Goal: Task Accomplishment & Management: Manage account settings

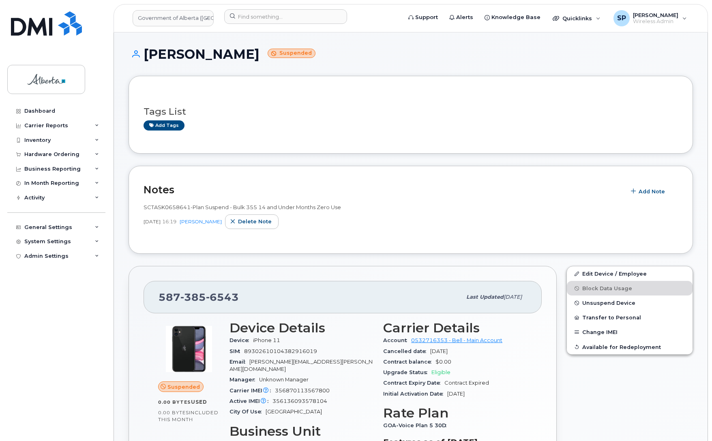
click at [244, 25] on div at bounding box center [310, 18] width 185 height 18
click at [248, 17] on input at bounding box center [285, 16] width 123 height 15
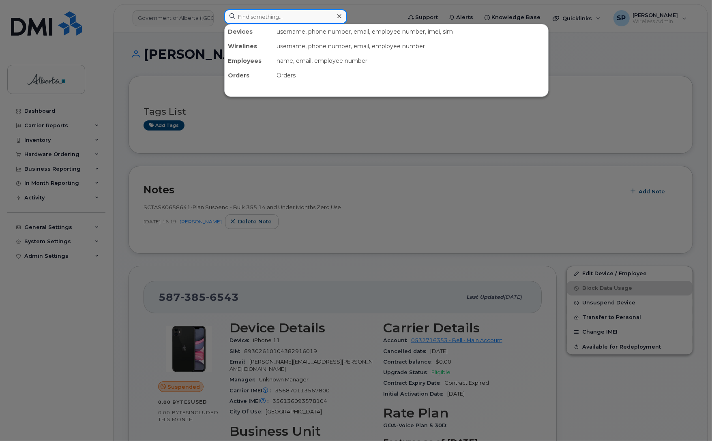
paste input "4035068842"
type input "4035068842"
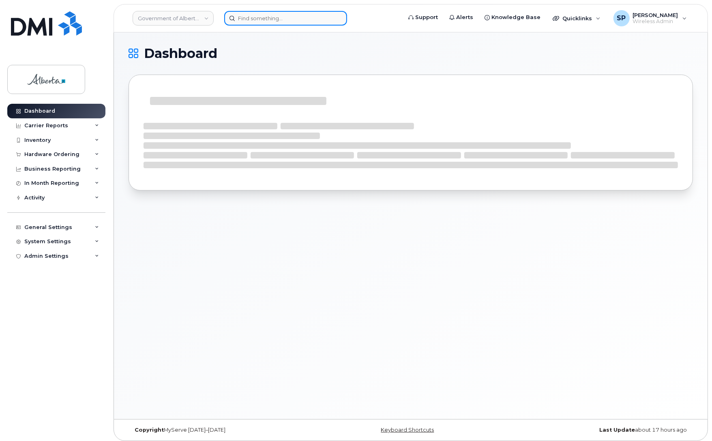
click at [277, 17] on input at bounding box center [285, 18] width 123 height 15
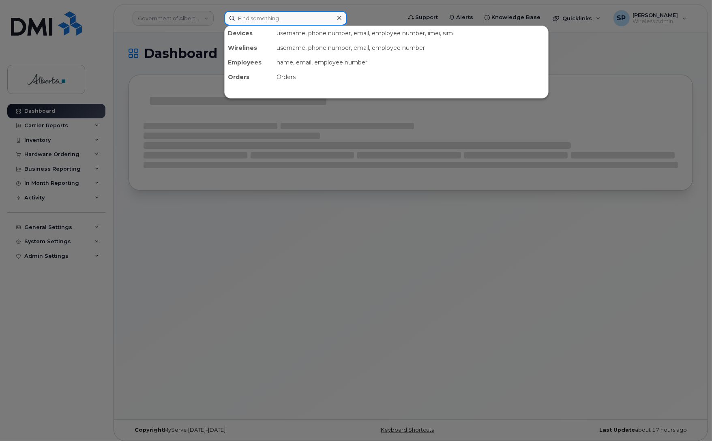
paste input "4035068842"
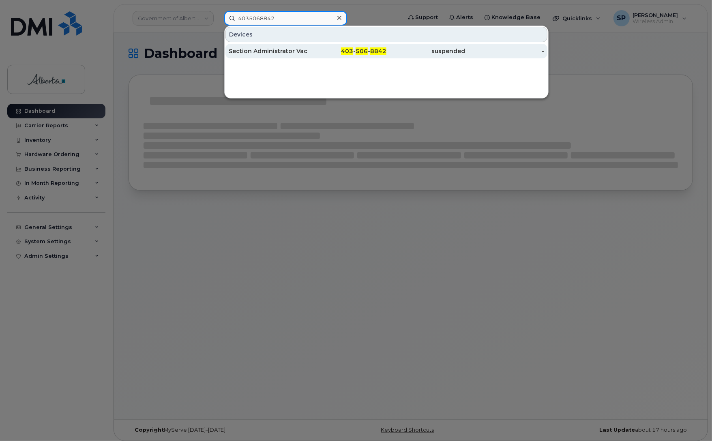
type input "4035068842"
click at [286, 52] on div "Section Administrator Vacant" at bounding box center [268, 51] width 79 height 8
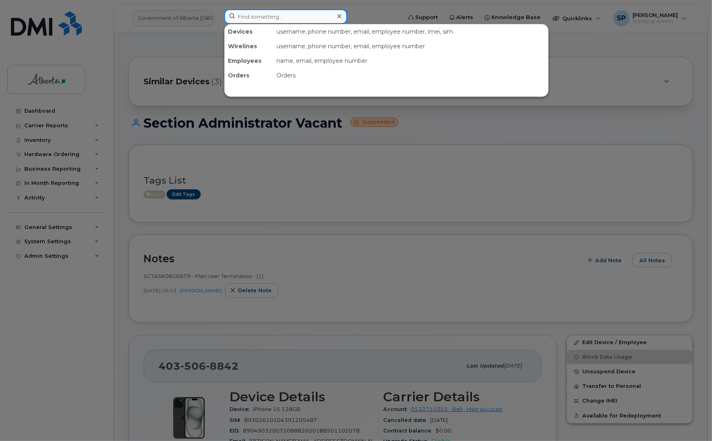
click at [264, 18] on input at bounding box center [285, 16] width 123 height 15
paste input "7809747549"
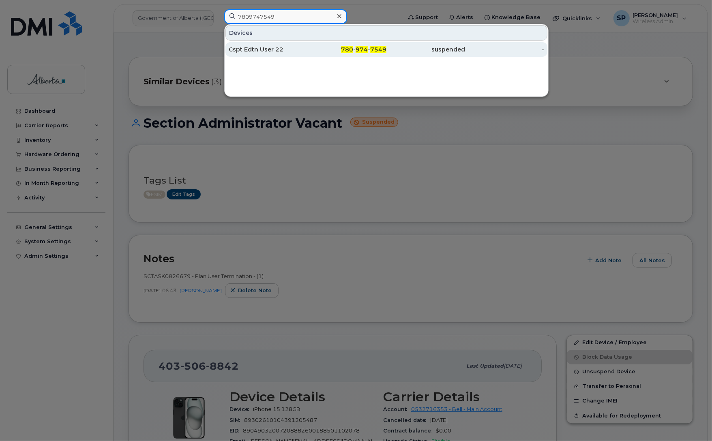
type input "7809747549"
click at [272, 51] on div "Cspt Edtn User 22" at bounding box center [268, 49] width 79 height 8
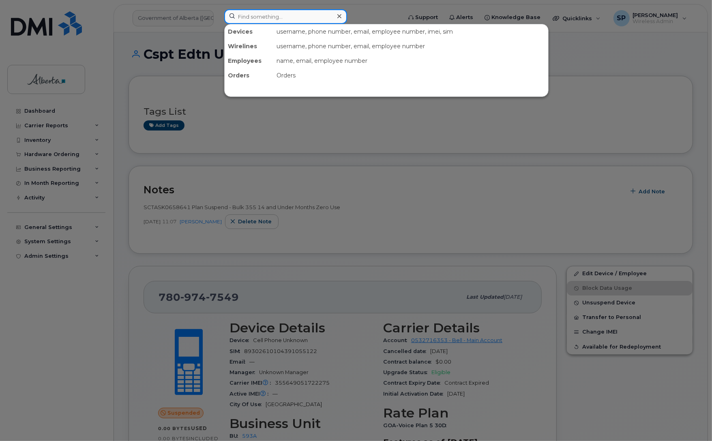
click at [253, 13] on input at bounding box center [285, 16] width 123 height 15
paste input "5873856543"
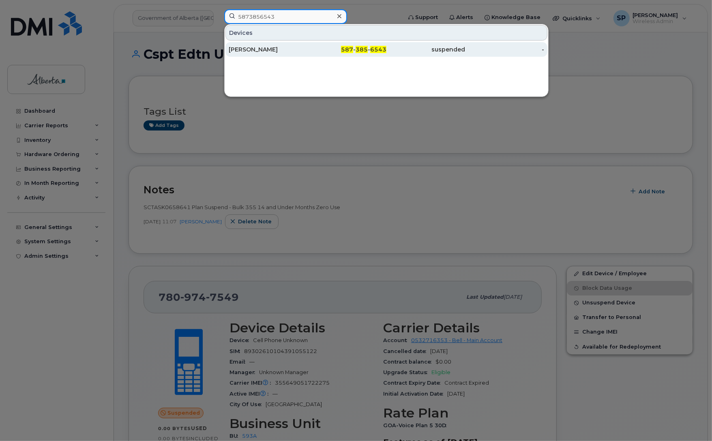
type input "5873856543"
click at [253, 49] on div "Andrea Owen" at bounding box center [268, 49] width 79 height 8
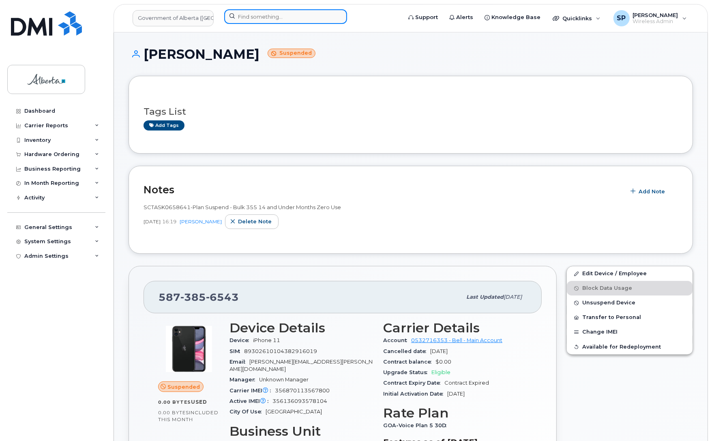
click at [295, 17] on input at bounding box center [285, 16] width 123 height 15
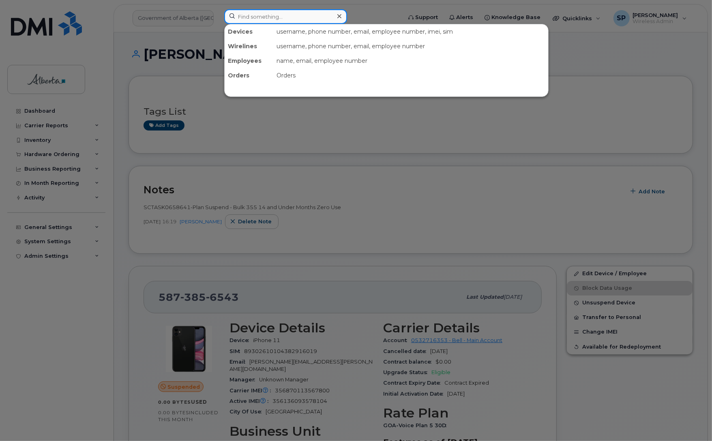
paste input "4034041903"
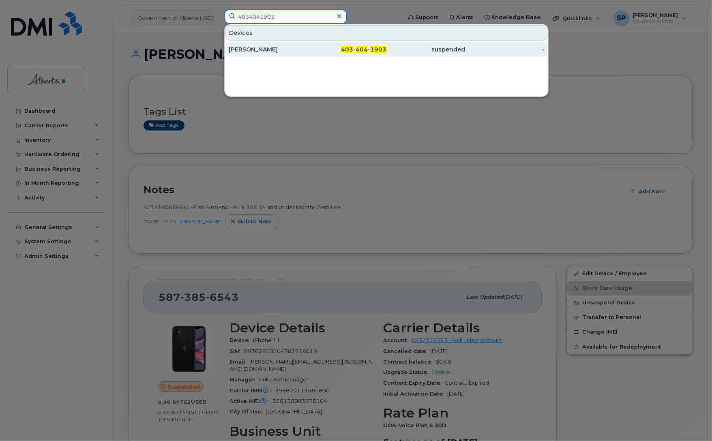
type input "4034041903"
click at [272, 51] on div "Karim Hassan" at bounding box center [268, 49] width 79 height 8
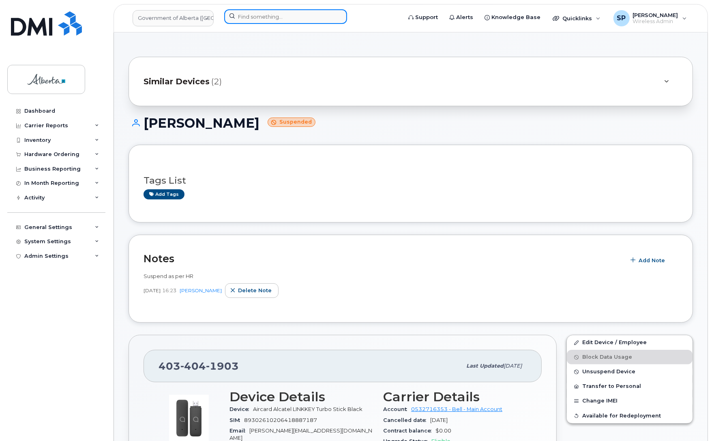
click at [276, 16] on input at bounding box center [285, 16] width 123 height 15
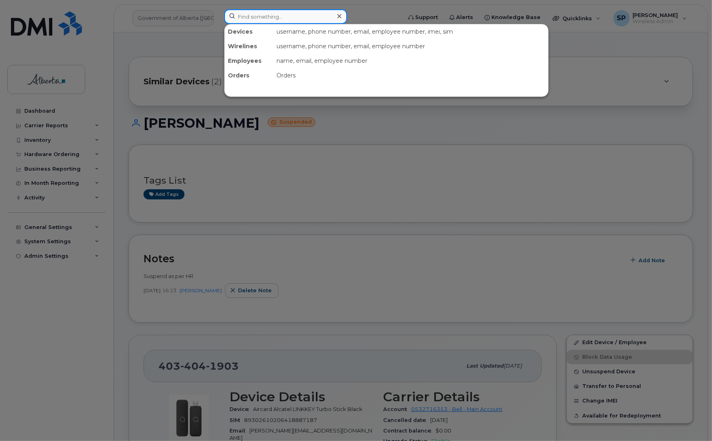
click at [284, 13] on input at bounding box center [285, 16] width 123 height 15
paste input "7803269168"
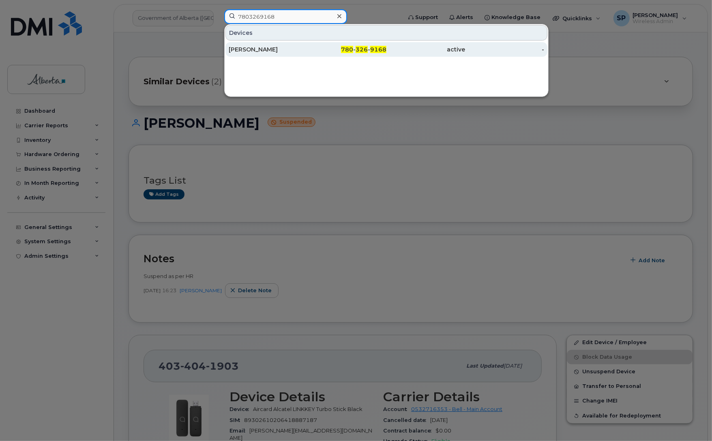
type input "7803269168"
click at [273, 51] on div "Charlie Kaufmann" at bounding box center [268, 49] width 79 height 8
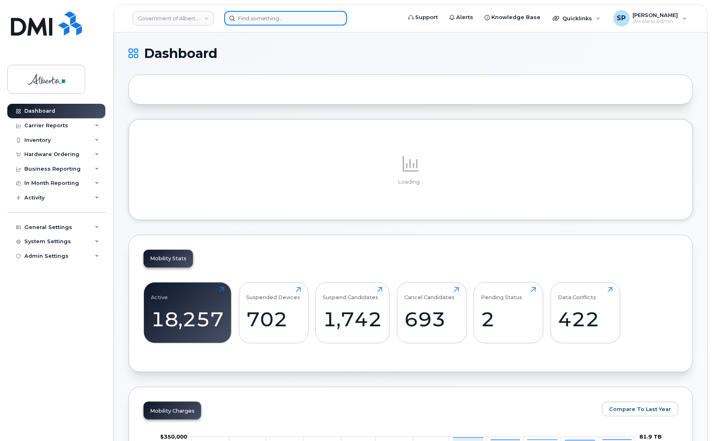
click at [277, 19] on input at bounding box center [285, 18] width 123 height 15
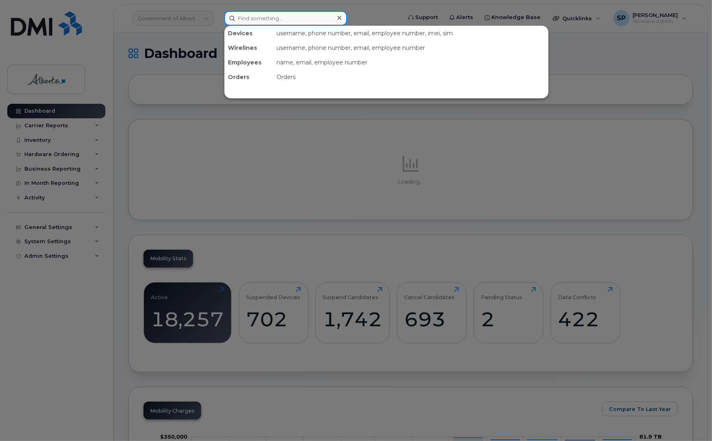
paste input "[PERSON_NAME]"
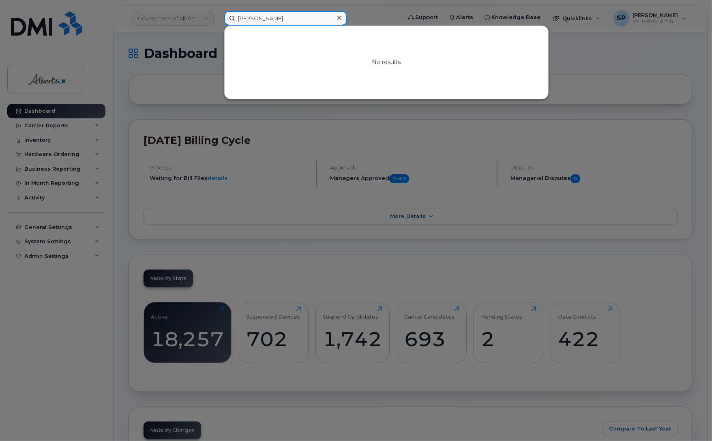
drag, startPoint x: 304, startPoint y: 14, endPoint x: 262, endPoint y: 21, distance: 42.3
click at [262, 21] on input "[PERSON_NAME]" at bounding box center [285, 18] width 123 height 15
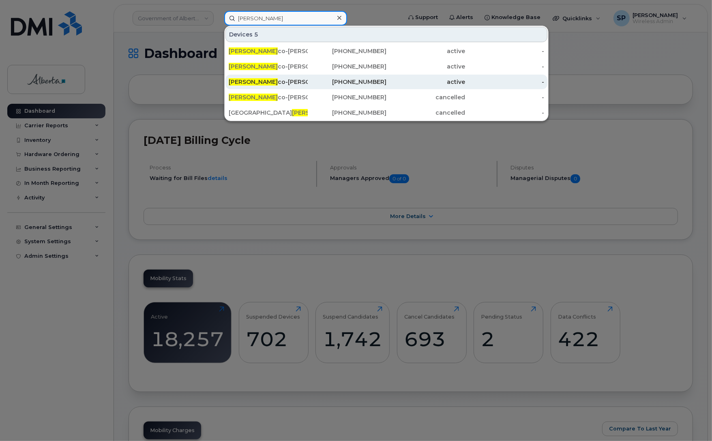
type input "Alex Brac"
click at [273, 80] on div "Alex Brac co-Callaghan" at bounding box center [268, 82] width 79 height 8
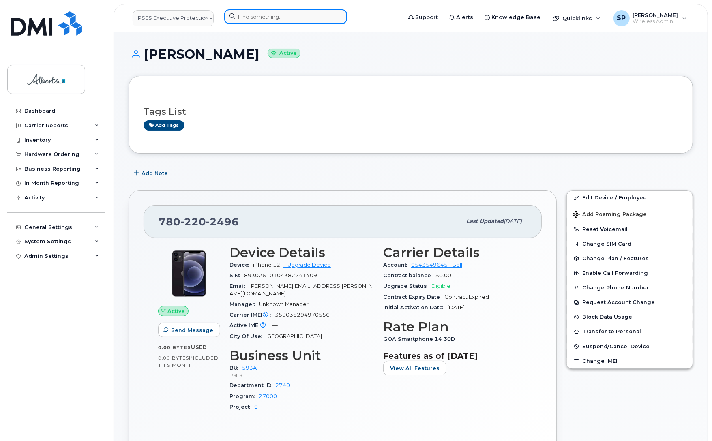
click at [292, 17] on input at bounding box center [285, 16] width 123 height 15
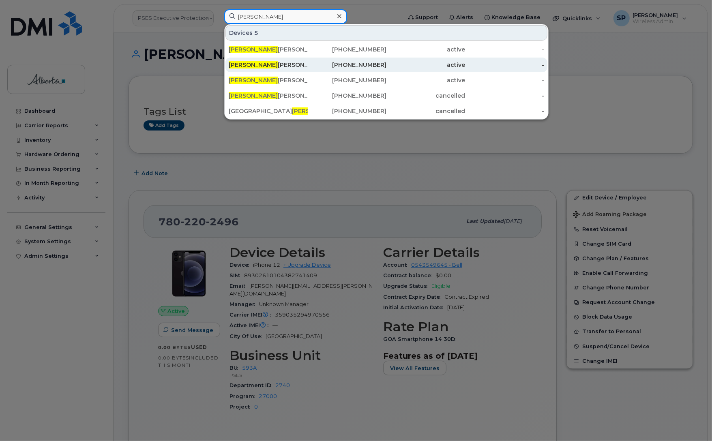
type input "[PERSON_NAME]"
click at [282, 65] on div "[PERSON_NAME] [PERSON_NAME]" at bounding box center [268, 65] width 79 height 8
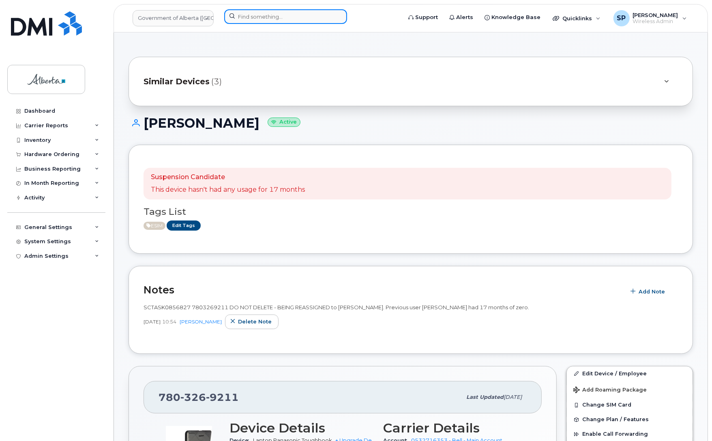
click at [305, 18] on input at bounding box center [285, 16] width 123 height 15
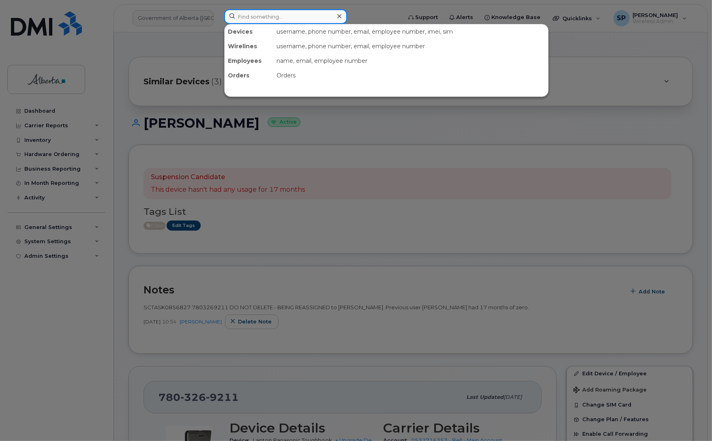
paste input "5875458993"
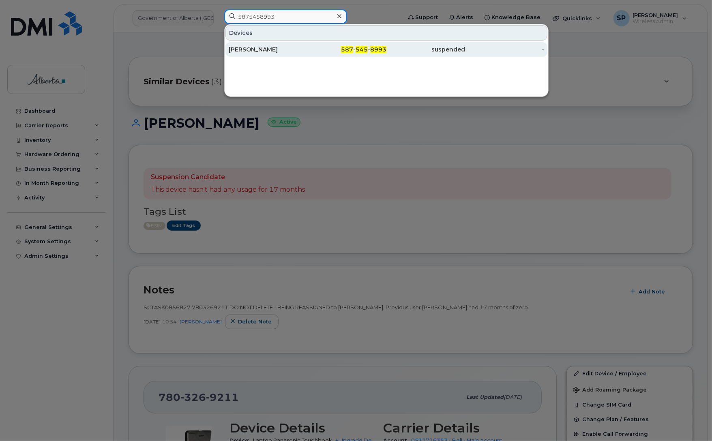
type input "5875458993"
click at [266, 51] on div "Benjamyn McKay" at bounding box center [268, 49] width 79 height 8
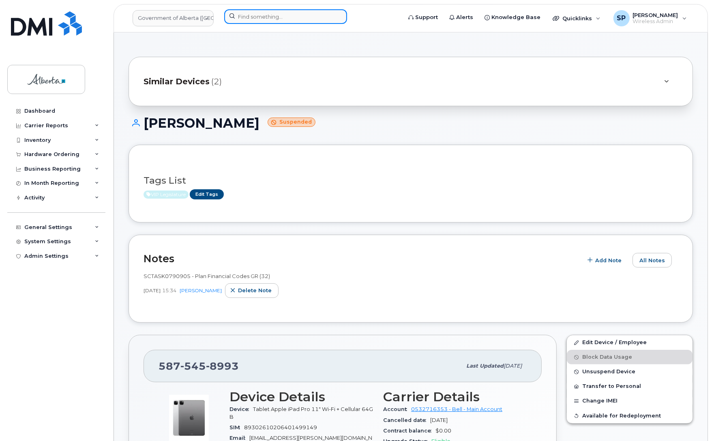
click at [268, 17] on input at bounding box center [285, 16] width 123 height 15
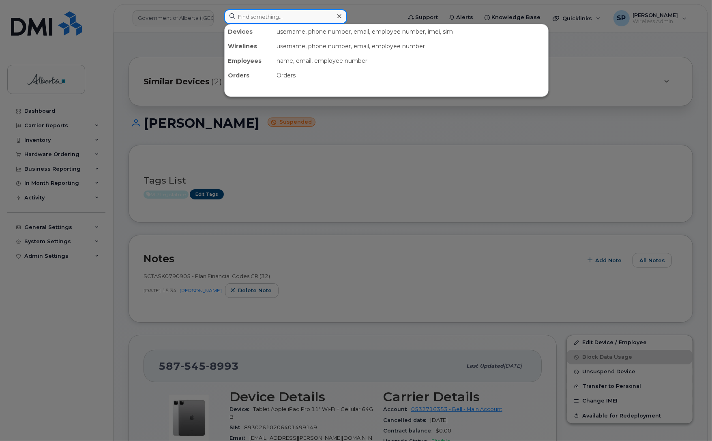
paste input "5875457894"
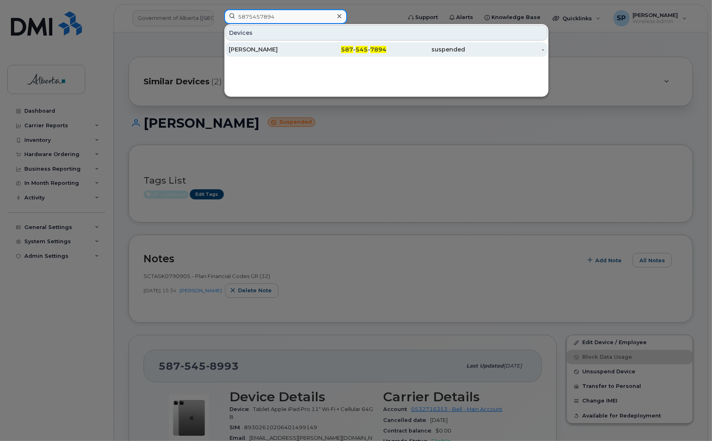
type input "5875457894"
click at [272, 50] on div "[PERSON_NAME]" at bounding box center [268, 49] width 79 height 8
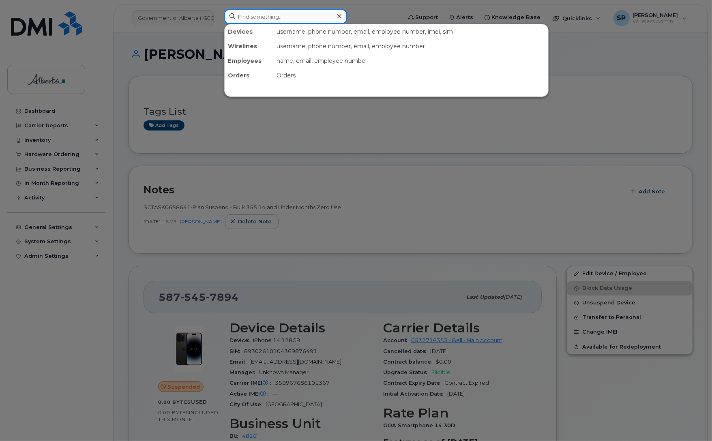
click at [290, 15] on input at bounding box center [285, 16] width 123 height 15
paste input "4035815376"
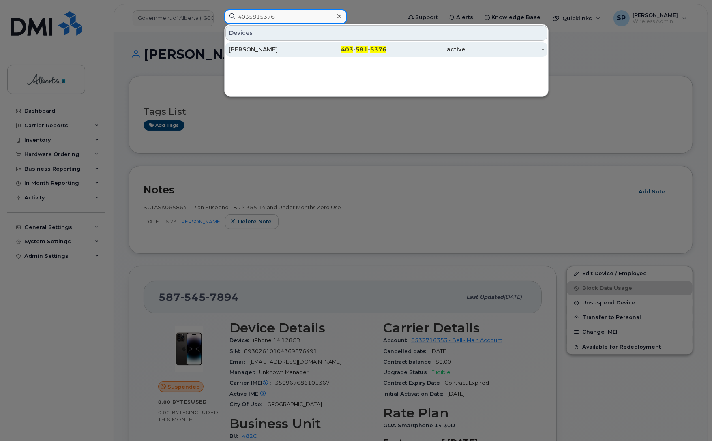
type input "4035815376"
click at [264, 53] on div "[PERSON_NAME]" at bounding box center [268, 49] width 79 height 8
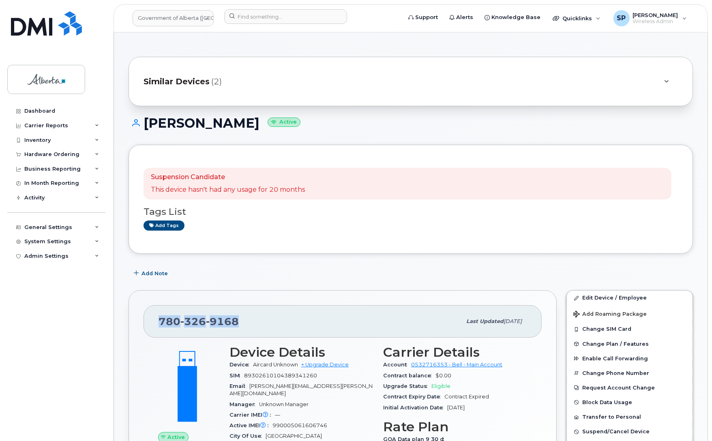
drag, startPoint x: 238, startPoint y: 319, endPoint x: 145, endPoint y: 321, distance: 92.9
click at [145, 322] on div "780 326 9168 Last updated Oct 15, 2025" at bounding box center [343, 321] width 398 height 32
copy span "780 326 9168"
click at [280, 15] on input at bounding box center [285, 16] width 123 height 15
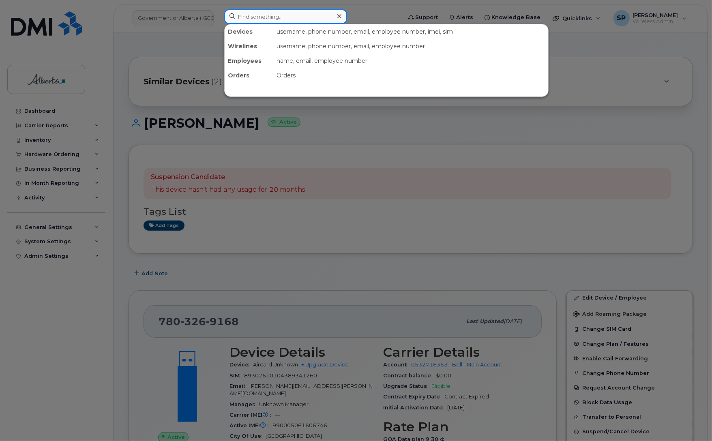
paste input "Sukhmandeep Rai"
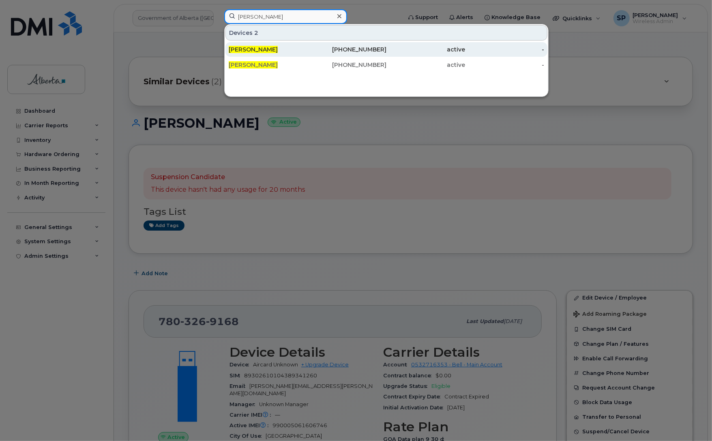
type input "Sukhmandeep Rai"
click at [274, 53] on div "Sukhmandeep Rai" at bounding box center [268, 49] width 79 height 8
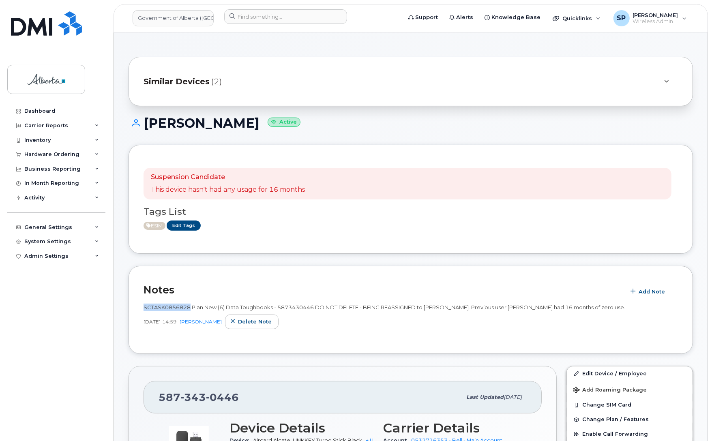
drag, startPoint x: 189, startPoint y: 307, endPoint x: 144, endPoint y: 307, distance: 45.0
click at [144, 307] on span "SCTASK0856828 Plan New (6) Data Toughbooks - 5873430446 DO NOT DELETE - BEING R…" at bounding box center [385, 307] width 482 height 6
copy span "SCTASK0856828"
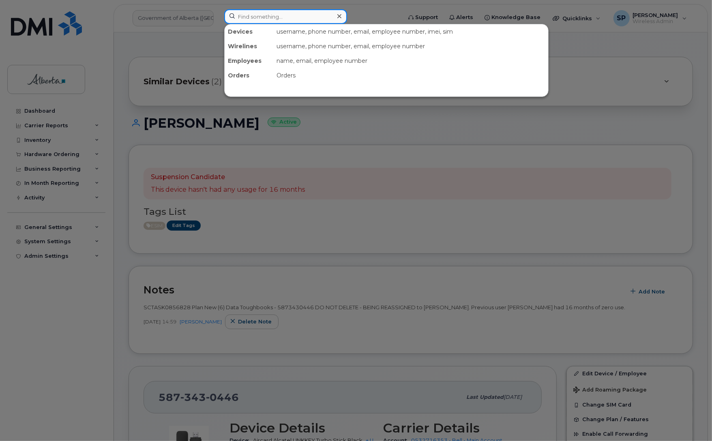
click at [277, 17] on input at bounding box center [285, 16] width 123 height 15
paste input "4036326542"
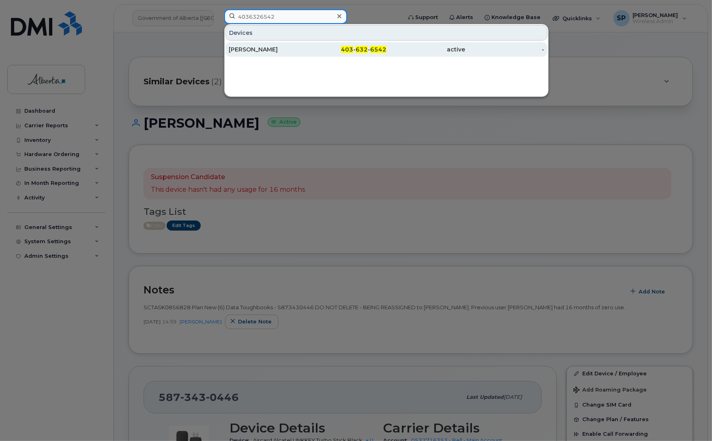
type input "4036326542"
click at [255, 51] on div "Nicholas Nelson" at bounding box center [268, 49] width 79 height 8
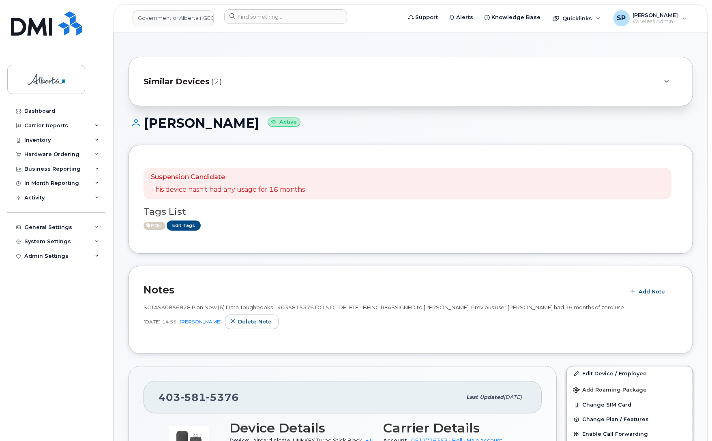
click at [457, 77] on div "Similar Devices (2)" at bounding box center [400, 81] width 512 height 19
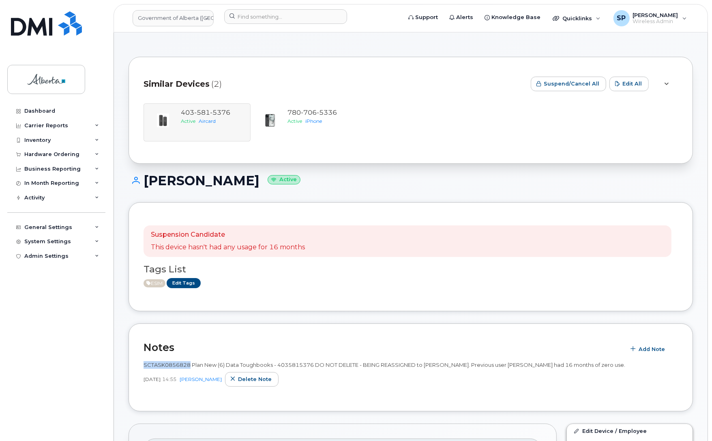
drag, startPoint x: 190, startPoint y: 365, endPoint x: 141, endPoint y: 362, distance: 48.8
click at [141, 362] on div "Notes Add Note SCTASK0856828 Plan New (6) Data Toughbooks - 4035815376 DO NOT D…" at bounding box center [411, 368] width 564 height 88
copy span "SCTASK0856828"
click at [281, 15] on input at bounding box center [285, 16] width 123 height 15
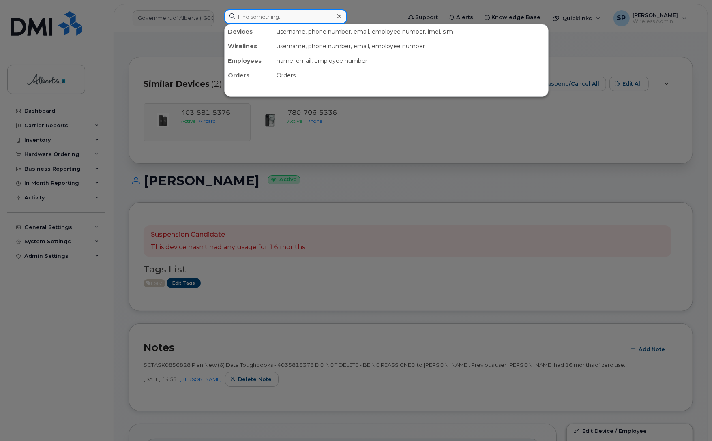
paste input "7803309736"
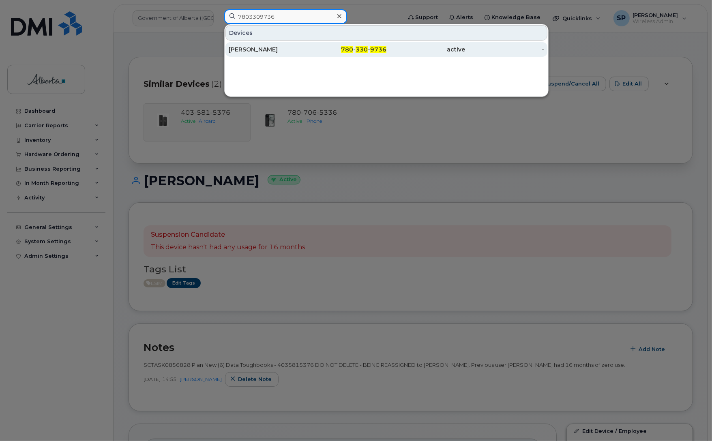
type input "7803309736"
click at [275, 51] on div "[PERSON_NAME]" at bounding box center [268, 49] width 79 height 8
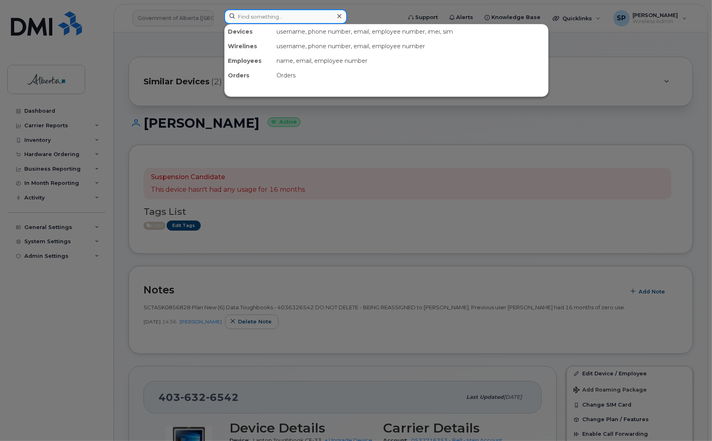
click at [266, 13] on input at bounding box center [285, 16] width 123 height 15
paste input "7803309736"
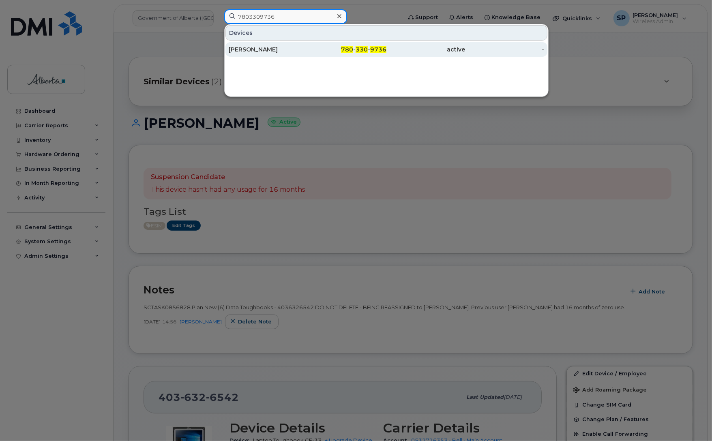
type input "7803309736"
click at [255, 53] on div "[PERSON_NAME]" at bounding box center [268, 49] width 79 height 8
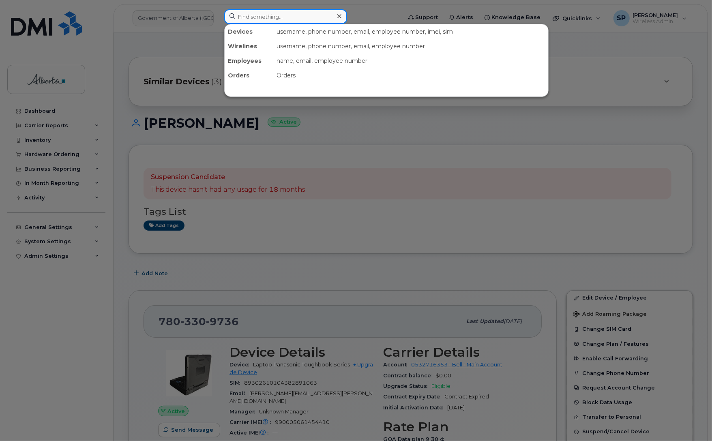
click at [275, 23] on input at bounding box center [285, 16] width 123 height 15
paste input "4035815376"
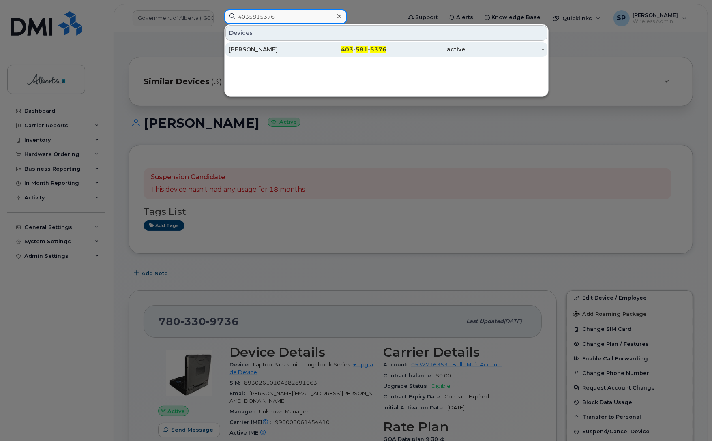
type input "4035815376"
click at [261, 51] on div "[PERSON_NAME]" at bounding box center [268, 49] width 79 height 8
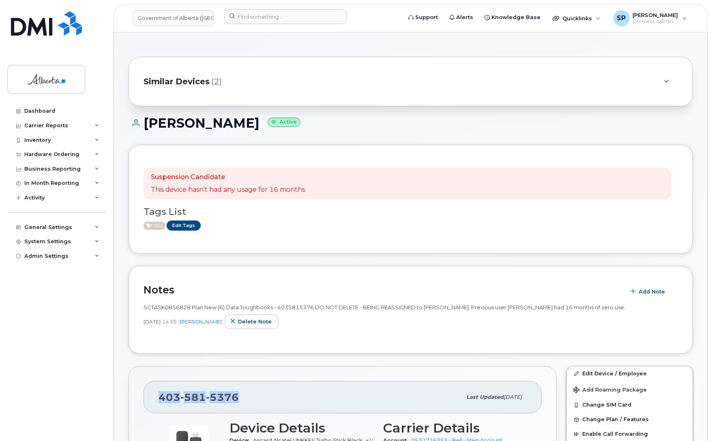
drag, startPoint x: 236, startPoint y: 396, endPoint x: 161, endPoint y: 397, distance: 75.8
click at [161, 397] on span "403 581 5376" at bounding box center [199, 397] width 80 height 12
copy span "403 581 5376"
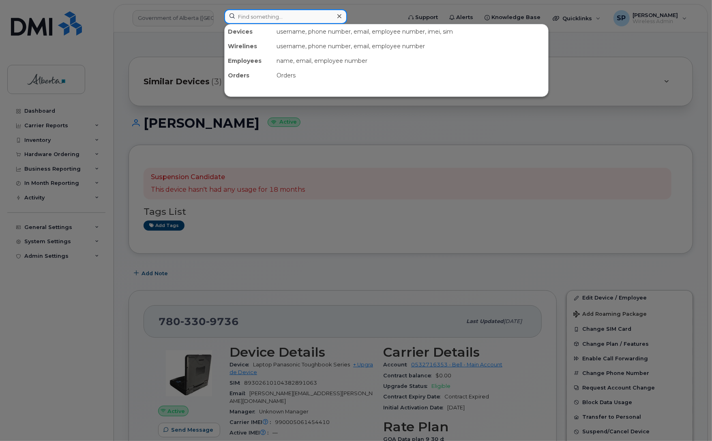
click at [250, 18] on input at bounding box center [285, 16] width 123 height 15
paste input "7802851097"
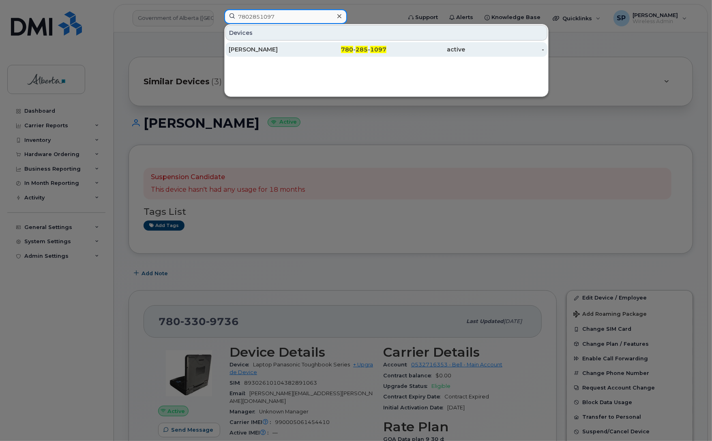
type input "7802851097"
click at [248, 52] on div "Tamera Beaulieu" at bounding box center [268, 49] width 79 height 8
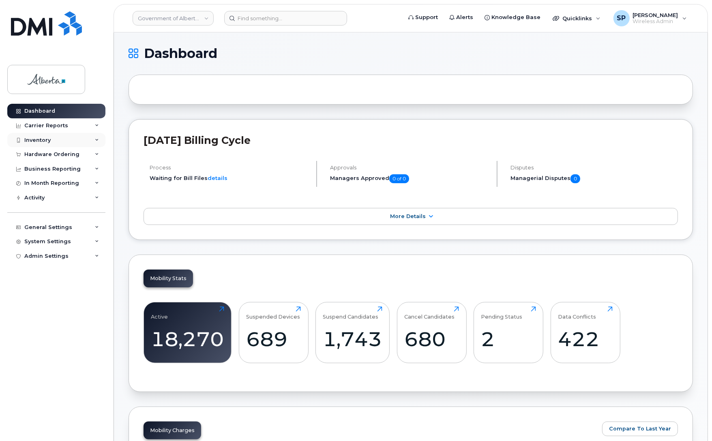
click at [32, 139] on div "Inventory" at bounding box center [37, 140] width 26 height 6
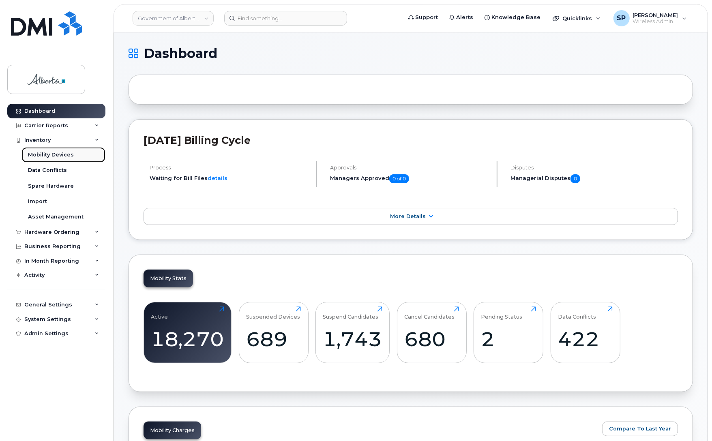
click at [47, 156] on div "Mobility Devices" at bounding box center [51, 154] width 46 height 7
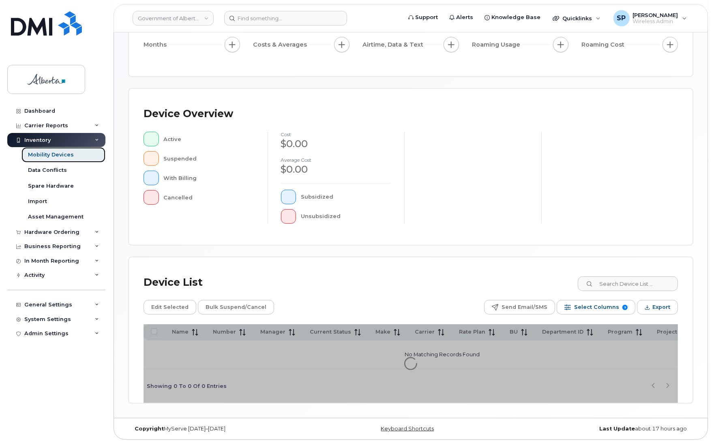
scroll to position [118, 0]
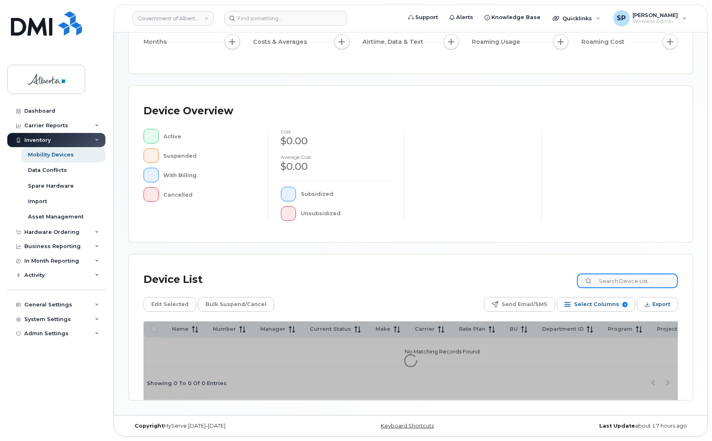
click at [643, 281] on input at bounding box center [627, 281] width 101 height 15
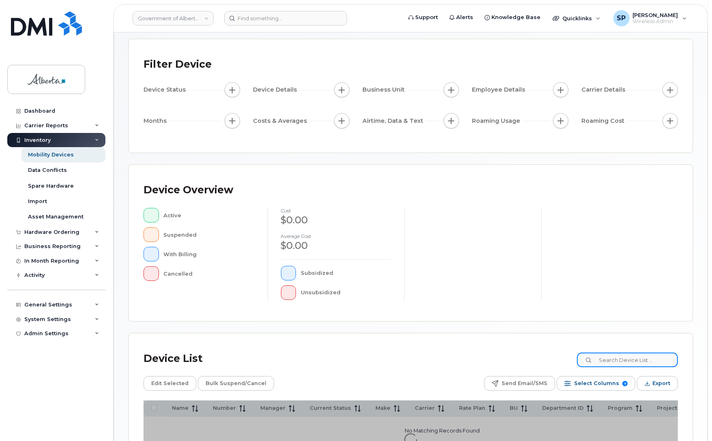
scroll to position [35, 0]
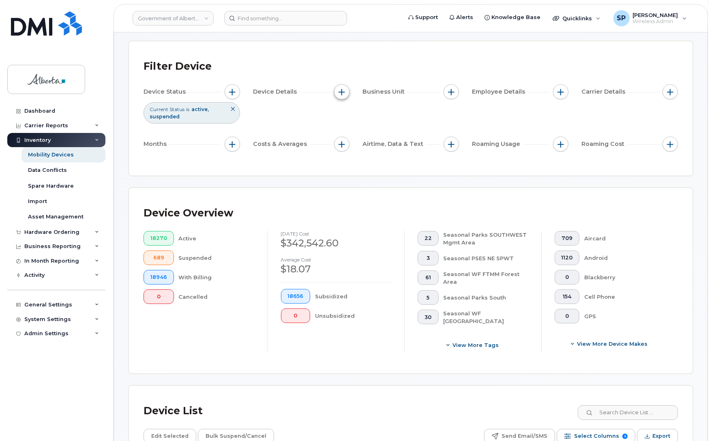
click at [343, 91] on span "button" at bounding box center [342, 92] width 6 height 6
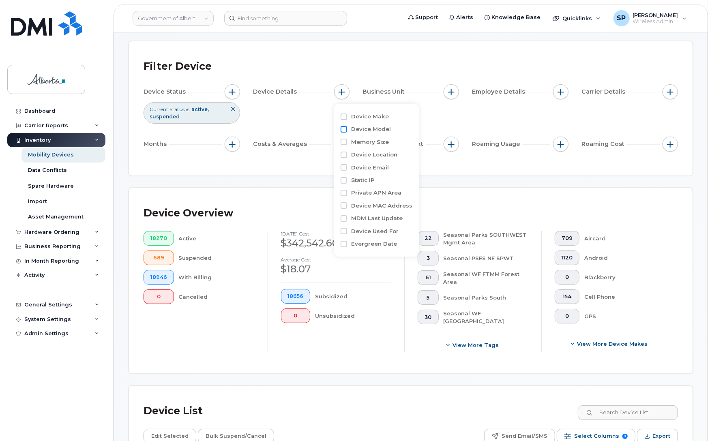
click at [344, 131] on input "Device Model" at bounding box center [344, 129] width 6 height 6
checkbox input "true"
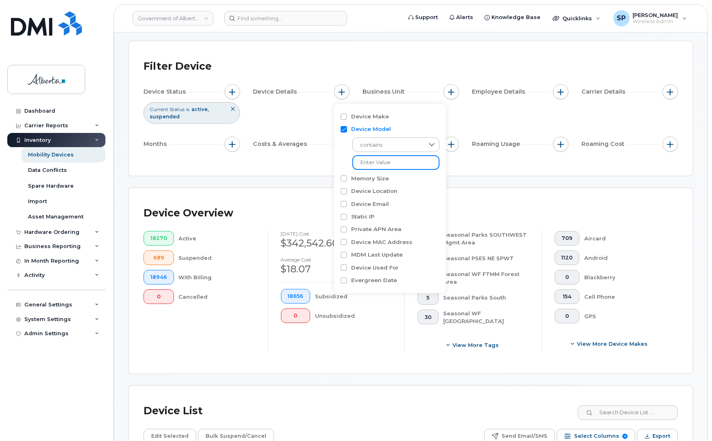
click at [386, 160] on input "text" at bounding box center [395, 162] width 87 height 15
drag, startPoint x: 385, startPoint y: 157, endPoint x: 341, endPoint y: 161, distance: 43.9
click at [341, 161] on div "contains Sonim" at bounding box center [390, 151] width 99 height 36
type input "XP"
click at [345, 116] on input "Device Make" at bounding box center [344, 117] width 6 height 6
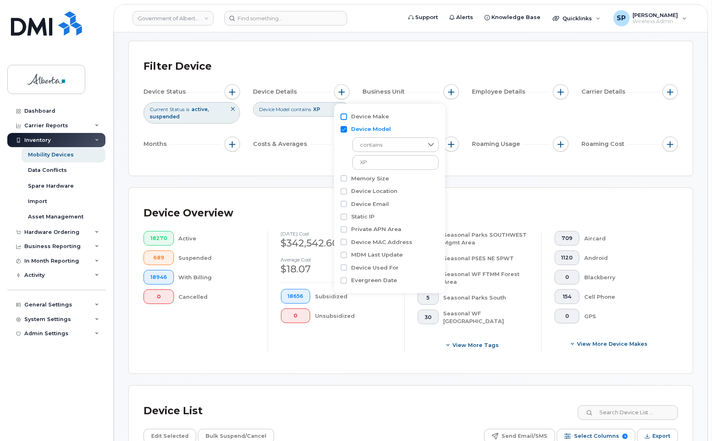
checkbox input "true"
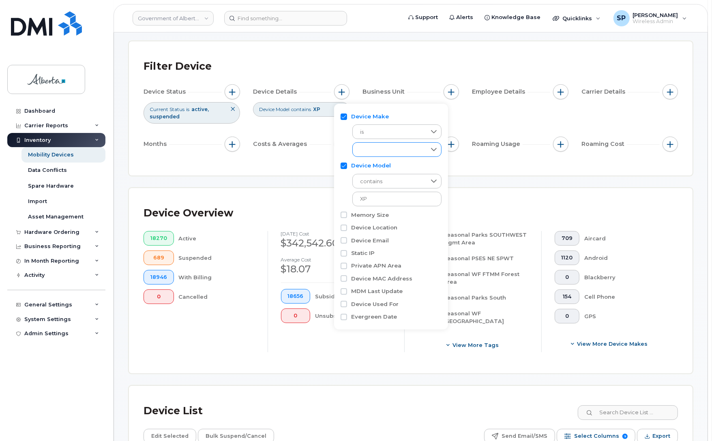
click at [374, 149] on div "empty" at bounding box center [389, 150] width 73 height 14
click at [384, 210] on span "Cell Phone" at bounding box center [383, 210] width 29 height 8
checkbox input "true"
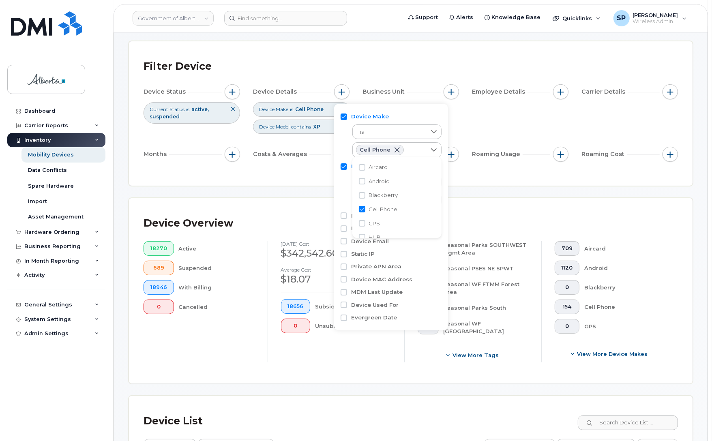
click at [340, 183] on div "Device Make is Cell Phone Device Model contains XP Memory Size Device Location …" at bounding box center [391, 217] width 114 height 227
drag, startPoint x: 377, startPoint y: 203, endPoint x: 353, endPoint y: 202, distance: 24.0
click at [353, 202] on input "XP" at bounding box center [396, 200] width 89 height 15
type input "Sonim"
click at [421, 73] on div "Filter Device" at bounding box center [411, 66] width 534 height 21
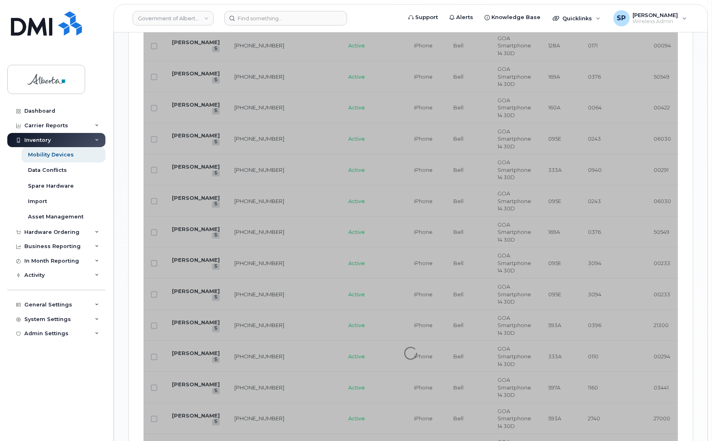
scroll to position [924, 0]
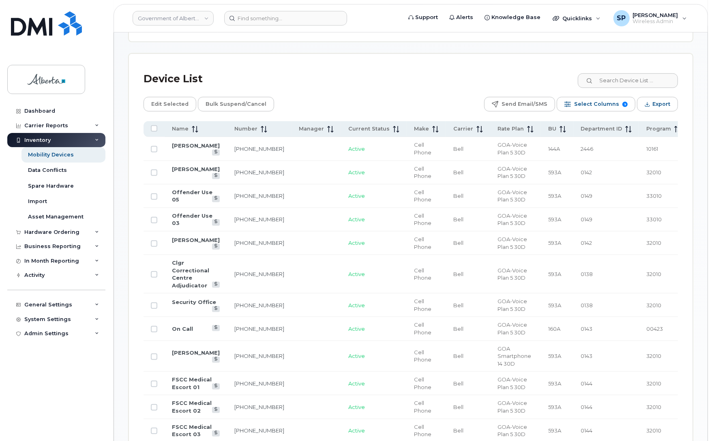
scroll to position [368, 0]
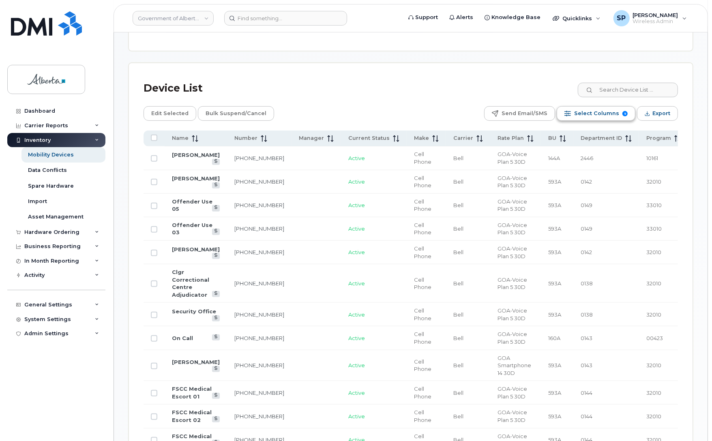
click at [583, 112] on span "Select Columns" at bounding box center [596, 113] width 45 height 12
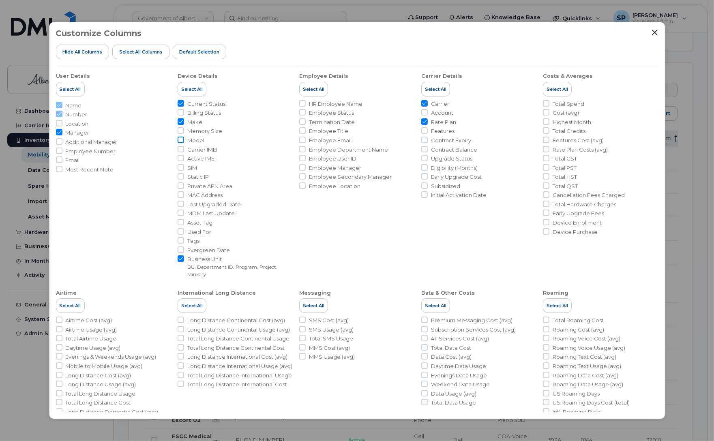
click at [181, 140] on input "Model" at bounding box center [181, 140] width 6 height 6
checkbox input "true"
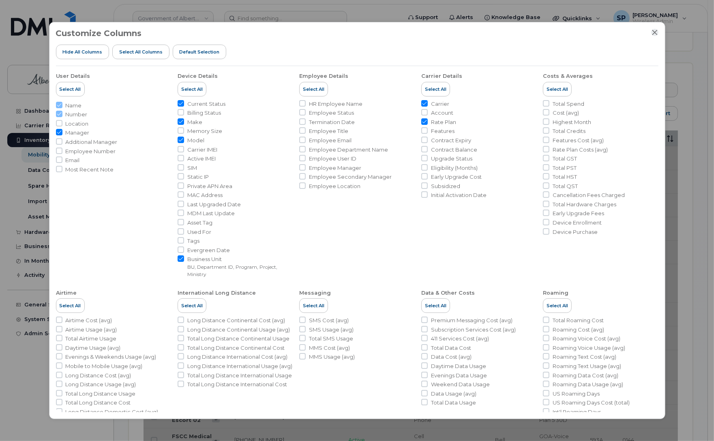
click at [656, 31] on icon "Close" at bounding box center [654, 32] width 5 height 5
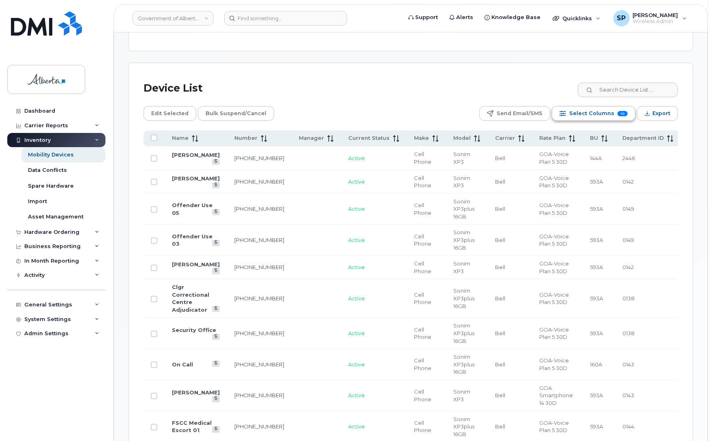
click at [592, 112] on span "Select Columns" at bounding box center [591, 113] width 45 height 12
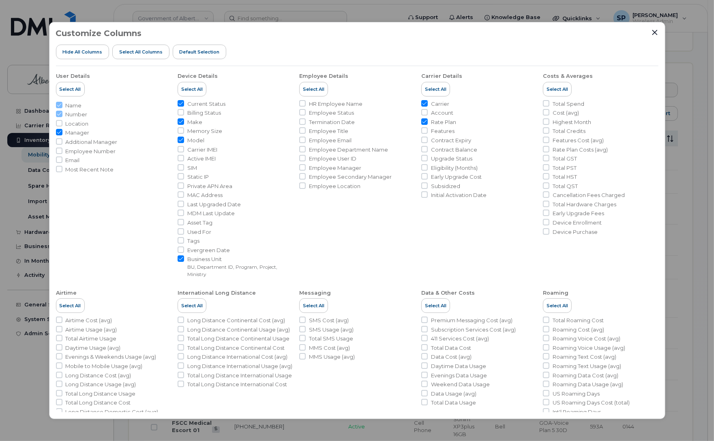
drag, startPoint x: 57, startPoint y: 158, endPoint x: 94, endPoint y: 172, distance: 39.6
click at [57, 158] on input "Email" at bounding box center [59, 160] width 6 height 6
checkbox input "true"
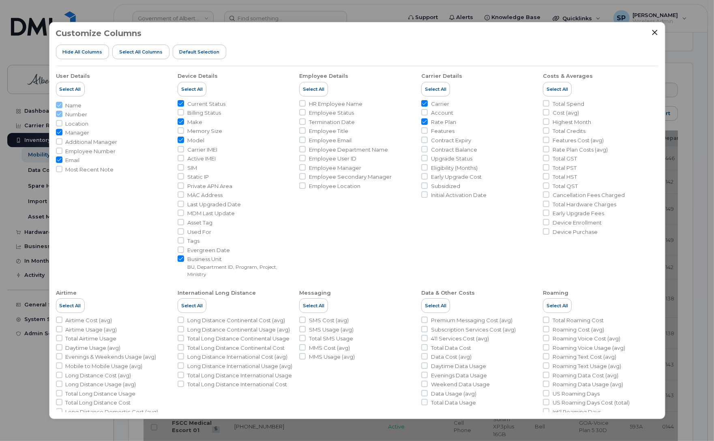
click at [658, 32] on div "Customize Columns Hide All Columns Select all Columns Default Selection User De…" at bounding box center [357, 220] width 616 height 397
click at [656, 32] on icon "Close" at bounding box center [655, 32] width 6 height 6
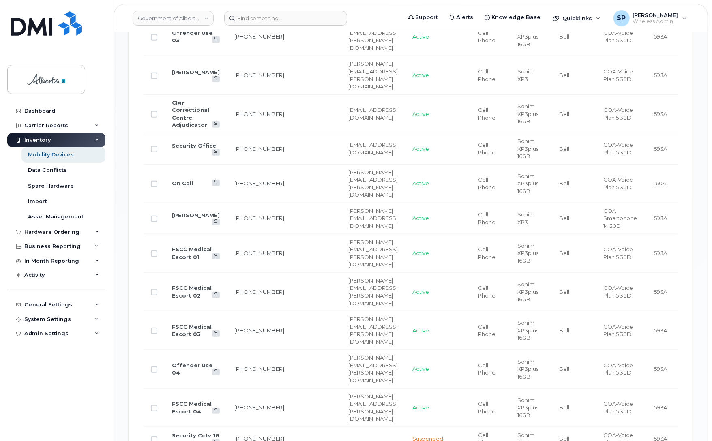
scroll to position [622, 0]
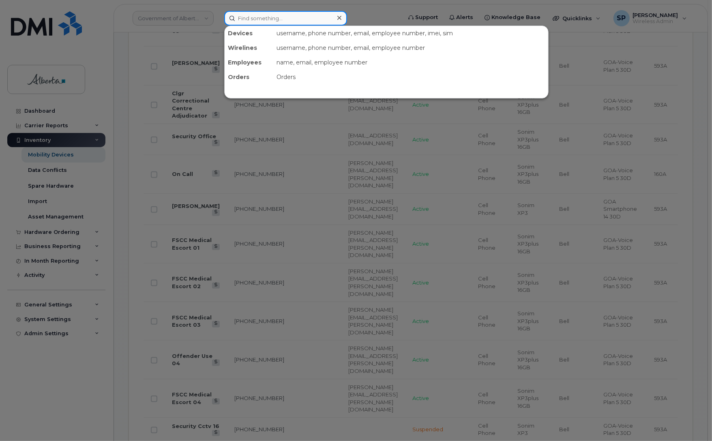
drag, startPoint x: 268, startPoint y: 16, endPoint x: 273, endPoint y: 17, distance: 5.3
click at [268, 17] on input at bounding box center [285, 18] width 123 height 15
paste input "4036279837"
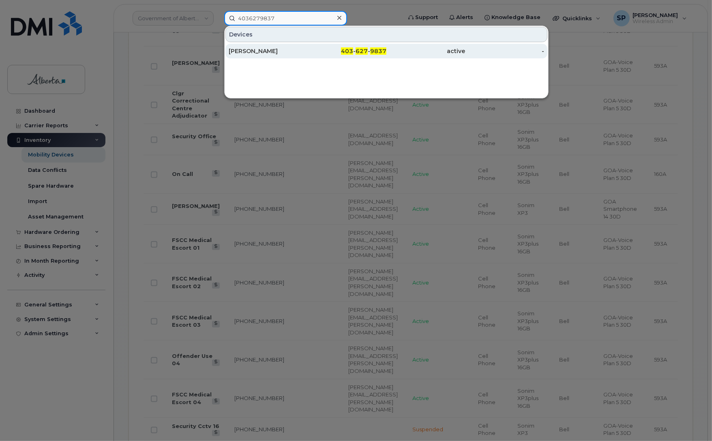
type input "4036279837"
click at [268, 53] on div "Nicole Kimmel" at bounding box center [268, 51] width 79 height 8
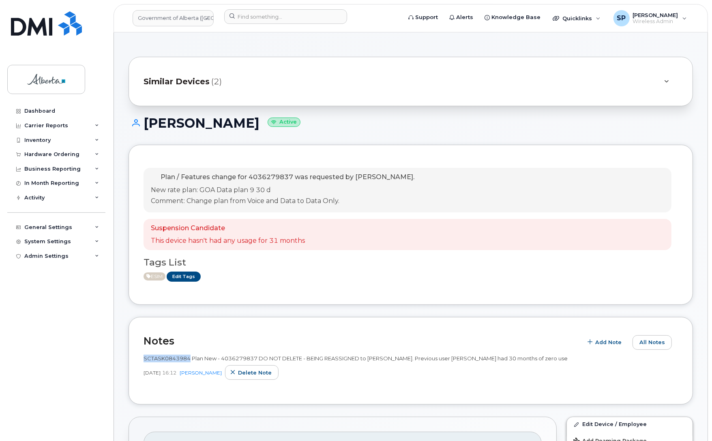
drag, startPoint x: 190, startPoint y: 357, endPoint x: 145, endPoint y: 359, distance: 45.0
click at [145, 359] on span "SCTASK0843984 Plan New - 4036279837 DO NOT DELETE - BEING REASSIGNED to Nicole …" at bounding box center [356, 358] width 424 height 6
copy span "SCTASK0843984"
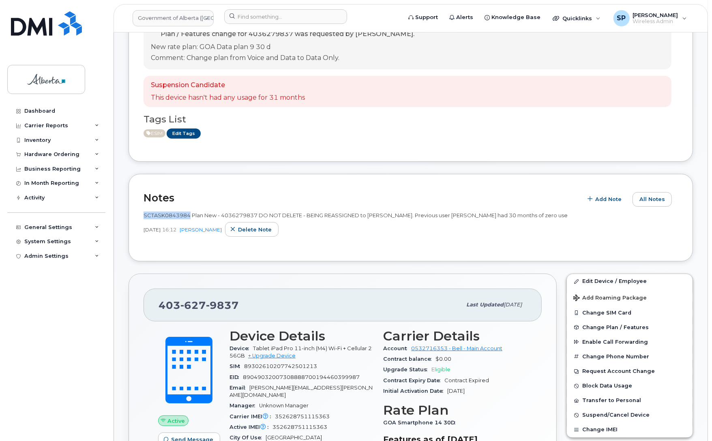
scroll to position [187, 0]
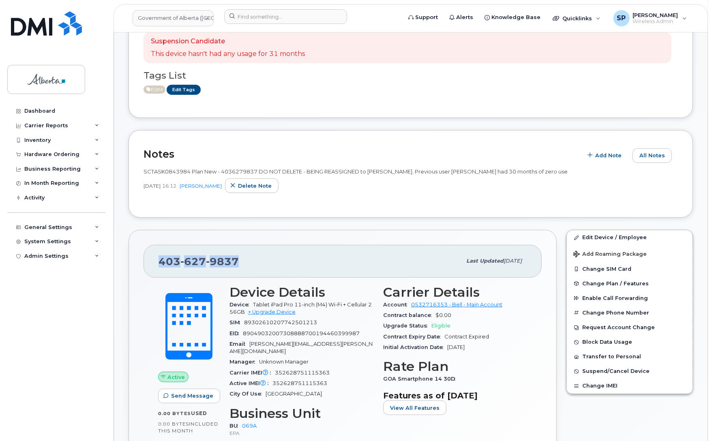
drag, startPoint x: 243, startPoint y: 262, endPoint x: 152, endPoint y: 268, distance: 90.7
click at [152, 268] on div "403 627 9837 Last updated Oct 15, 2025" at bounding box center [343, 261] width 398 height 32
copy span "403 627 9837"
drag, startPoint x: 189, startPoint y: 171, endPoint x: 144, endPoint y: 172, distance: 45.0
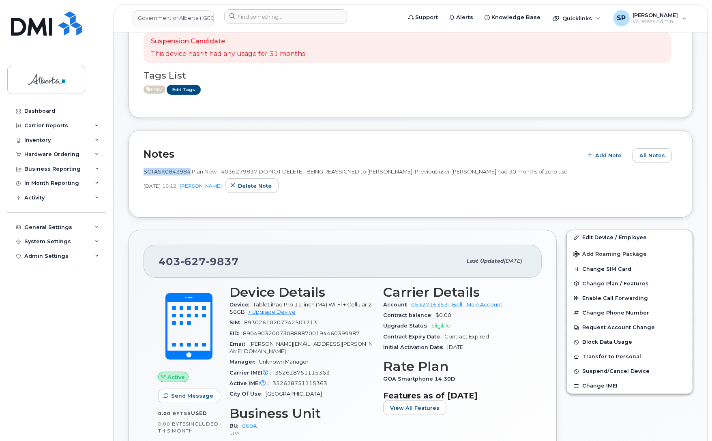
click at [144, 172] on span "SCTASK0843984 Plan New - 4036279837 DO NOT DELETE - BEING REASSIGNED to Nicole …" at bounding box center [356, 171] width 424 height 6
copy span "SCTASK0843984"
click at [298, 16] on input at bounding box center [285, 16] width 123 height 15
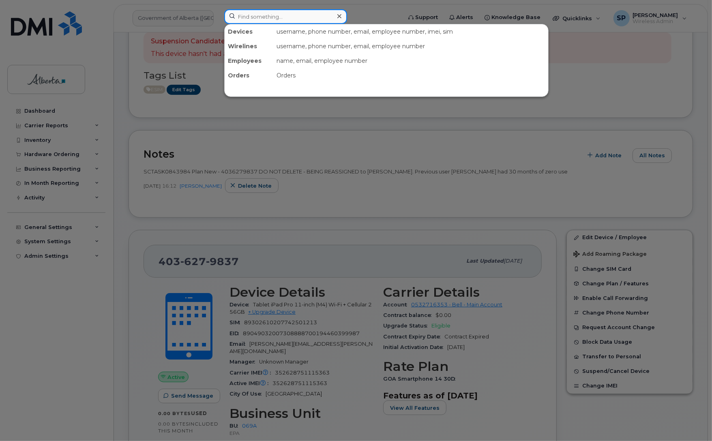
paste input "Alexandra Ages"
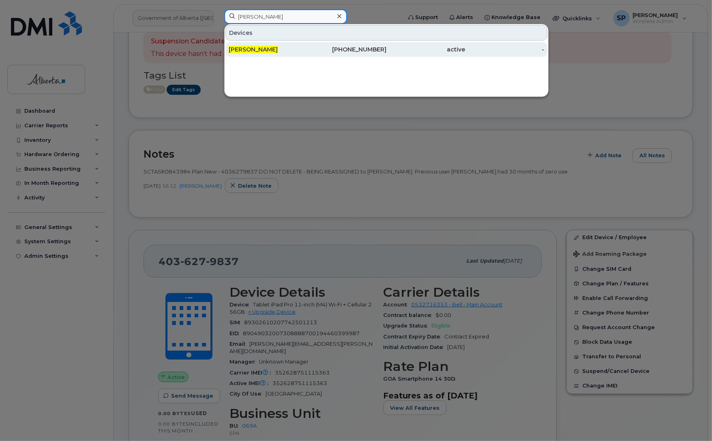
type input "Alexandra Ages"
click at [266, 50] on span "Alexandra Ages" at bounding box center [253, 49] width 49 height 7
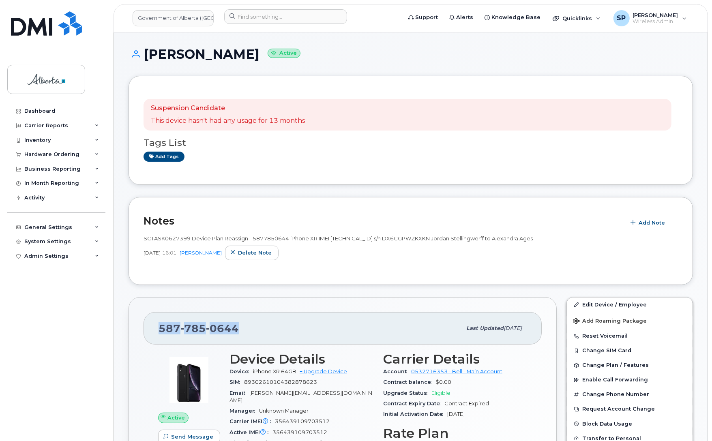
drag, startPoint x: 240, startPoint y: 328, endPoint x: 159, endPoint y: 329, distance: 81.1
click at [159, 329] on div "587 785 0644" at bounding box center [310, 328] width 303 height 17
copy span "587 785 0644"
click at [278, 17] on input at bounding box center [285, 16] width 123 height 15
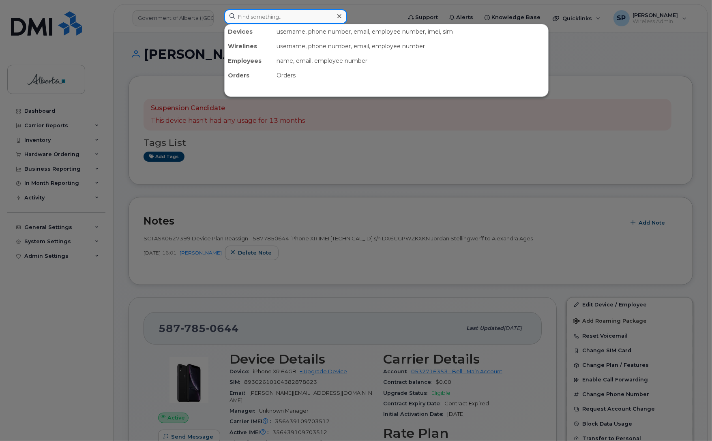
paste input "587) 984-1223"
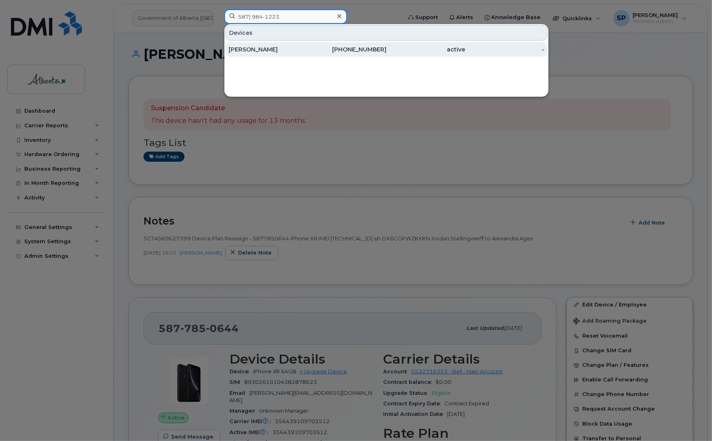
type input "587) 984-1223"
click at [267, 51] on div "[PERSON_NAME]" at bounding box center [268, 49] width 79 height 8
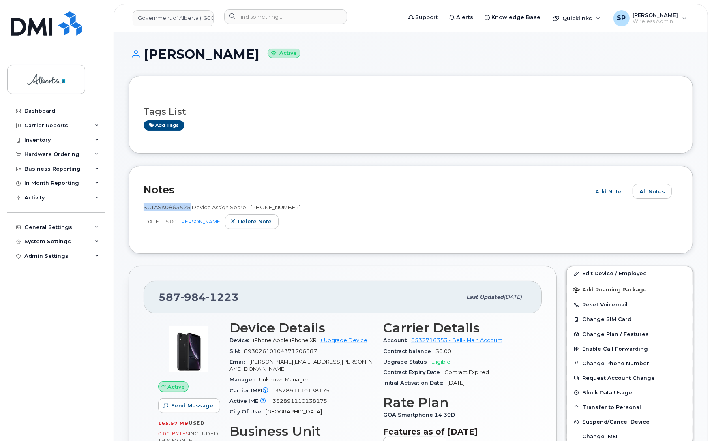
drag, startPoint x: 189, startPoint y: 206, endPoint x: 145, endPoint y: 205, distance: 44.6
click at [145, 205] on span "SCTASK0863525 Device Assign Spare - [PHONE_NUMBER]" at bounding box center [222, 207] width 157 height 6
copy span "SCTASK0863525"
click at [297, 17] on input at bounding box center [285, 16] width 123 height 15
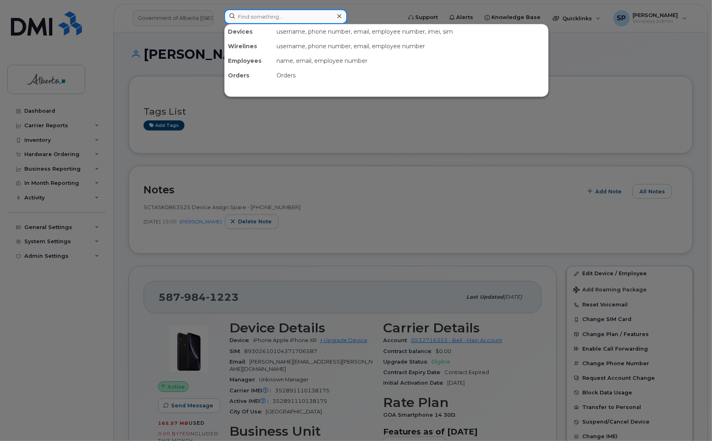
paste input "7802892851"
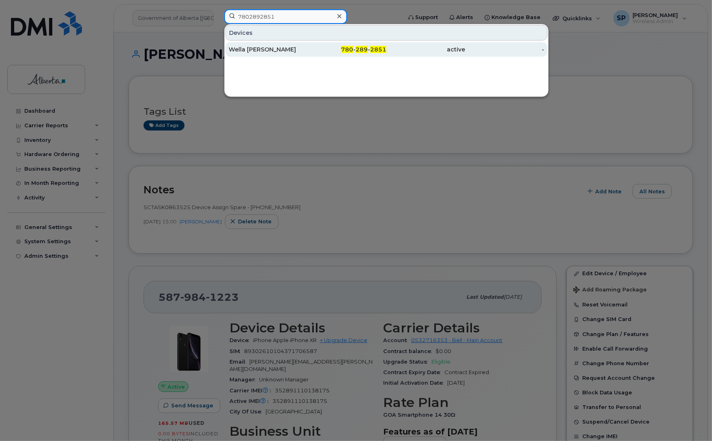
type input "7802892851"
click at [258, 51] on div "Wella [PERSON_NAME]" at bounding box center [268, 49] width 79 height 8
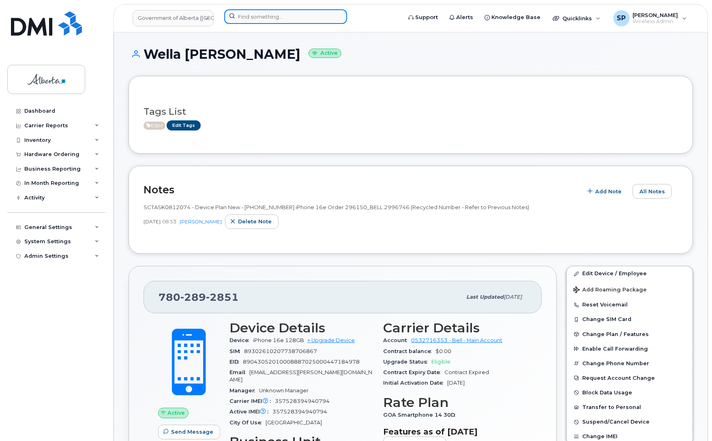
click at [264, 19] on input at bounding box center [285, 16] width 123 height 15
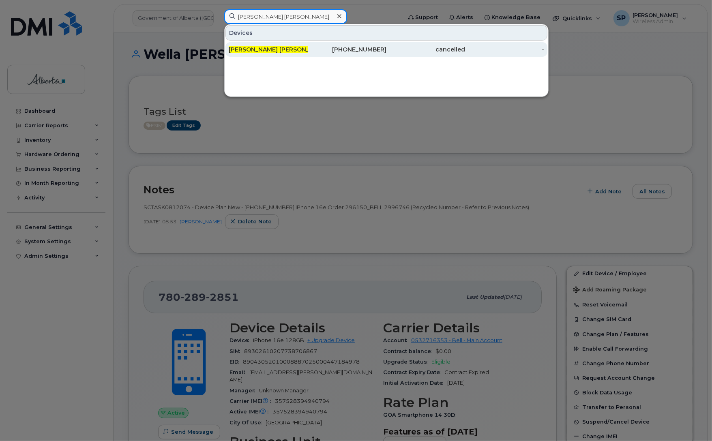
type input "[PERSON_NAME] [PERSON_NAME]"
click at [260, 51] on span "Susan Moore" at bounding box center [279, 49] width 100 height 7
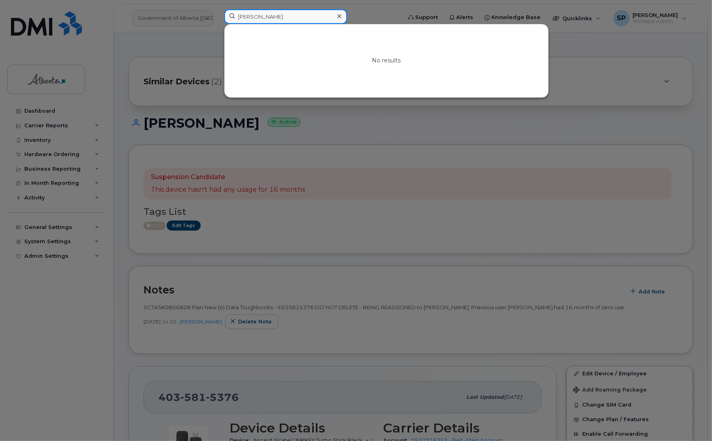
drag, startPoint x: 307, startPoint y: 18, endPoint x: 214, endPoint y: 25, distance: 93.5
click at [218, 25] on div "Efosa Igbinigie No results" at bounding box center [310, 18] width 185 height 18
paste input "5878304692"
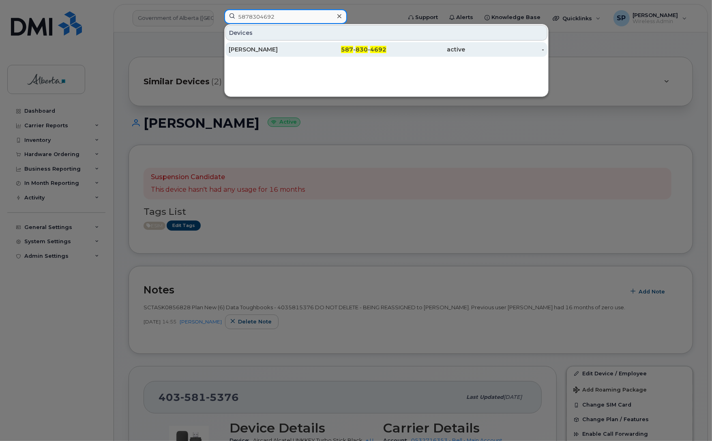
type input "5878304692"
click at [254, 50] on div "Peter Muras" at bounding box center [268, 49] width 79 height 8
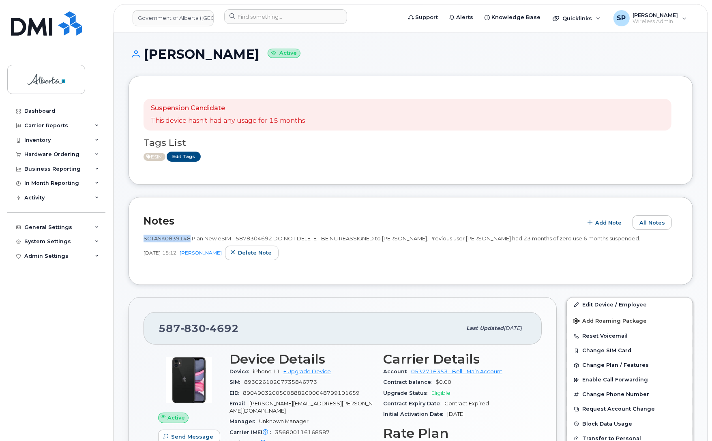
drag, startPoint x: 191, startPoint y: 238, endPoint x: 143, endPoint y: 238, distance: 47.9
click at [143, 238] on div "Notes Add Note All Notes SCTASK0839148 Plan New eSIM - 5878304692 DO NOT DELETE…" at bounding box center [411, 241] width 564 height 88
copy span "SCTASK0839148"
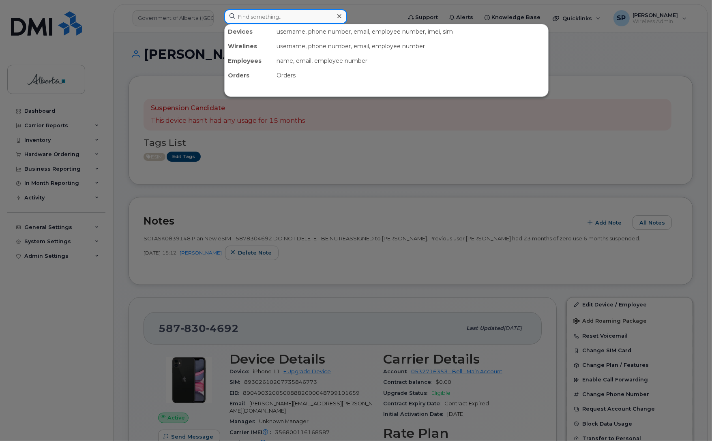
click at [290, 15] on input at bounding box center [285, 16] width 123 height 15
paste input "4038290280"
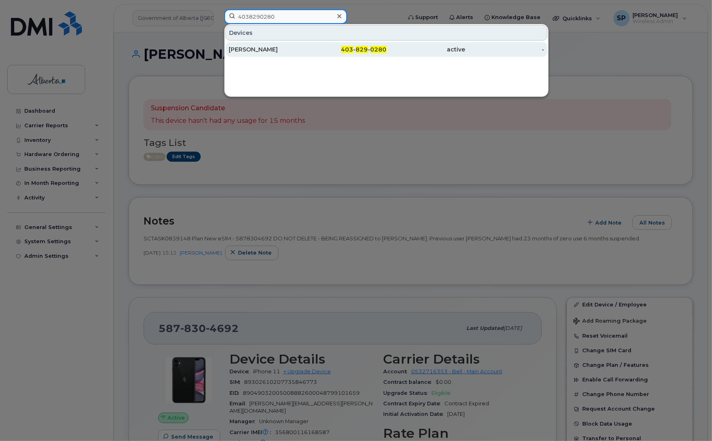
type input "4038290280"
click at [270, 52] on div "[PERSON_NAME]" at bounding box center [268, 49] width 79 height 8
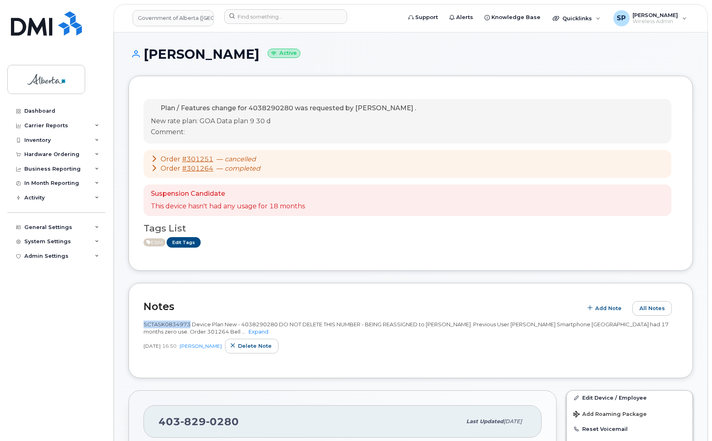
drag, startPoint x: 189, startPoint y: 322, endPoint x: 145, endPoint y: 323, distance: 44.2
click at [145, 323] on span "SCTASK0834973 Device Plan New - 4038290280 DO NOT DELETE THIS NUMBER - BEING RE…" at bounding box center [406, 328] width 525 height 14
copy span "SCTASK0834973"
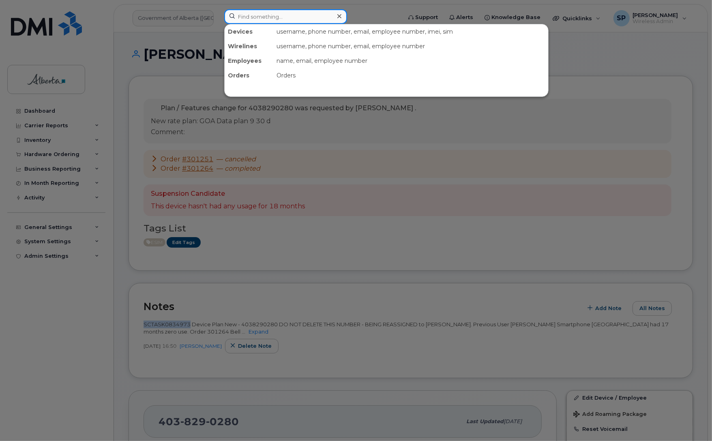
click at [276, 13] on input at bounding box center [285, 16] width 123 height 15
paste input "4038889328"
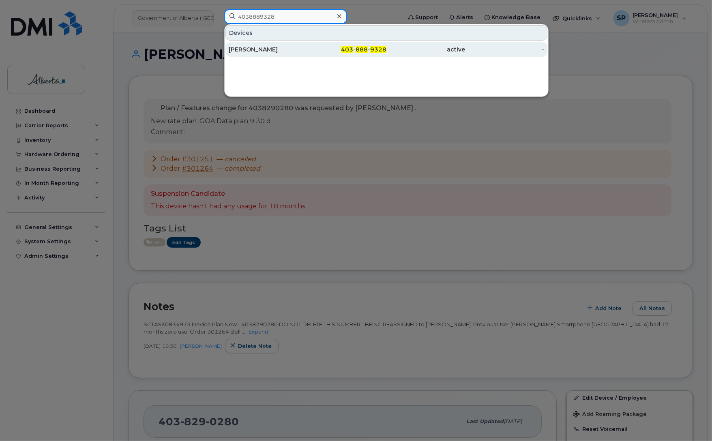
type input "4038889328"
click at [256, 51] on div "Sean Wegener" at bounding box center [268, 49] width 79 height 8
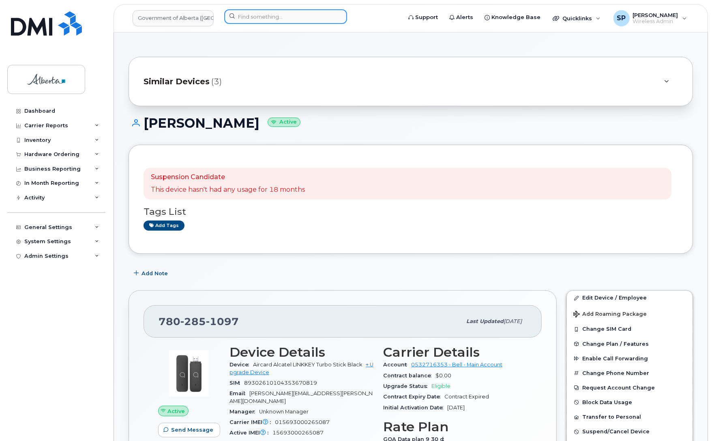
click at [270, 19] on input at bounding box center [285, 16] width 123 height 15
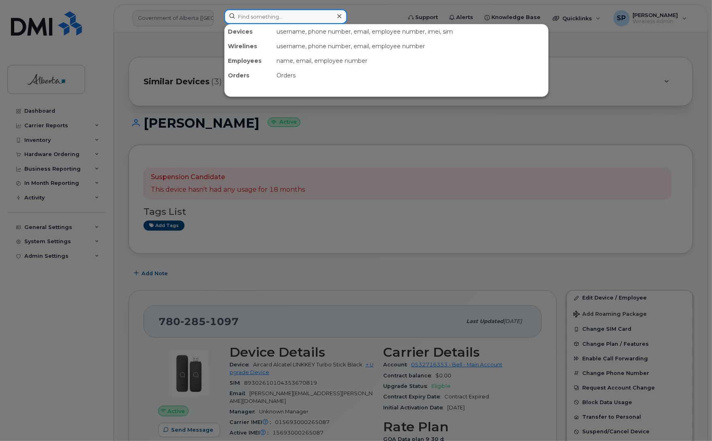
click at [285, 21] on input at bounding box center [285, 16] width 123 height 15
paste input "5873858779"
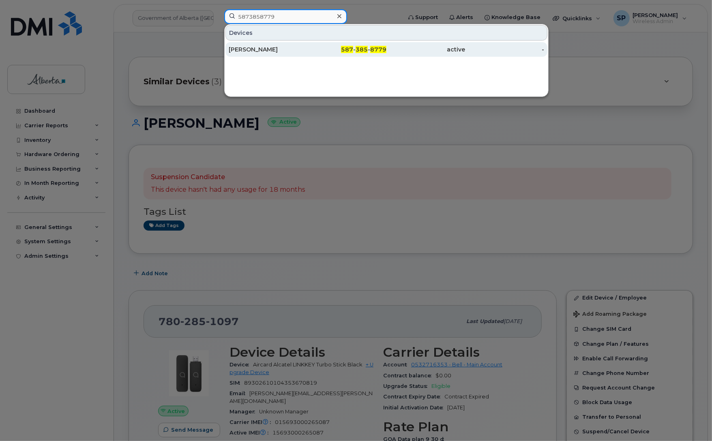
type input "5873858779"
click at [272, 49] on div "Genevieve Turcotte" at bounding box center [268, 49] width 79 height 8
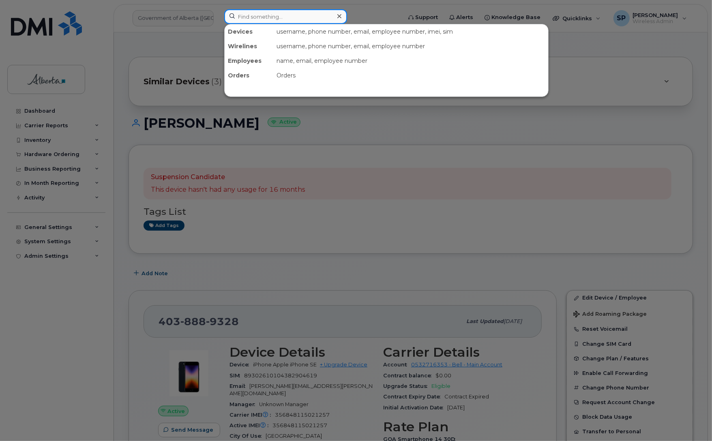
click at [307, 17] on input at bounding box center [285, 16] width 123 height 15
paste input "[PERSON_NAME]"
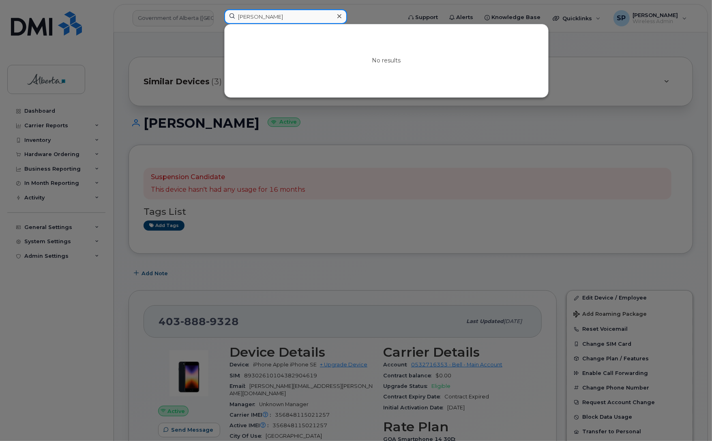
drag, startPoint x: 291, startPoint y: 19, endPoint x: 214, endPoint y: 27, distance: 77.9
click at [218, 27] on div "[PERSON_NAME] No results" at bounding box center [310, 18] width 185 height 18
paste input "7802420416"
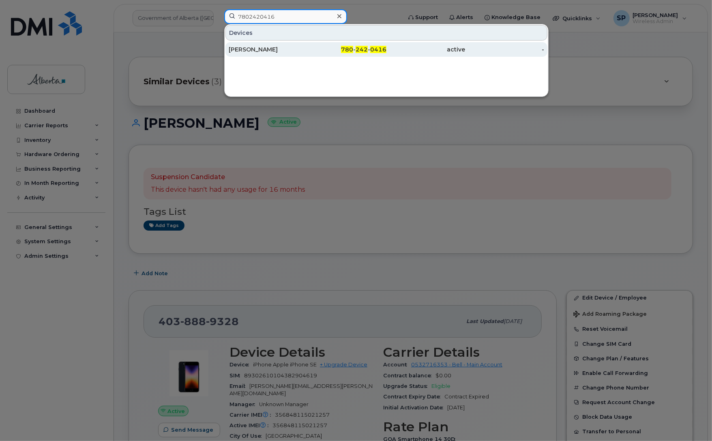
type input "7802420416"
click at [270, 50] on div "[PERSON_NAME]" at bounding box center [268, 49] width 79 height 8
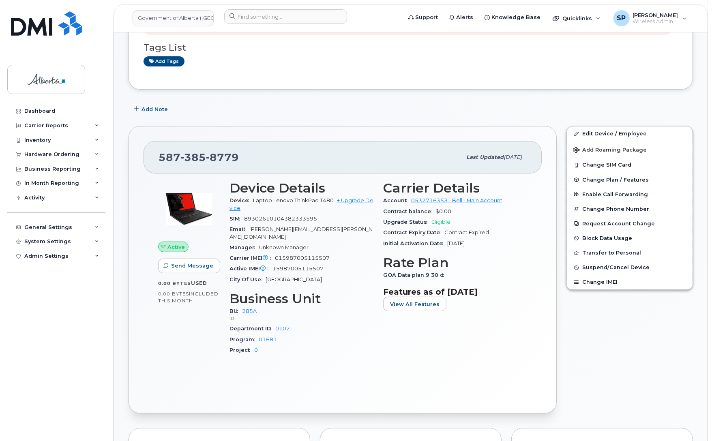
scroll to position [193, 0]
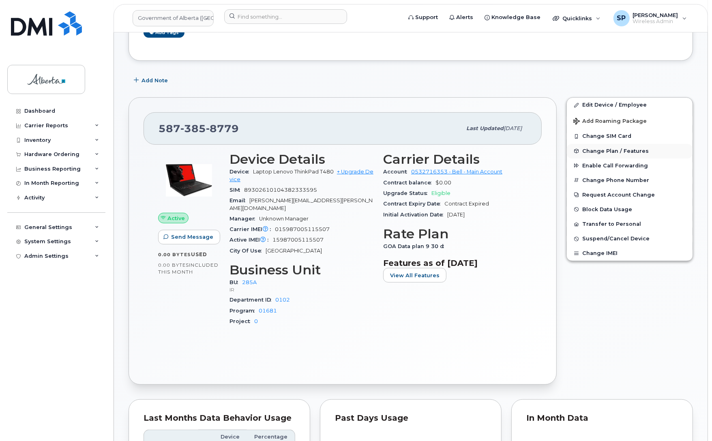
click at [593, 149] on span "Change Plan / Features" at bounding box center [615, 151] width 67 height 6
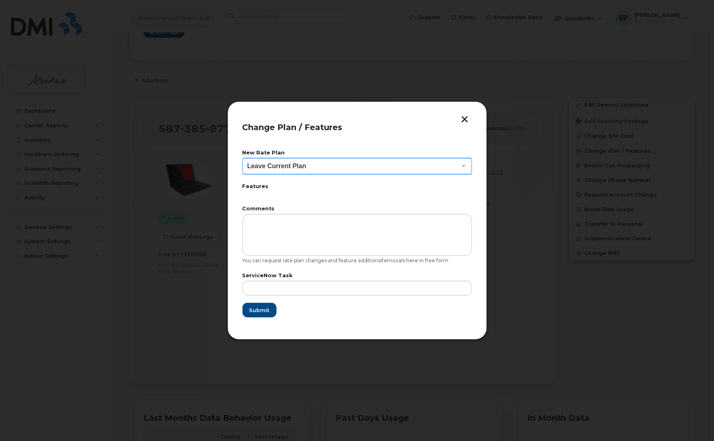
click at [292, 167] on select "Leave Current Plan GOA Data plan 9 30 d GOA–Unlimited Data Plan 9" at bounding box center [358, 166] width 230 height 16
drag, startPoint x: 466, startPoint y: 116, endPoint x: 471, endPoint y: 116, distance: 5.7
click at [466, 116] on button "button" at bounding box center [465, 120] width 12 height 9
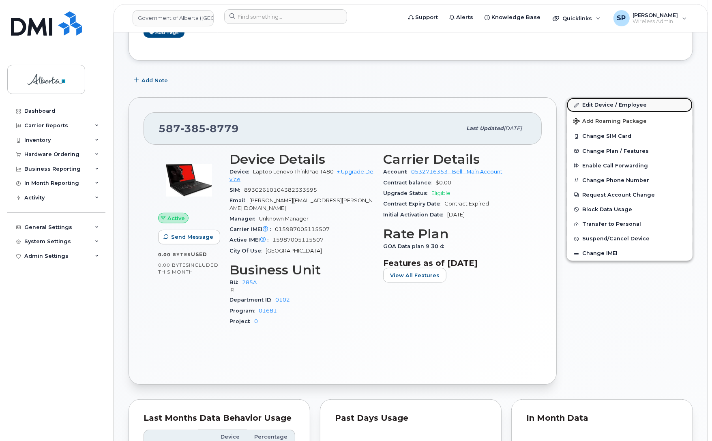
click at [629, 104] on link "Edit Device / Employee" at bounding box center [630, 105] width 126 height 15
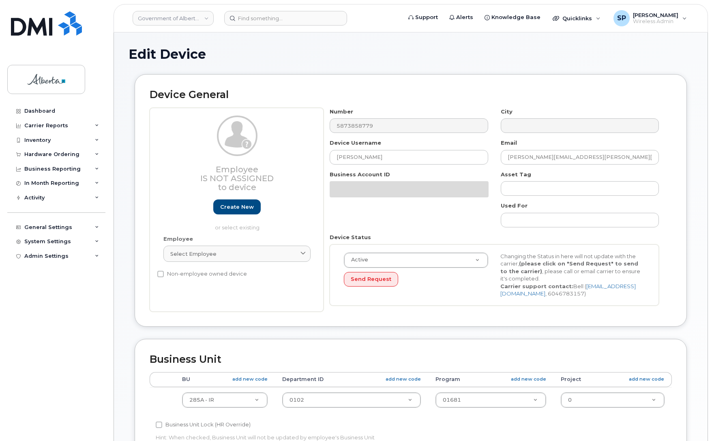
select select "4749734"
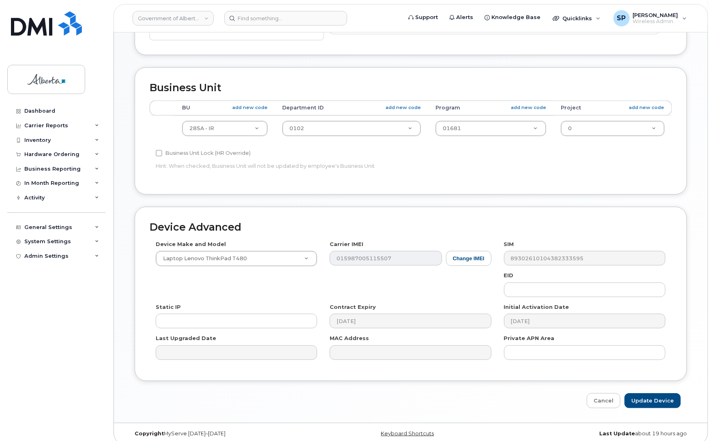
scroll to position [281, 0]
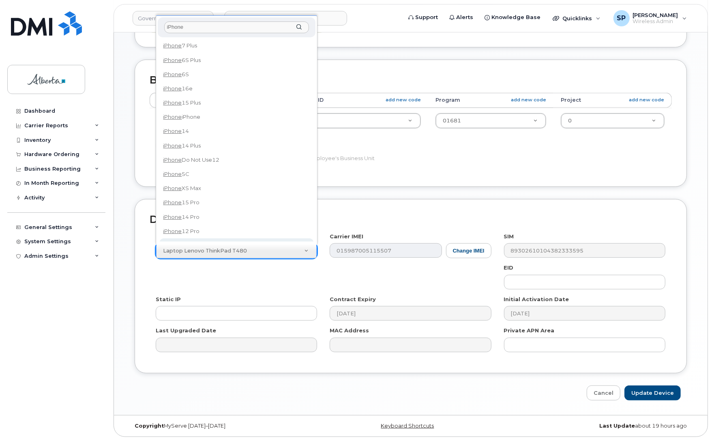
type input "iPhone"
drag, startPoint x: 199, startPoint y: 234, endPoint x: 441, endPoint y: 297, distance: 250.3
select select "185"
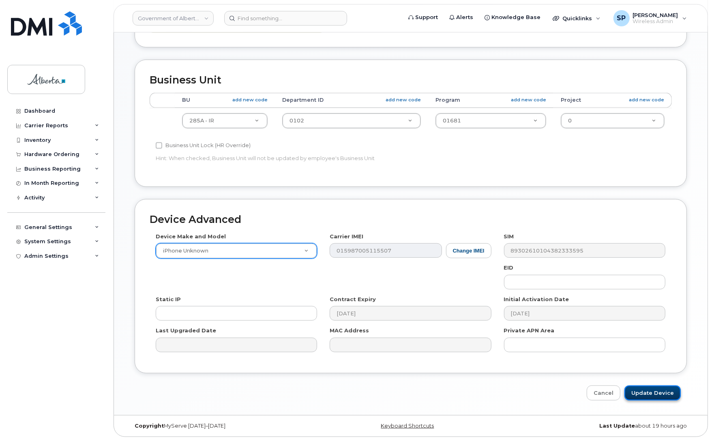
click at [650, 392] on input "Update Device" at bounding box center [653, 393] width 56 height 15
type input "Saving..."
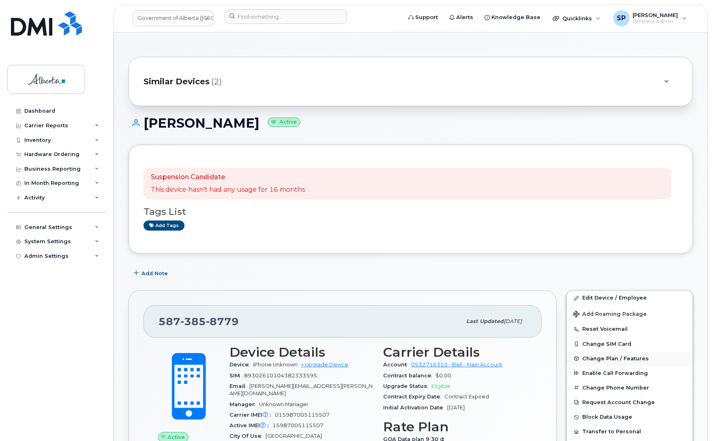
click at [603, 358] on span "Change Plan / Features" at bounding box center [615, 359] width 67 height 6
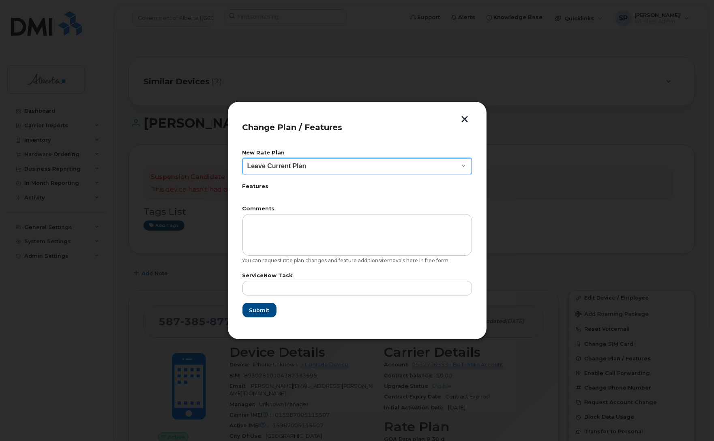
click at [281, 165] on select "Leave Current Plan GOA - Voice Plan 5 GOA Smartphone 14 30D GOA Unlimited Smart…" at bounding box center [358, 166] width 230 height 16
select select "2483362"
click at [243, 158] on select "Leave Current Plan GOA - Voice Plan 5 GOA Smartphone 14 30D GOA Unlimited Smart…" at bounding box center [358, 166] width 230 height 16
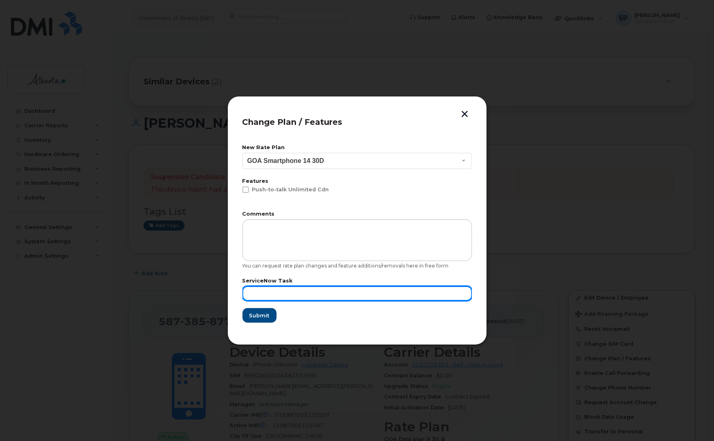
click at [282, 295] on input "text" at bounding box center [358, 293] width 230 height 15
paste input "SCTASK0864663"
type input "SCTASK0864663"
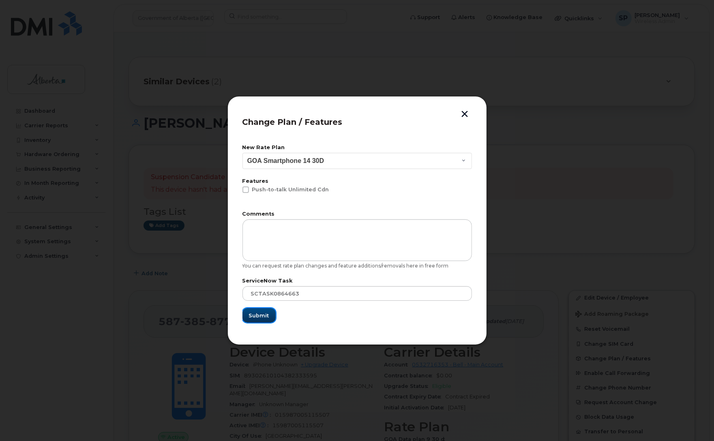
click at [258, 314] on span "Submit" at bounding box center [259, 316] width 20 height 8
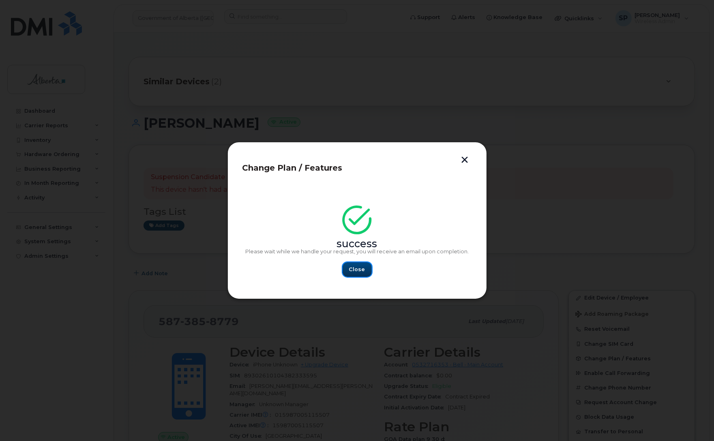
click at [363, 268] on span "Close" at bounding box center [357, 270] width 16 height 8
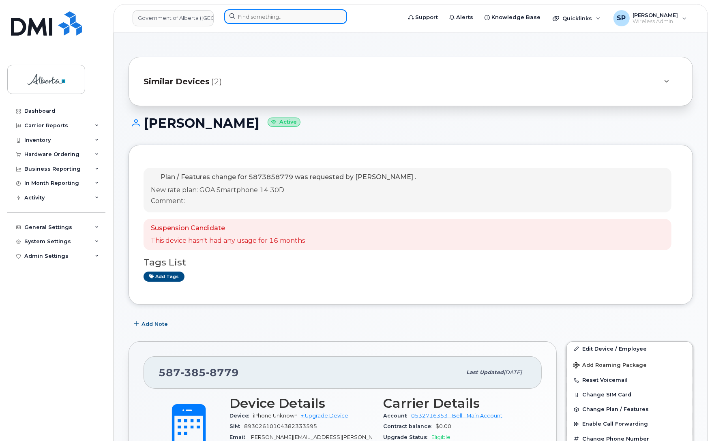
click at [300, 16] on input at bounding box center [285, 16] width 123 height 15
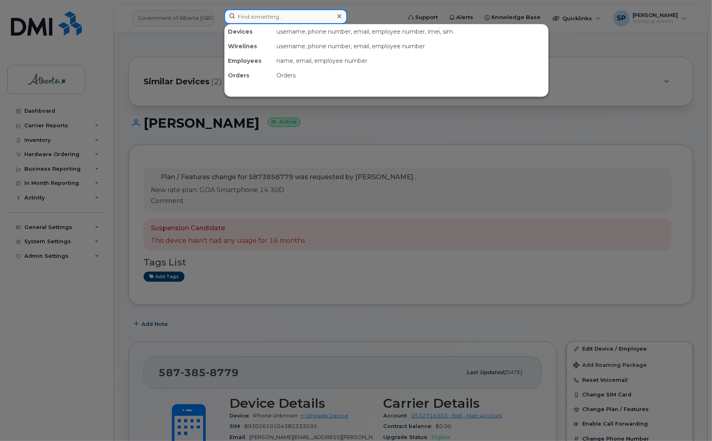
paste input "Jacqueline Lalonde"
type input "Jacqueline Lalonde"
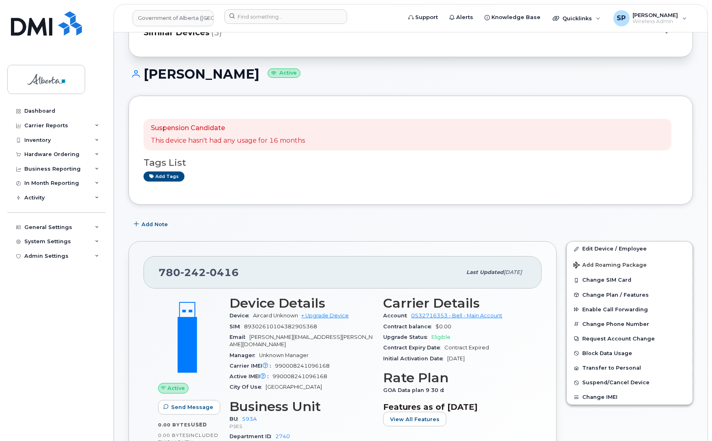
scroll to position [131, 0]
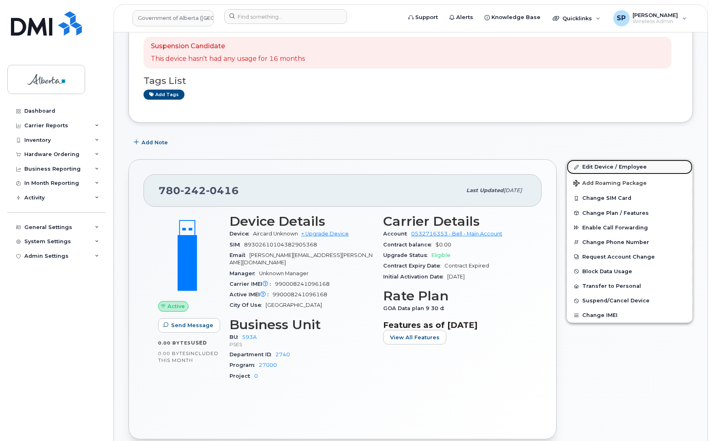
click at [603, 167] on link "Edit Device / Employee" at bounding box center [630, 167] width 126 height 15
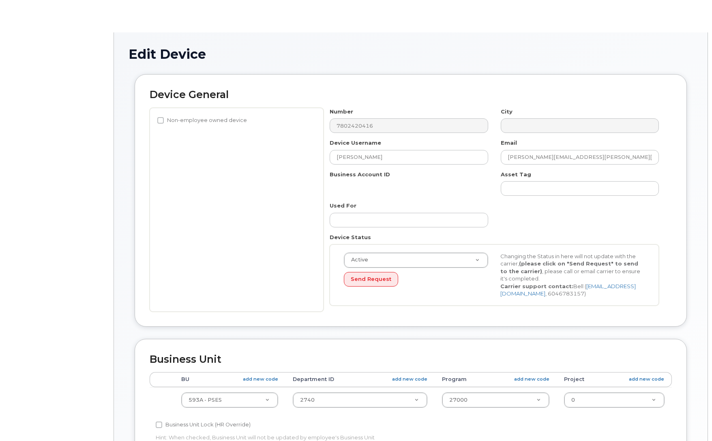
select select "4797682"
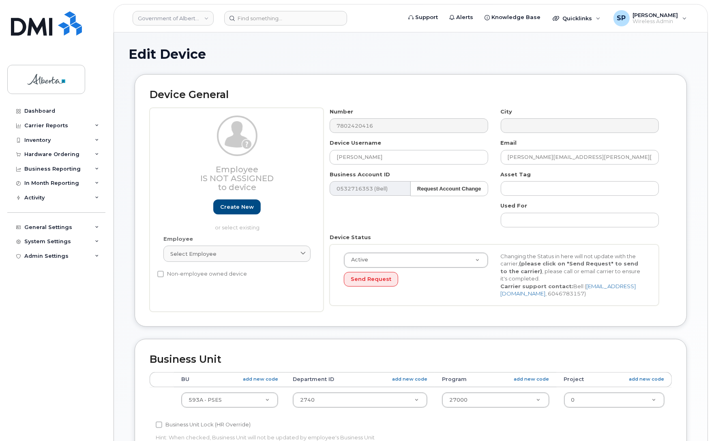
drag, startPoint x: 712, startPoint y: 118, endPoint x: 722, endPoint y: 240, distance: 121.7
click at [712, 240] on html "Government of Alberta (GOA) Support Alerts Knowledge Base Quicklinks Suspend / …" at bounding box center [356, 360] width 712 height 721
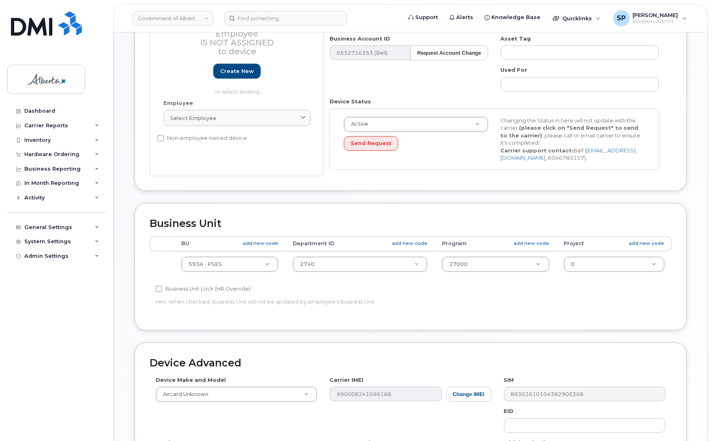
scroll to position [137, 0]
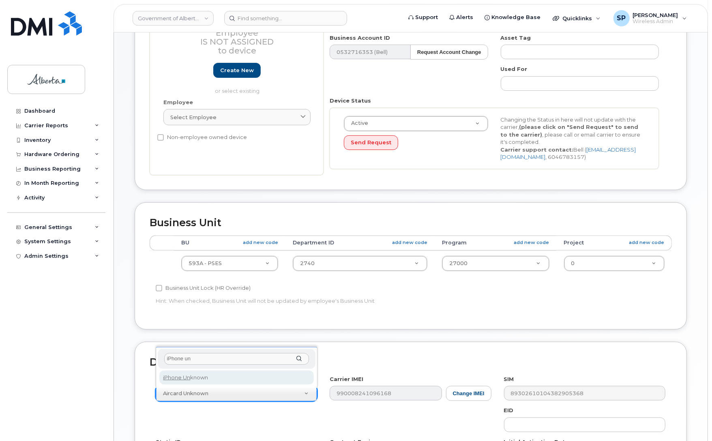
type input "iPhone un"
select select "185"
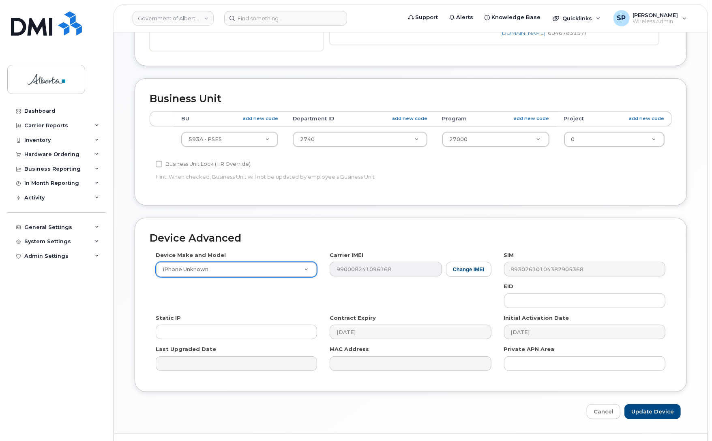
scroll to position [281, 0]
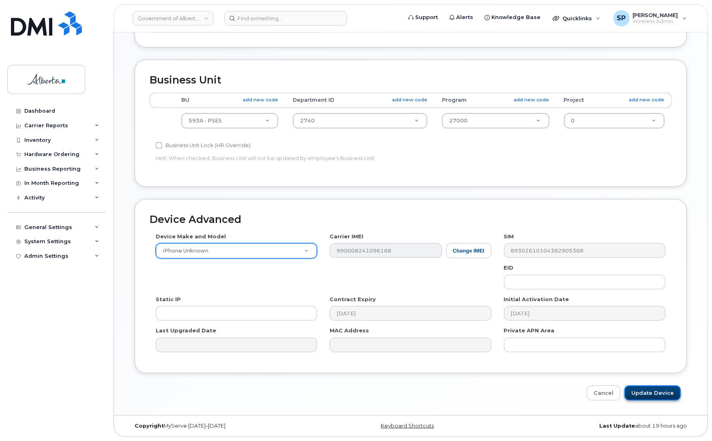
click at [658, 389] on input "Update Device" at bounding box center [653, 393] width 56 height 15
type input "Saving..."
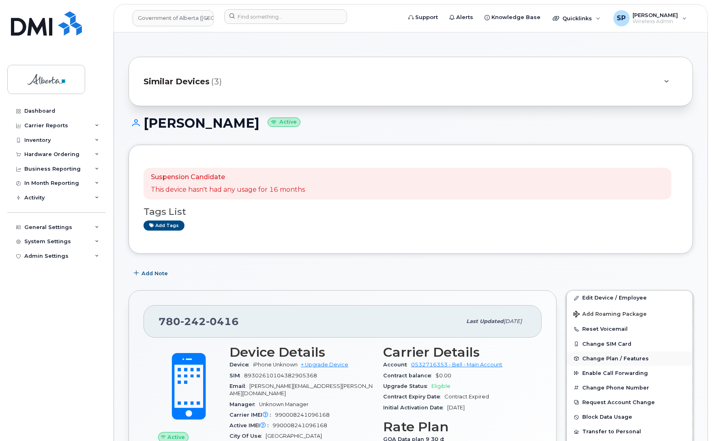
click at [605, 360] on span "Change Plan / Features" at bounding box center [615, 359] width 67 height 6
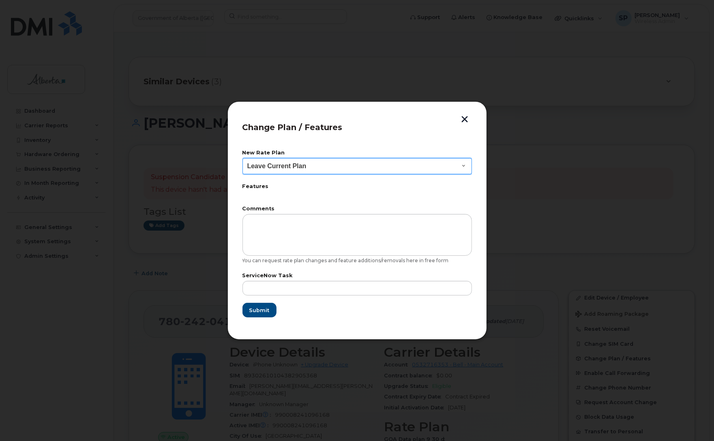
click at [297, 166] on select "Leave Current Plan GOA - Voice Plan 5 GOA Smartphone 14 30D GOA Unlimited Smart…" at bounding box center [358, 166] width 230 height 16
select select "2483362"
click at [243, 158] on select "Leave Current Plan GOA - Voice Plan 5 GOA Smartphone 14 30D GOA Unlimited Smart…" at bounding box center [358, 166] width 230 height 16
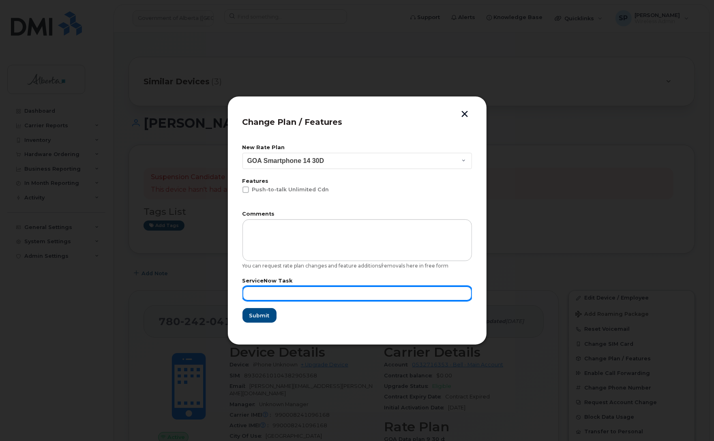
drag, startPoint x: 341, startPoint y: 288, endPoint x: 349, endPoint y: 289, distance: 8.2
click at [341, 289] on input "text" at bounding box center [358, 293] width 230 height 15
paste input "SCTASK0864724"
type input "SCTASK0864724"
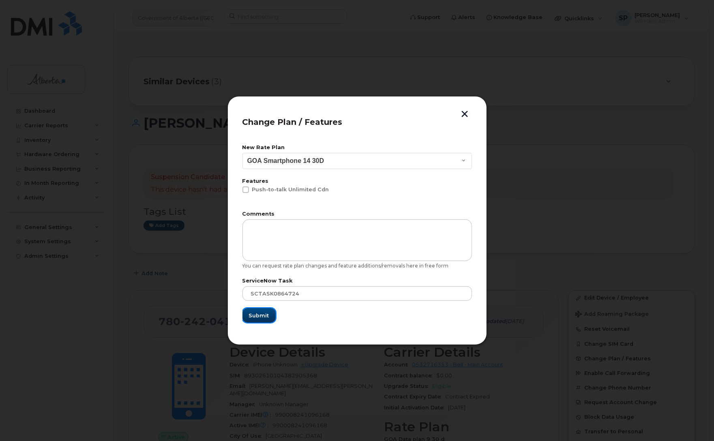
click at [255, 315] on span "Submit" at bounding box center [259, 316] width 20 height 8
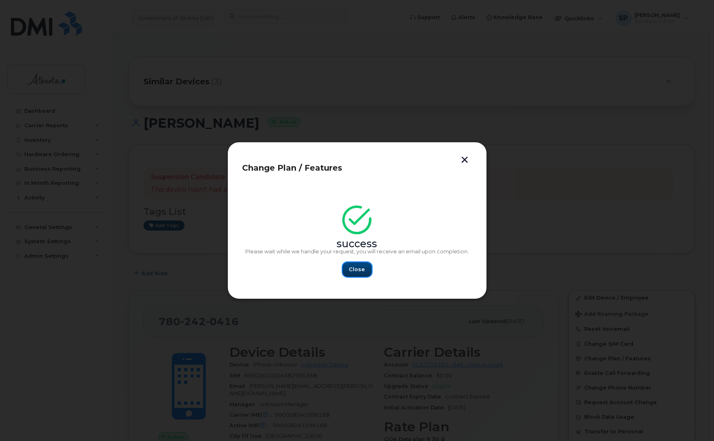
click at [358, 270] on span "Close" at bounding box center [357, 270] width 16 height 8
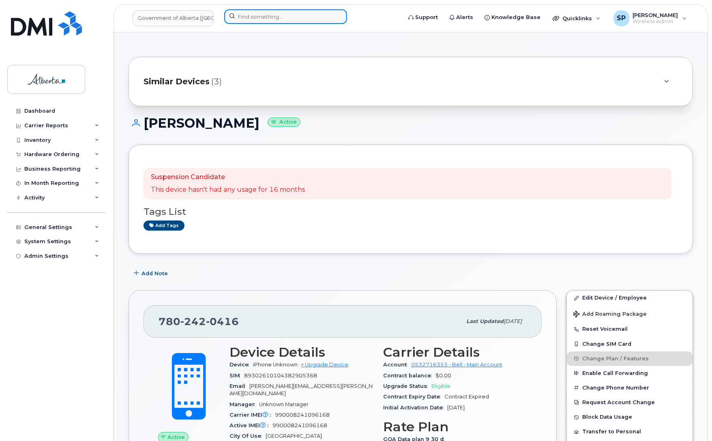
click at [280, 17] on input at bounding box center [285, 16] width 123 height 15
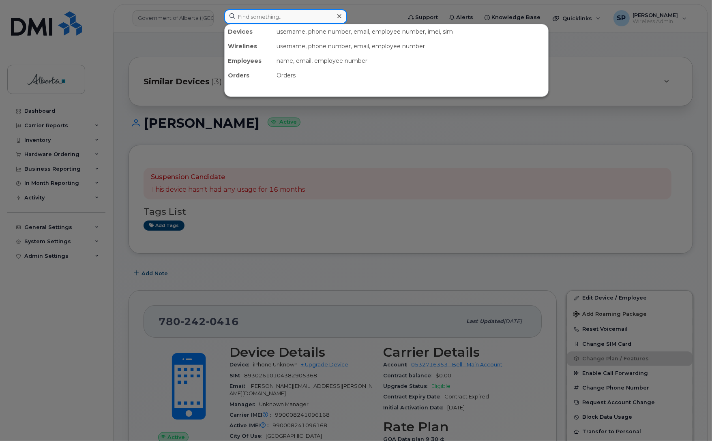
paste input "5875451811"
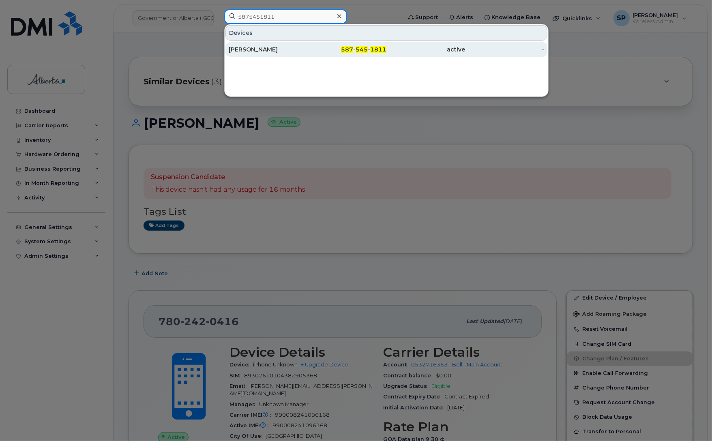
type input "5875451811"
click at [258, 52] on div "[PERSON_NAME]" at bounding box center [268, 49] width 79 height 8
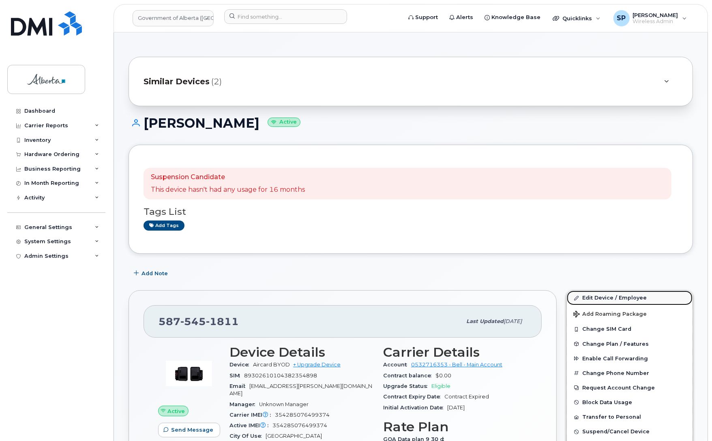
click at [597, 295] on link "Edit Device / Employee" at bounding box center [630, 298] width 126 height 15
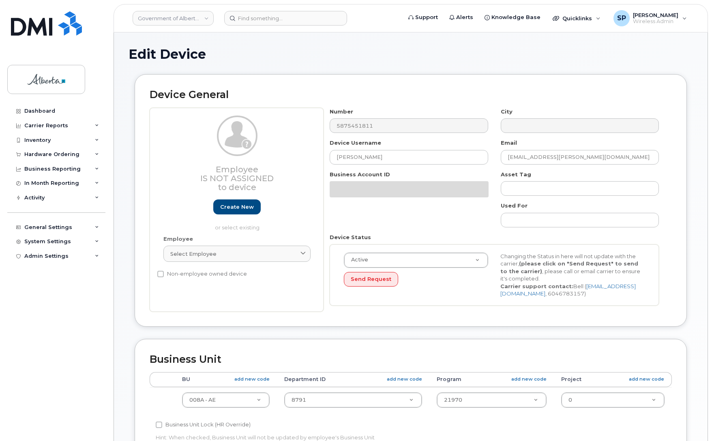
select select "4749737"
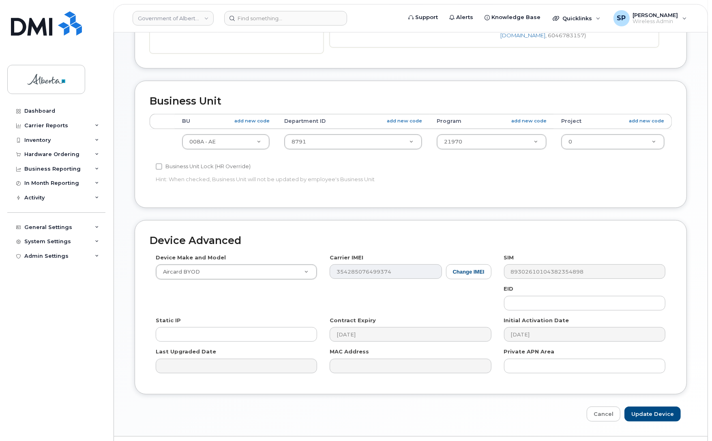
scroll to position [264, 0]
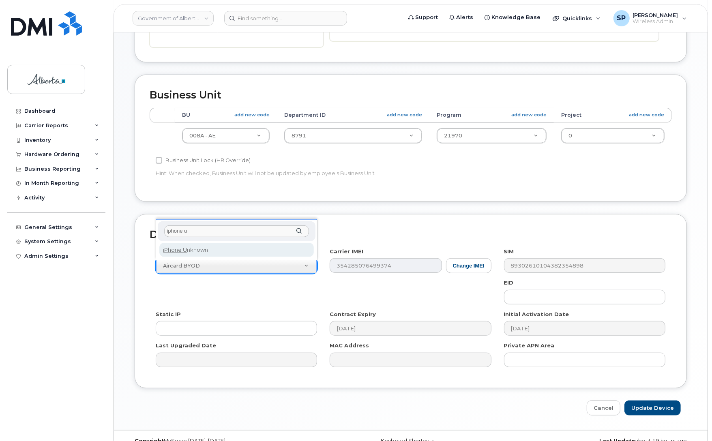
type input "iphone u"
drag, startPoint x: 202, startPoint y: 245, endPoint x: 288, endPoint y: 255, distance: 87.4
select select "185"
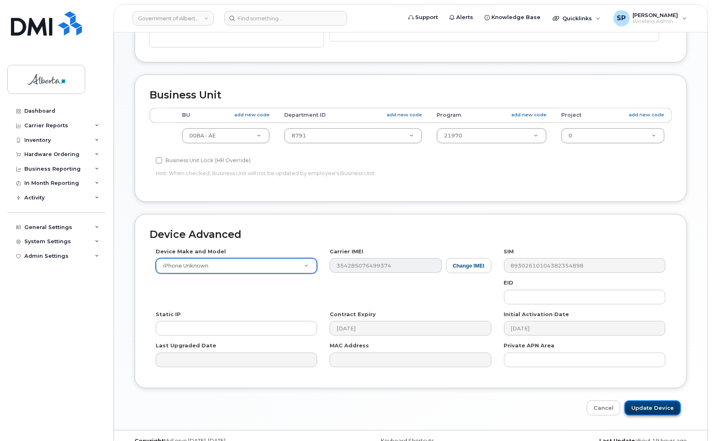
click at [649, 408] on input "Update Device" at bounding box center [653, 408] width 56 height 15
type input "Saving..."
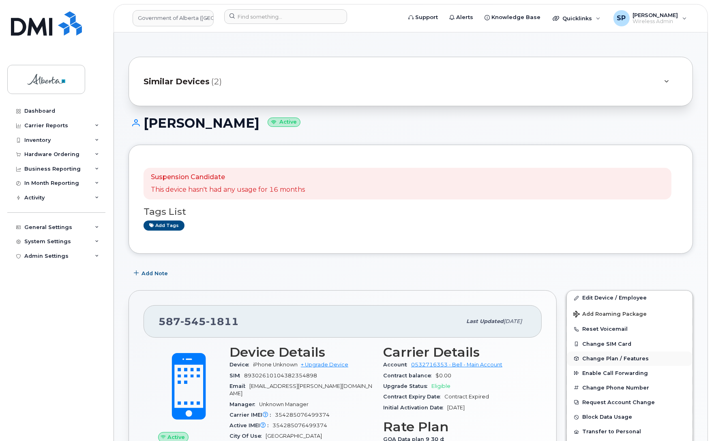
click at [605, 360] on span "Change Plan / Features" at bounding box center [615, 359] width 67 height 6
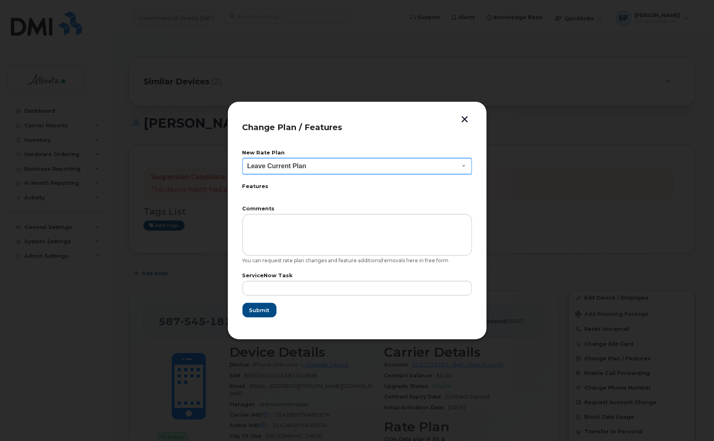
click at [285, 166] on select "Leave Current Plan GOA - Voice Plan 5 GOA Smartphone 14 30D GOA Unlimited Smart…" at bounding box center [358, 166] width 230 height 16
select select "2483362"
click at [243, 158] on select "Leave Current Plan GOA - Voice Plan 5 GOA Smartphone 14 30D GOA Unlimited Smart…" at bounding box center [358, 166] width 230 height 16
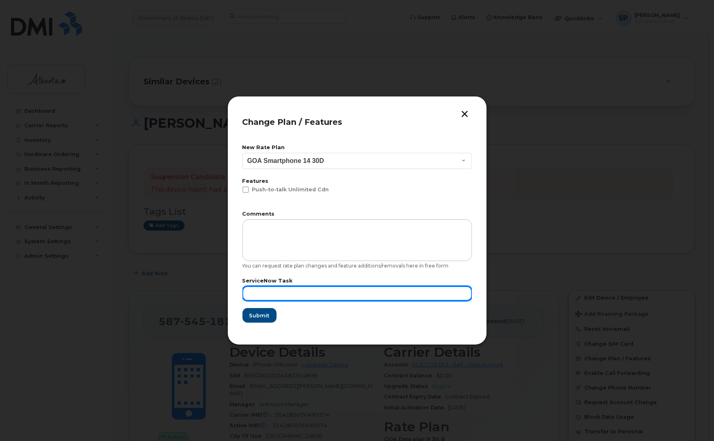
click at [350, 287] on input "text" at bounding box center [358, 293] width 230 height 15
paste input "SCTASK0864740"
type input "SCTASK0864740"
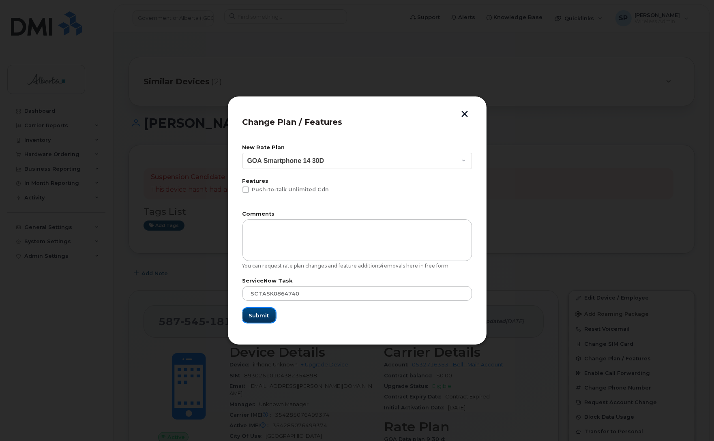
click at [266, 319] on button "Submit" at bounding box center [259, 315] width 33 height 15
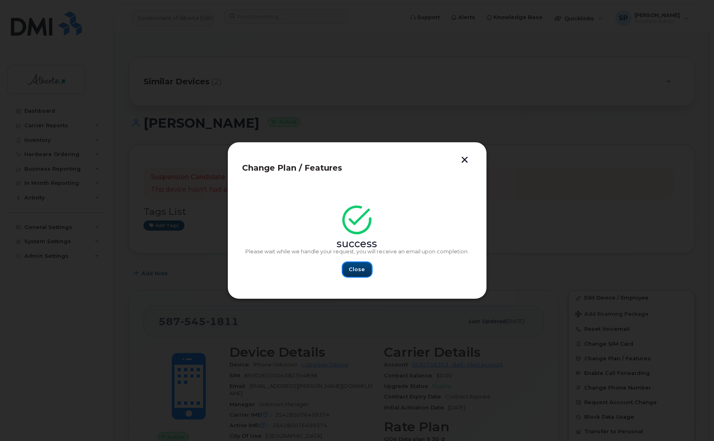
click at [357, 269] on span "Close" at bounding box center [357, 270] width 16 height 8
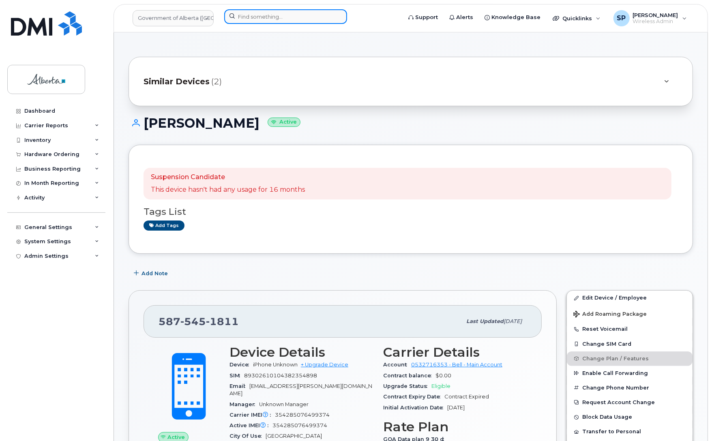
click at [286, 17] on input at bounding box center [285, 16] width 123 height 15
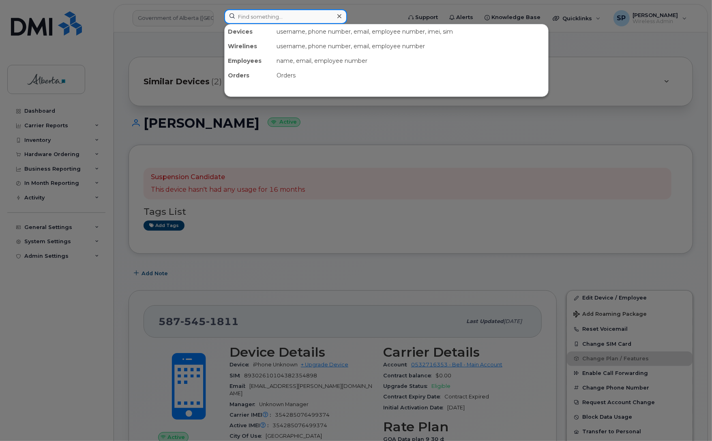
paste input "Angela Janetzki"
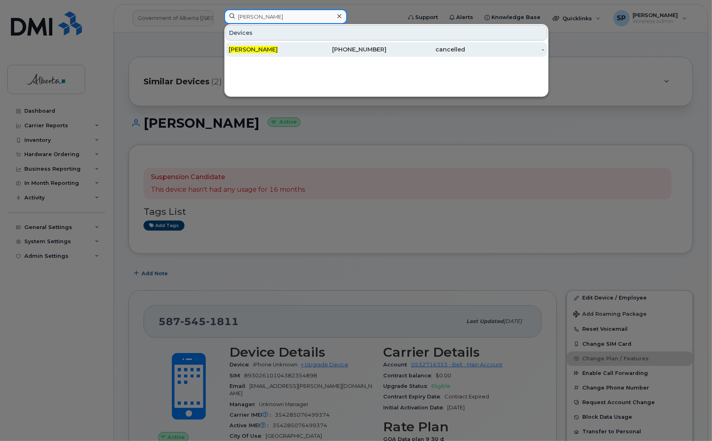
type input "Angela Janetzki"
click at [274, 47] on span "Angela Janetzki" at bounding box center [253, 49] width 49 height 7
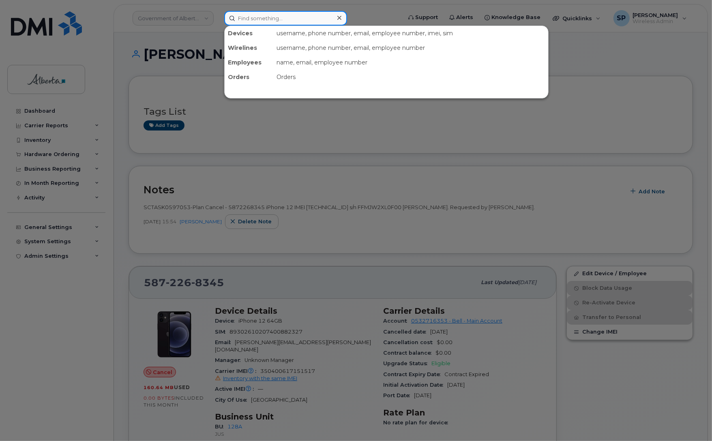
click at [280, 15] on input at bounding box center [285, 18] width 123 height 15
paste input "5875453272"
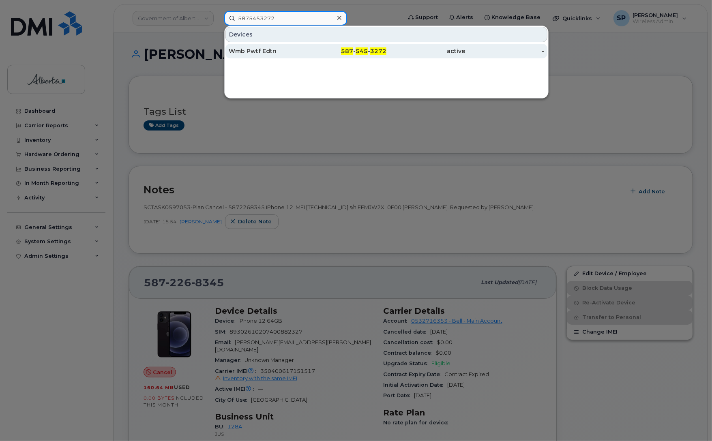
type input "5875453272"
click at [268, 52] on div "Wmb Pwtf Edtn" at bounding box center [268, 51] width 79 height 8
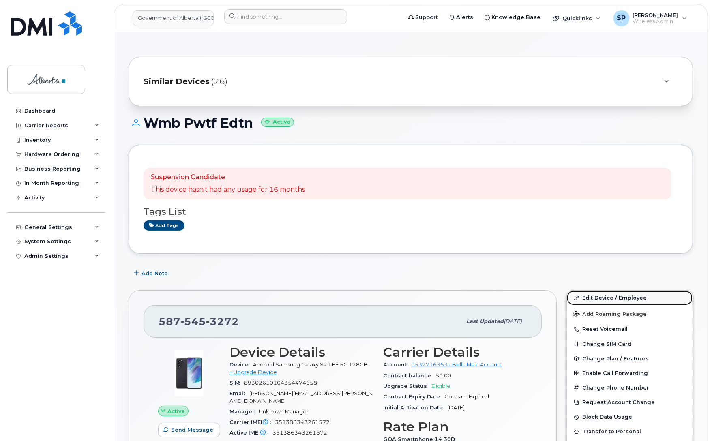
click at [624, 294] on link "Edit Device / Employee" at bounding box center [630, 298] width 126 height 15
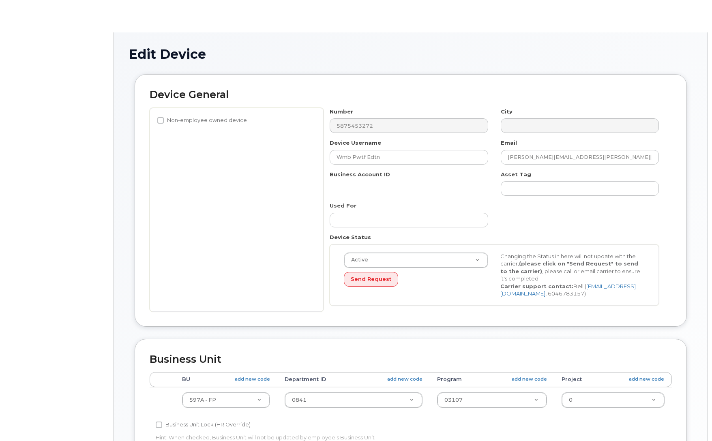
select select "4797726"
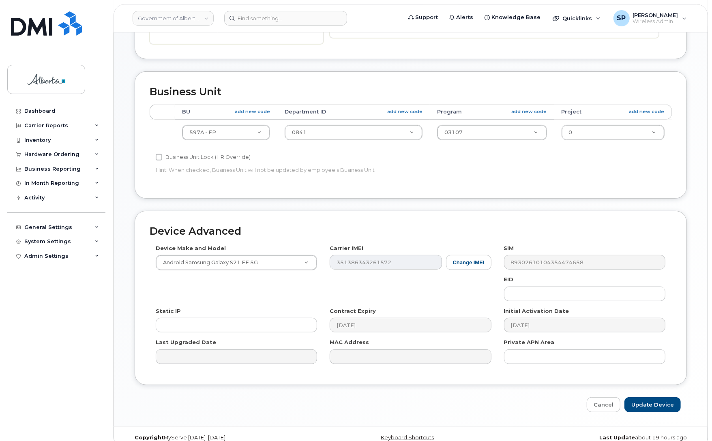
scroll to position [281, 0]
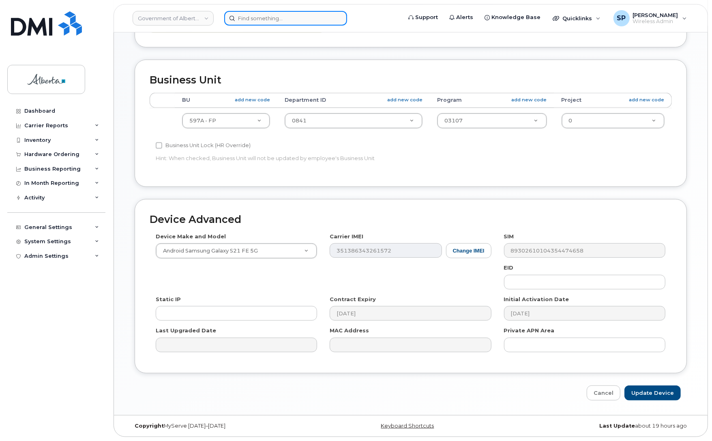
click at [264, 16] on input at bounding box center [285, 18] width 123 height 15
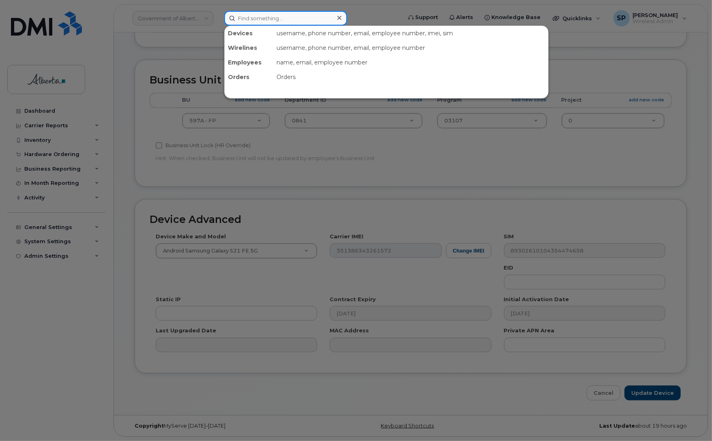
paste input "[PERSON_NAME]"
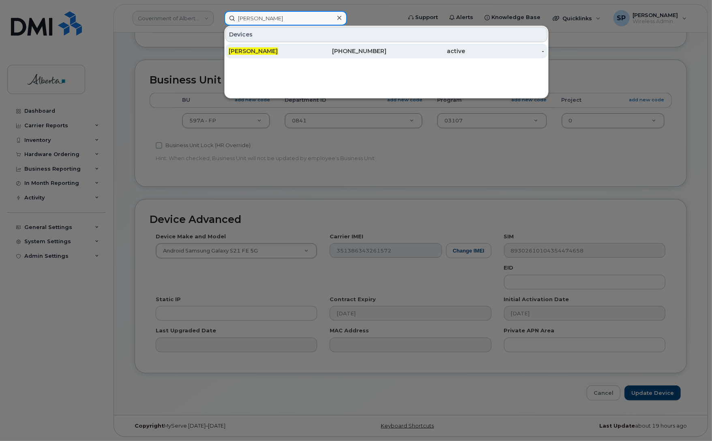
type input "[PERSON_NAME]"
click at [269, 51] on span "[PERSON_NAME]" at bounding box center [253, 50] width 49 height 7
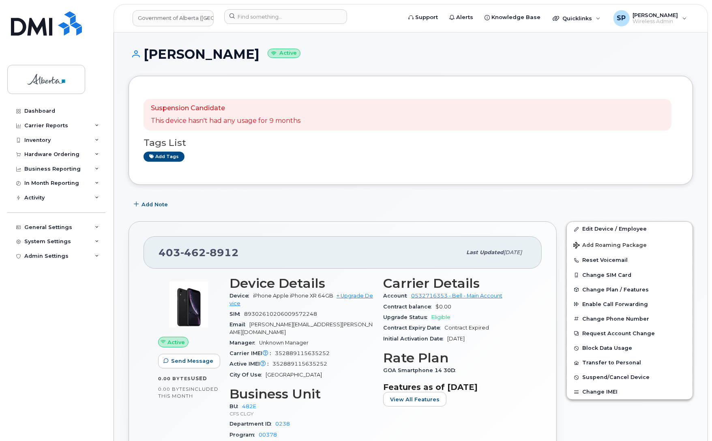
click at [23, 307] on div "Dashboard Carrier Reports Monthly Billing Data Daily Data Pooling Data Behavior…" at bounding box center [57, 266] width 100 height 325
drag, startPoint x: 238, startPoint y: 255, endPoint x: 161, endPoint y: 244, distance: 78.6
click at [161, 244] on div "403 462 8912 Last updated Oct 15, 2025" at bounding box center [343, 252] width 398 height 32
copy span "403 462 8912"
drag, startPoint x: 328, startPoint y: 357, endPoint x: 275, endPoint y: 359, distance: 53.6
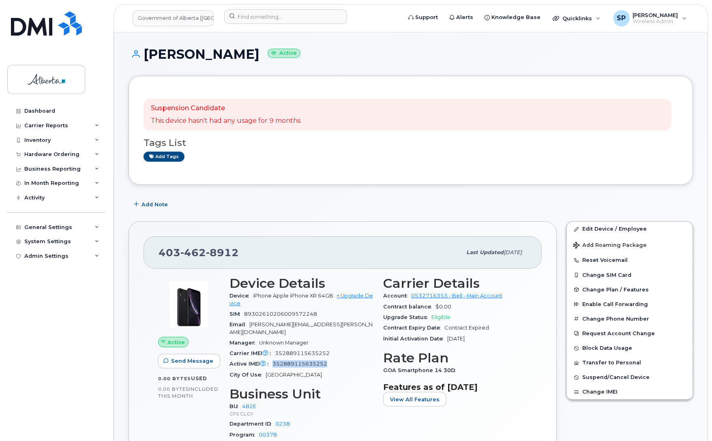
click at [275, 359] on div "Active IMEI Active IMEI is refreshed daily with a delay of up to 48 hours follo…" at bounding box center [302, 364] width 144 height 11
copy span "352889115635252"
drag, startPoint x: 232, startPoint y: 250, endPoint x: 159, endPoint y: 250, distance: 73.8
click at [159, 250] on div "403 462 8912" at bounding box center [310, 252] width 303 height 17
copy span "403 462 8912"
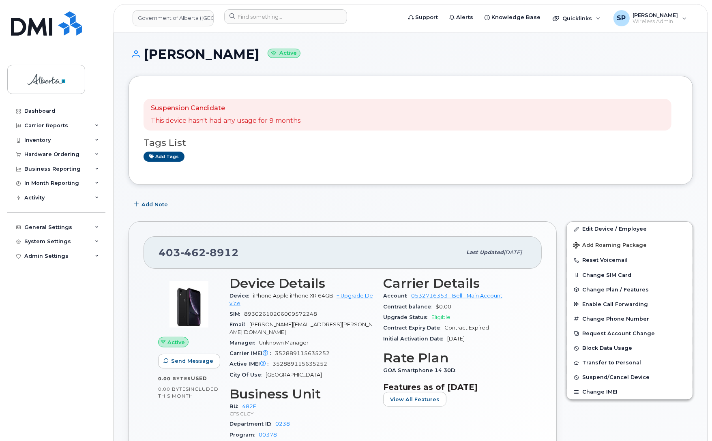
click at [29, 289] on div "Dashboard Carrier Reports Monthly Billing Data Daily Data Pooling Data Behavior…" at bounding box center [57, 266] width 100 height 325
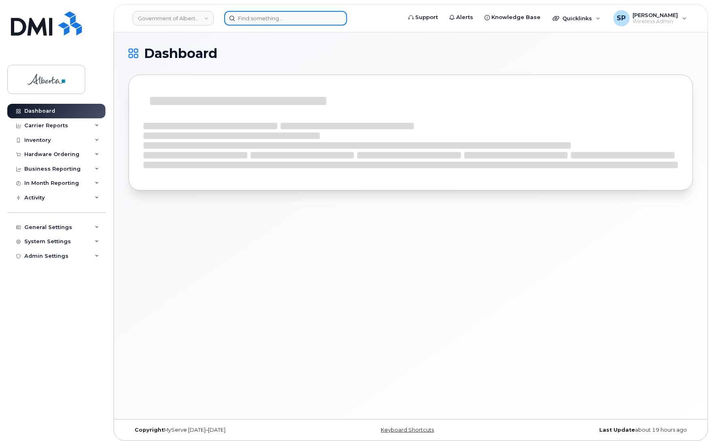
click at [282, 12] on input at bounding box center [285, 18] width 123 height 15
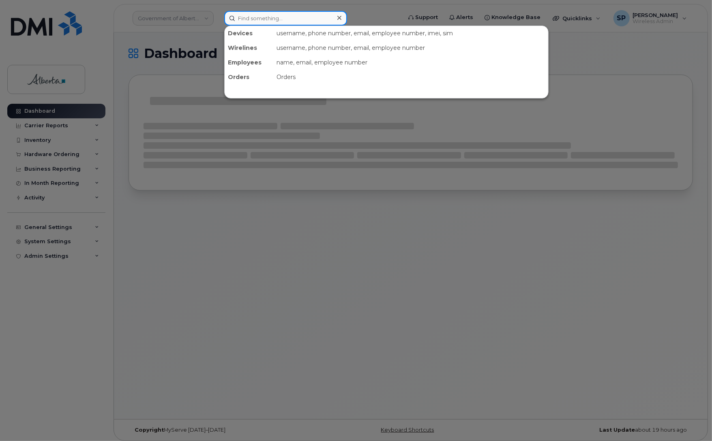
paste input "[PERSON_NAME]"
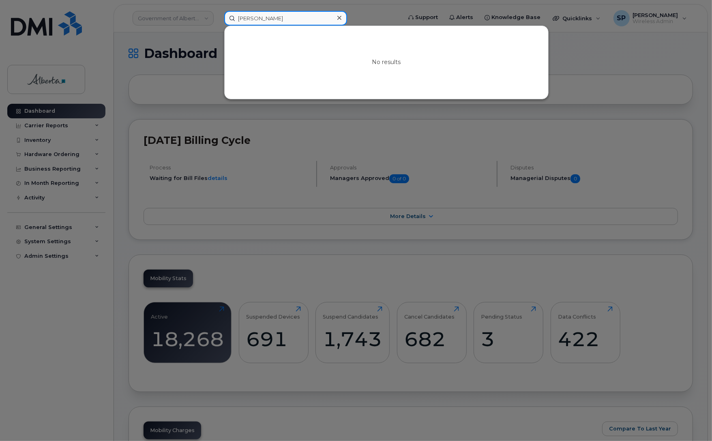
drag, startPoint x: 283, startPoint y: 18, endPoint x: 218, endPoint y: 17, distance: 64.9
click at [218, 17] on div "[PERSON_NAME] No results" at bounding box center [310, 18] width 185 height 15
paste input "4038268469"
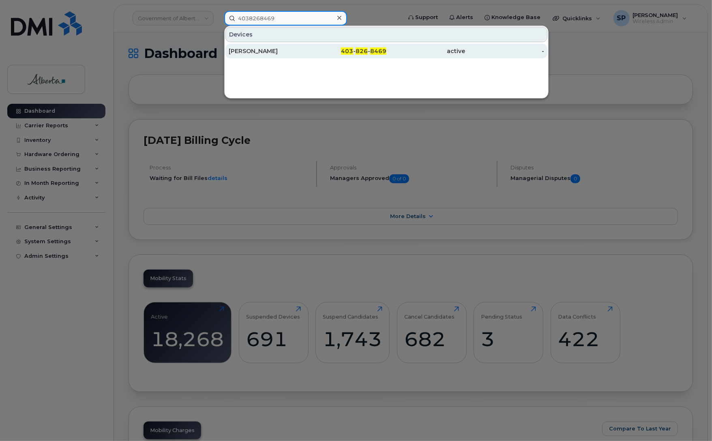
type input "4038268469"
click at [275, 53] on div "[PERSON_NAME]" at bounding box center [268, 51] width 79 height 8
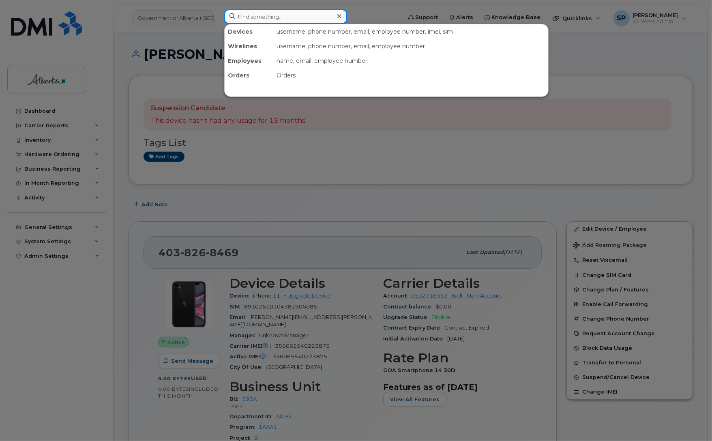
click at [264, 17] on input at bounding box center [285, 16] width 123 height 15
paste input "7802423098"
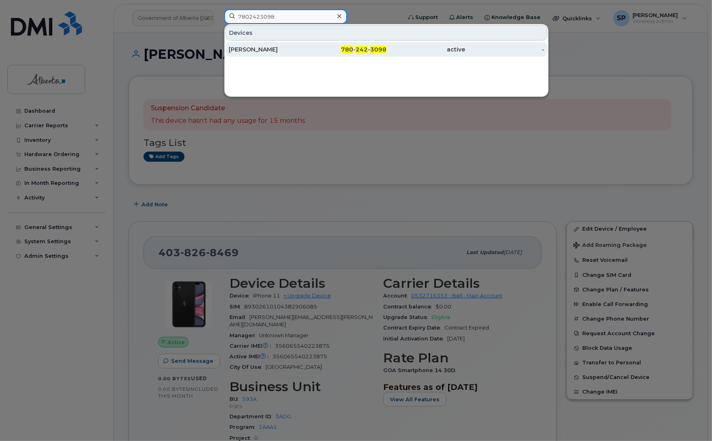
type input "7802423098"
click at [248, 48] on div "[PERSON_NAME]" at bounding box center [268, 49] width 79 height 8
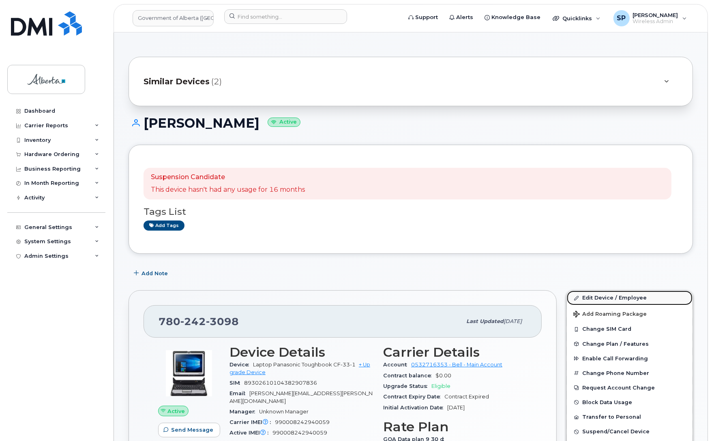
click at [601, 296] on link "Edit Device / Employee" at bounding box center [630, 298] width 126 height 15
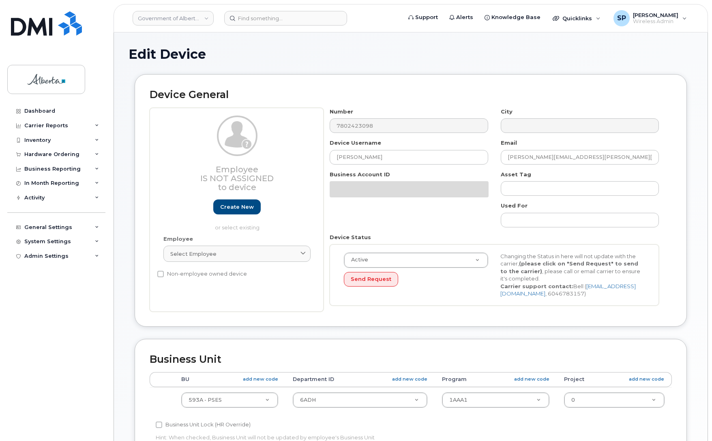
select select "4797682"
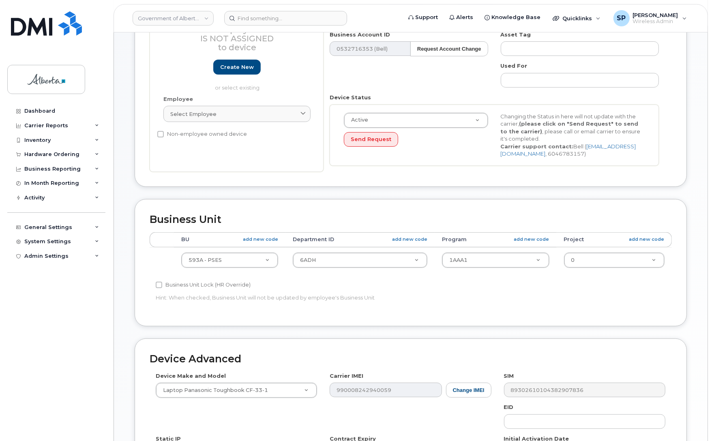
scroll to position [224, 0]
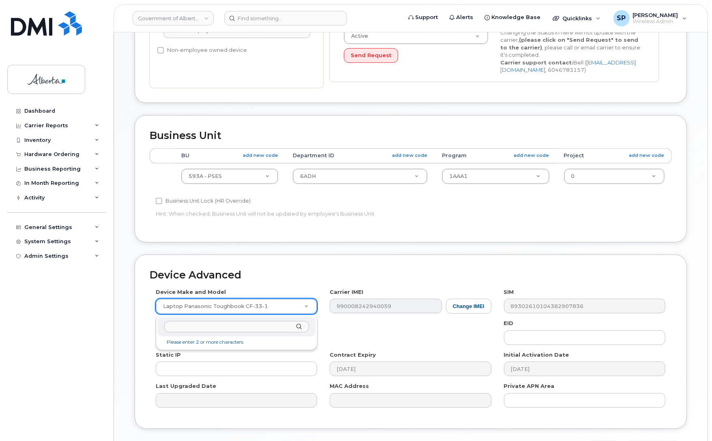
click at [250, 328] on input "text" at bounding box center [236, 327] width 144 height 12
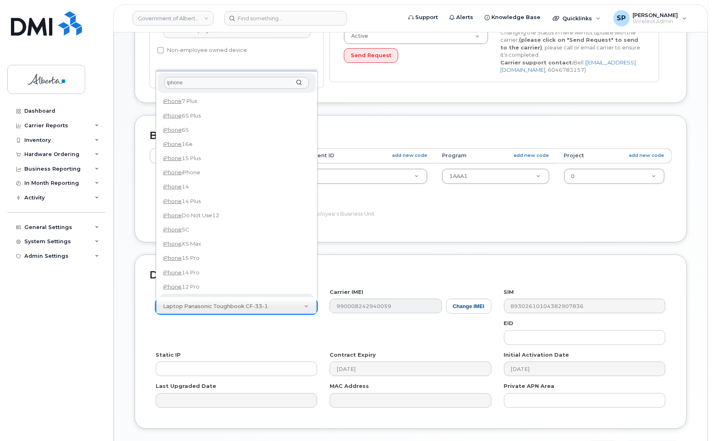
type input "iphone"
select select "185"
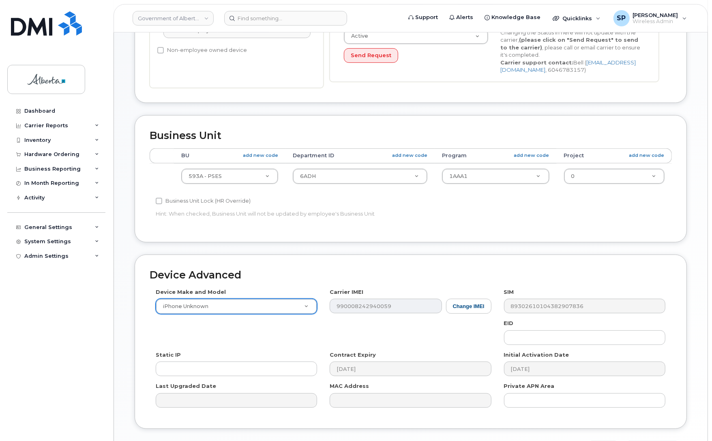
scroll to position [281, 0]
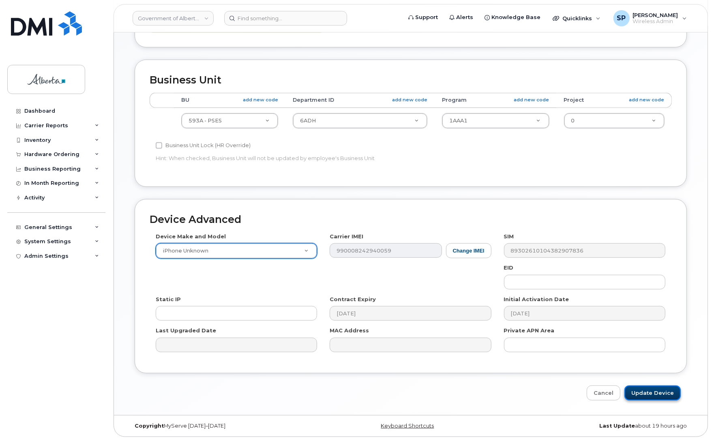
click at [660, 391] on input "Update Device" at bounding box center [653, 393] width 56 height 15
type input "Saving..."
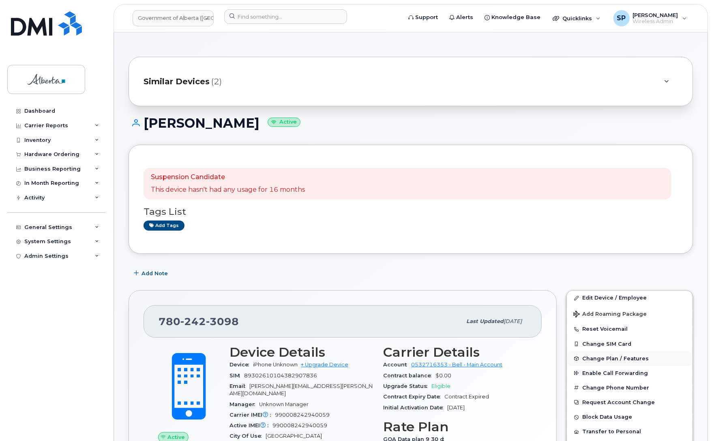
click at [604, 359] on span "Change Plan / Features" at bounding box center [615, 359] width 67 height 6
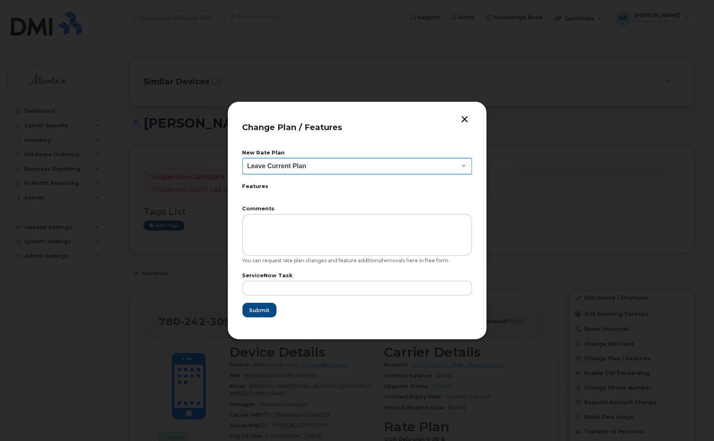
click at [287, 167] on select "Leave Current Plan GOA - Voice Plan 5 GOA Smartphone 14 30D GOA Unlimited Smart…" at bounding box center [358, 166] width 230 height 16
select select "2483362"
click at [243, 158] on select "Leave Current Plan GOA - Voice Plan 5 GOA Smartphone 14 30D GOA Unlimited Smart…" at bounding box center [358, 166] width 230 height 16
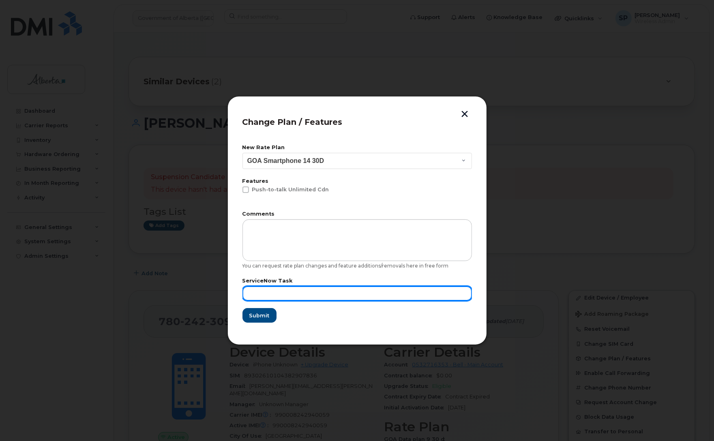
click at [293, 289] on input "text" at bounding box center [358, 293] width 230 height 15
paste input "SCTASK0865734"
type input "SCTASK0865734"
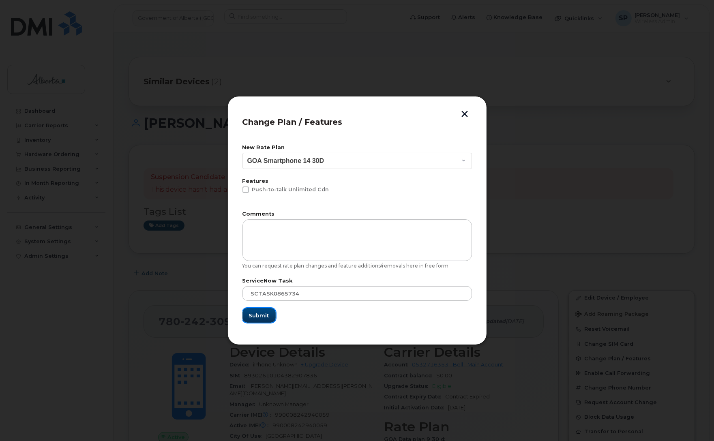
click at [258, 315] on span "Submit" at bounding box center [259, 316] width 20 height 8
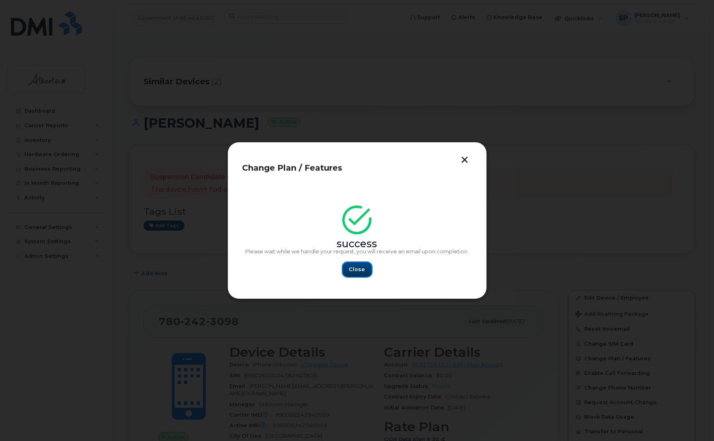
click at [355, 270] on span "Close" at bounding box center [357, 270] width 16 height 8
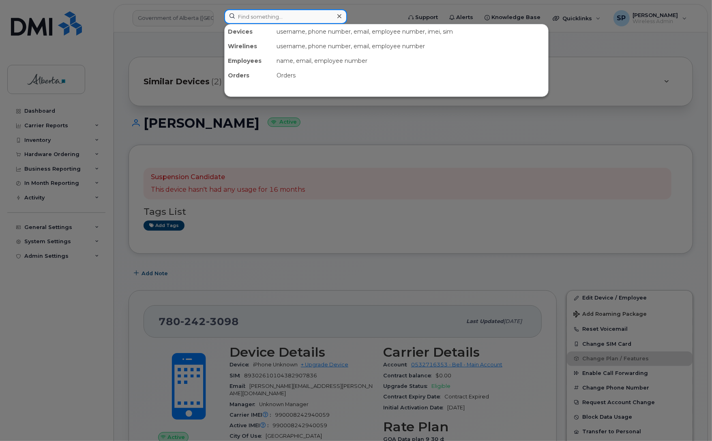
click at [280, 17] on input at bounding box center [285, 16] width 123 height 15
paste input "[PERSON_NAME]"
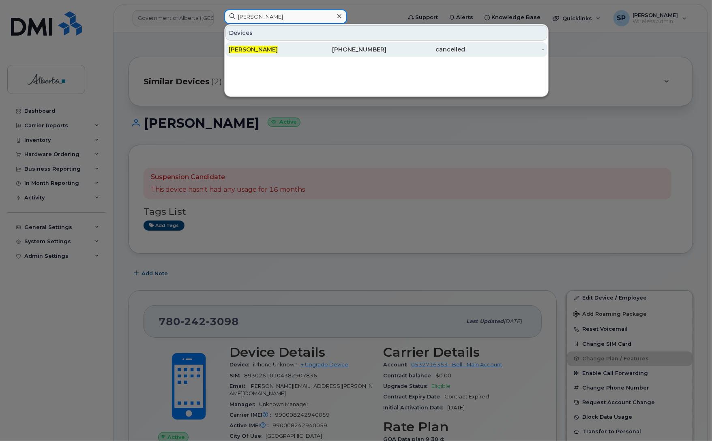
type input "[PERSON_NAME]"
click at [252, 48] on span "[PERSON_NAME]" at bounding box center [253, 49] width 49 height 7
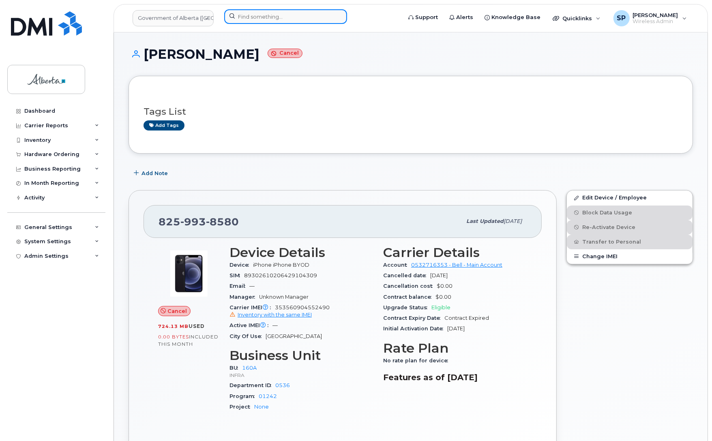
click at [262, 15] on input at bounding box center [285, 16] width 123 height 15
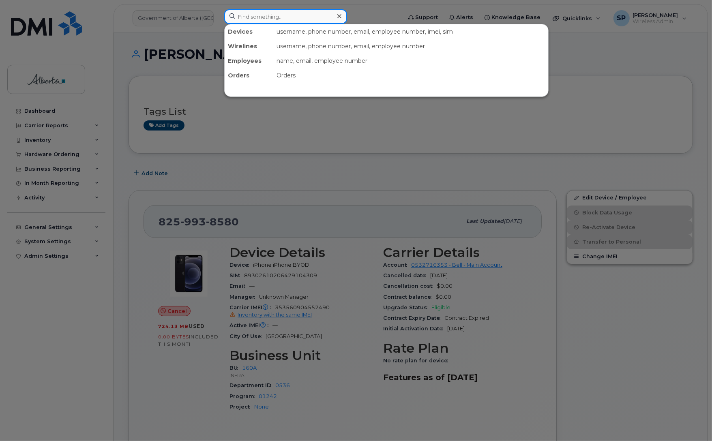
paste input "7802665804"
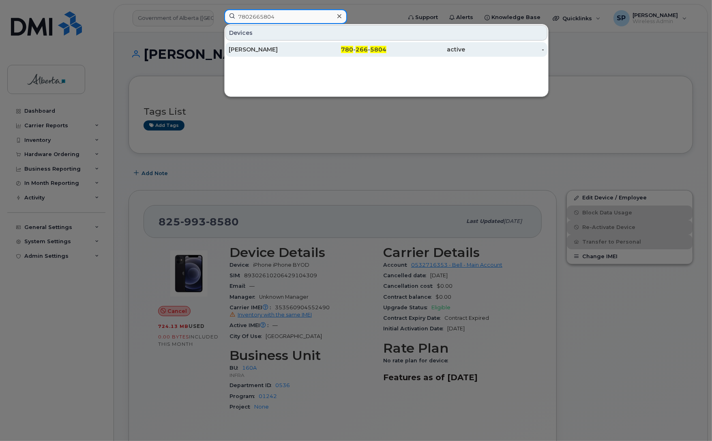
type input "7802665804"
click at [258, 51] on div "[PERSON_NAME]" at bounding box center [268, 49] width 79 height 8
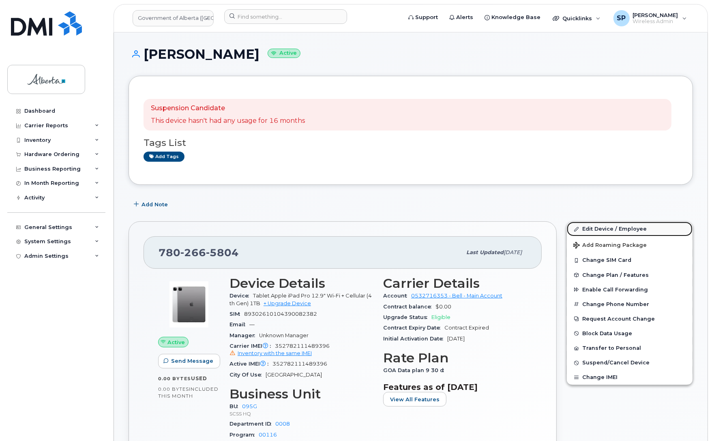
click at [582, 230] on link "Edit Device / Employee" at bounding box center [630, 229] width 126 height 15
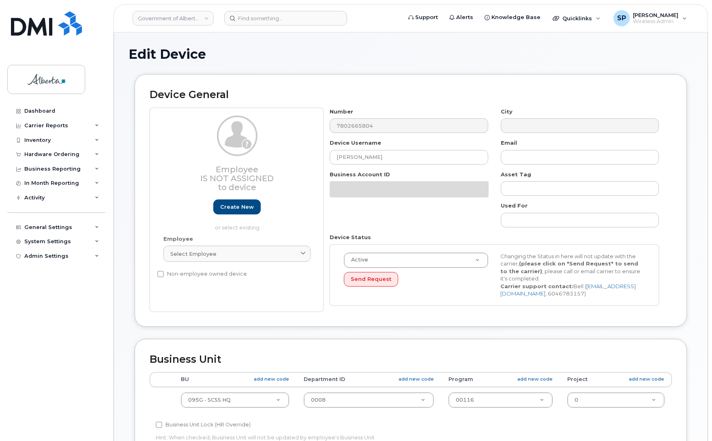
select select "4120333"
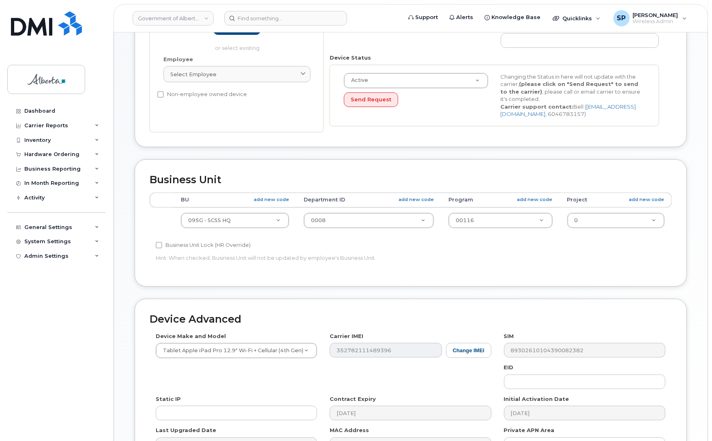
scroll to position [226, 0]
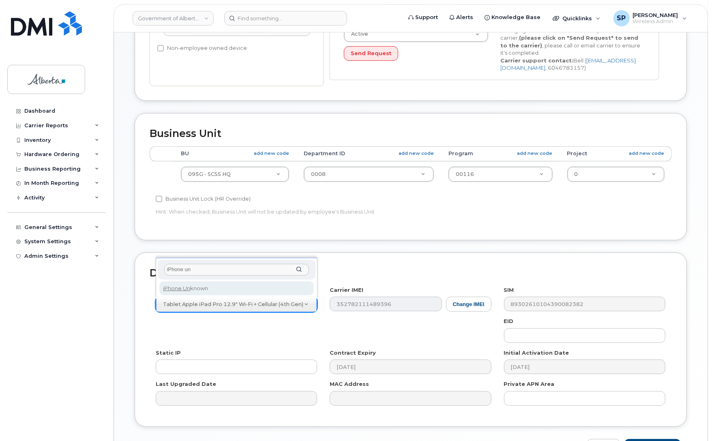
type input "iPhone un"
select select "185"
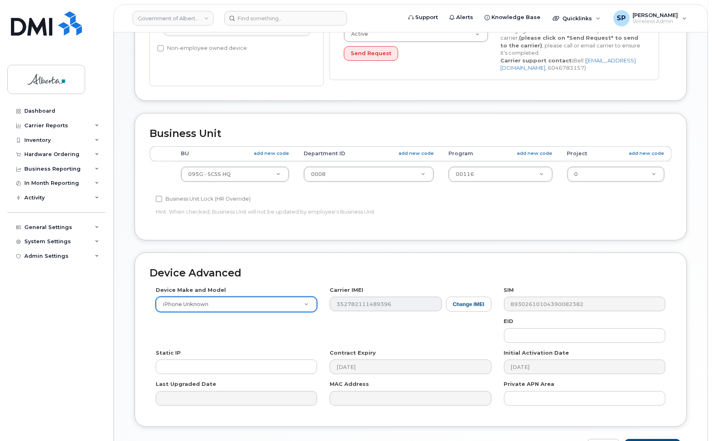
scroll to position [281, 0]
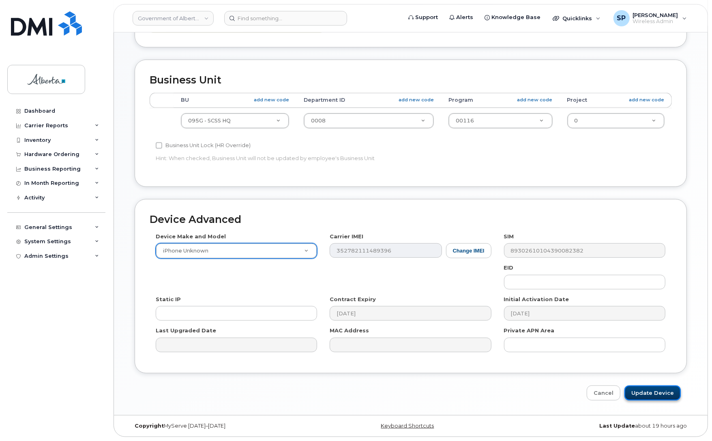
click at [660, 387] on input "Update Device" at bounding box center [653, 393] width 56 height 15
type input "Saving..."
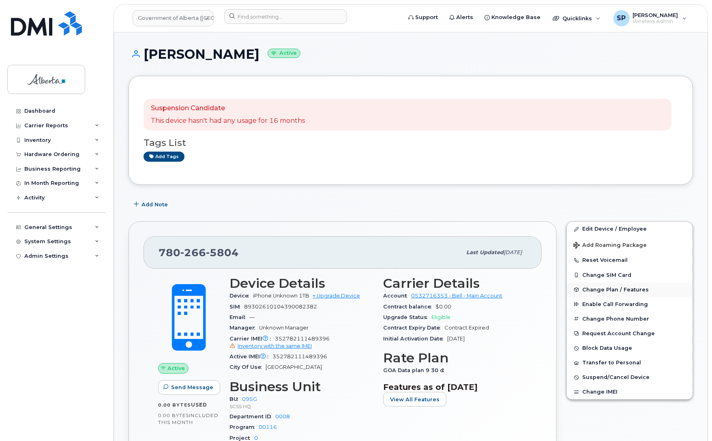
click at [603, 292] on span "Change Plan / Features" at bounding box center [615, 290] width 67 height 6
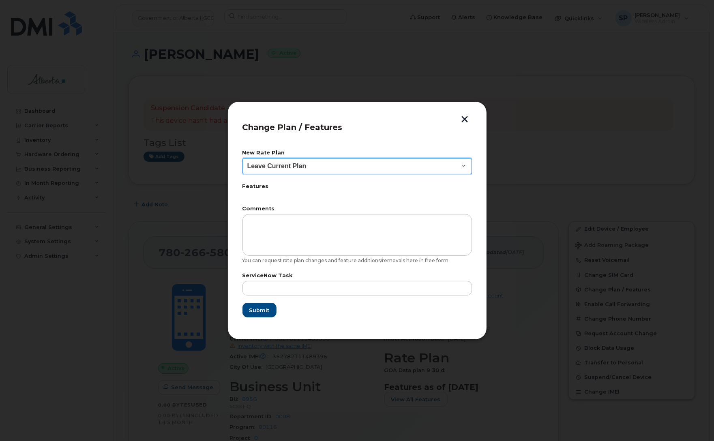
click at [300, 169] on select "Leave Current Plan GOA - Voice Plan 5 GOA Smartphone 14 30D GOA Unlimited Smart…" at bounding box center [358, 166] width 230 height 16
select select "2483362"
click at [243, 158] on select "Leave Current Plan GOA - Voice Plan 5 GOA Smartphone 14 30D GOA Unlimited Smart…" at bounding box center [358, 166] width 230 height 16
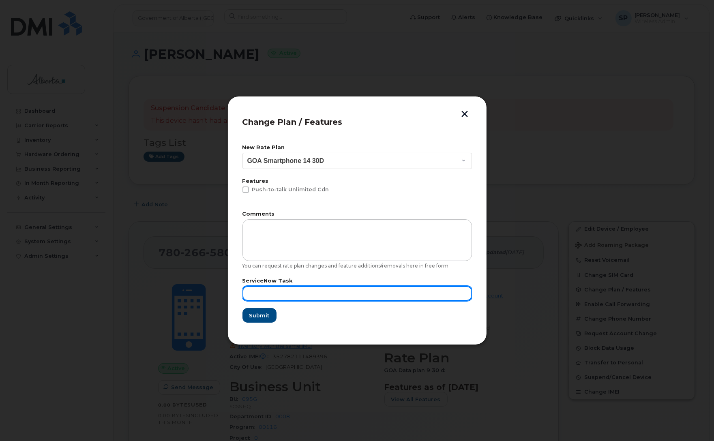
click at [309, 289] on input "text" at bounding box center [358, 293] width 230 height 15
paste input "SCTASK0865937"
type input "SCTASK0865937"
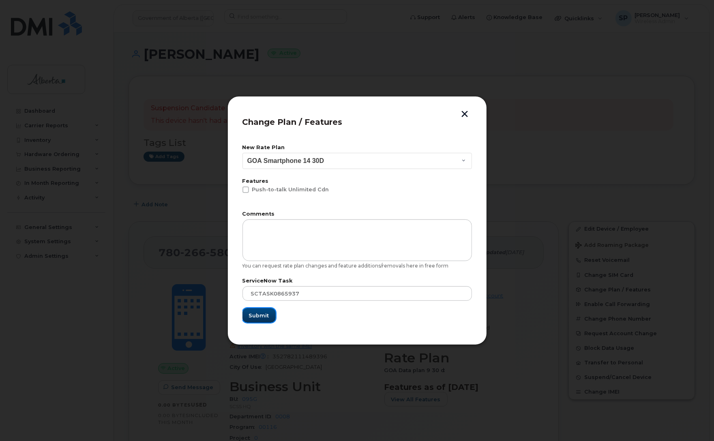
click at [264, 320] on button "Submit" at bounding box center [259, 315] width 33 height 15
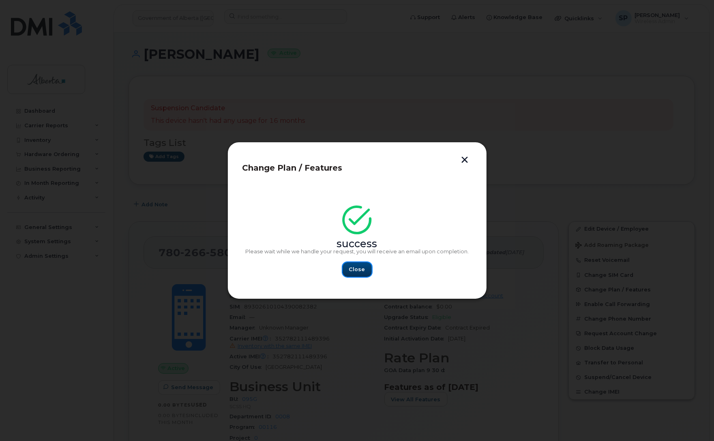
click at [367, 266] on button "Close" at bounding box center [357, 269] width 29 height 15
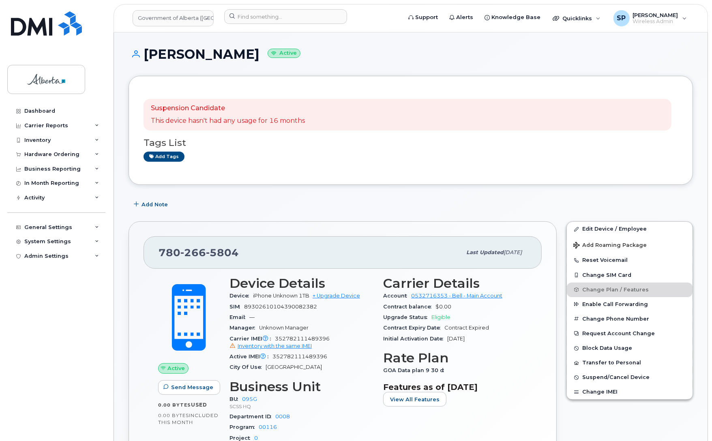
drag, startPoint x: 241, startPoint y: 56, endPoint x: 148, endPoint y: 54, distance: 92.9
click at [148, 54] on h1 "Margo Kienlen Active" at bounding box center [411, 54] width 564 height 14
copy h1 "[PERSON_NAME]"
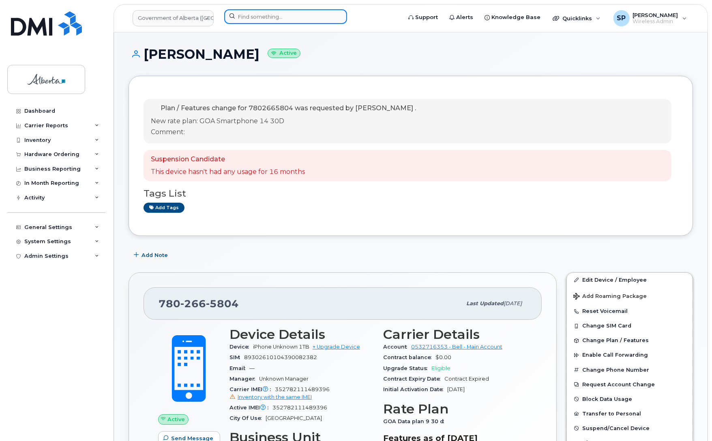
click at [275, 13] on input at bounding box center [285, 16] width 123 height 15
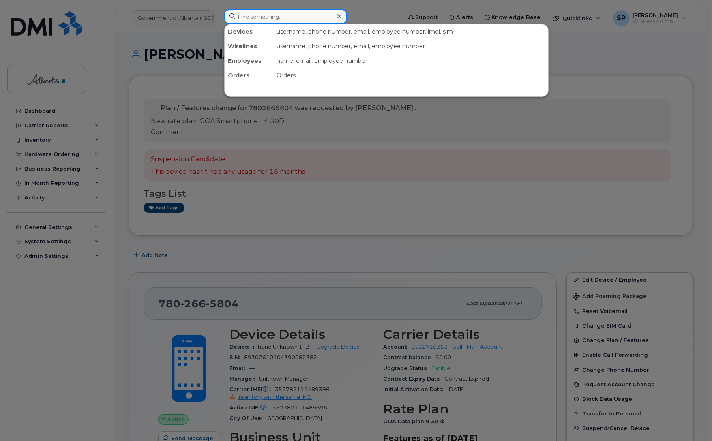
paste input "[PHONE_NUMBER]"
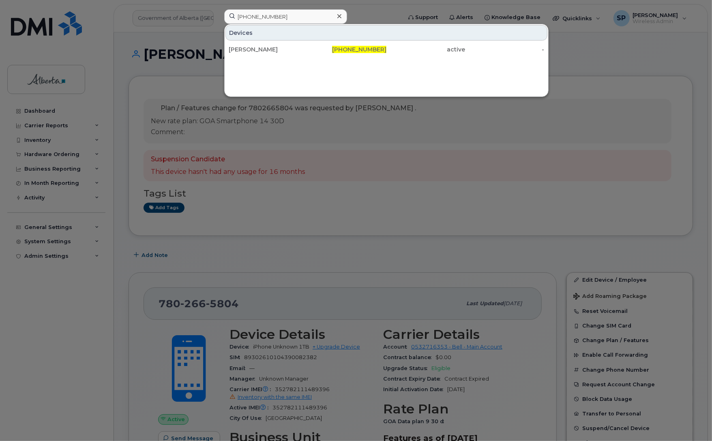
click at [626, 65] on div at bounding box center [356, 220] width 712 height 441
drag, startPoint x: 297, startPoint y: 17, endPoint x: 229, endPoint y: 15, distance: 68.1
click at [229, 15] on input "[PHONE_NUMBER]" at bounding box center [285, 16] width 123 height 15
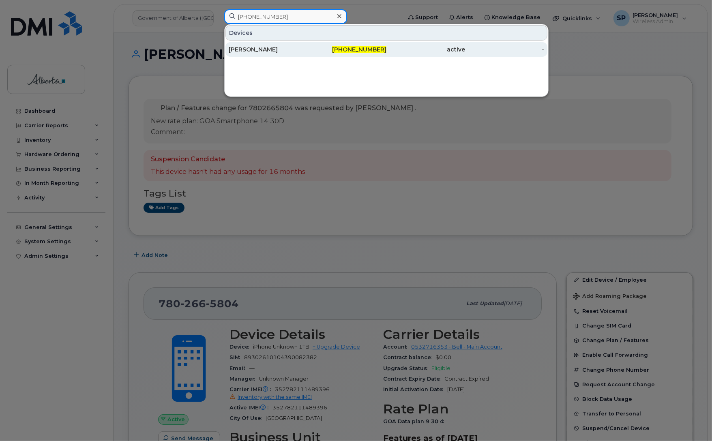
paste input "[PERSON_NAME]"
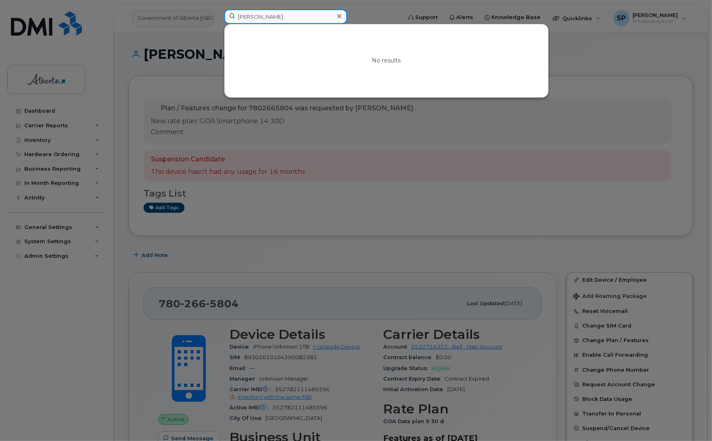
drag, startPoint x: 291, startPoint y: 13, endPoint x: 222, endPoint y: 19, distance: 69.6
click at [222, 19] on div "[PERSON_NAME] No results" at bounding box center [310, 18] width 185 height 18
paste input "7805044215"
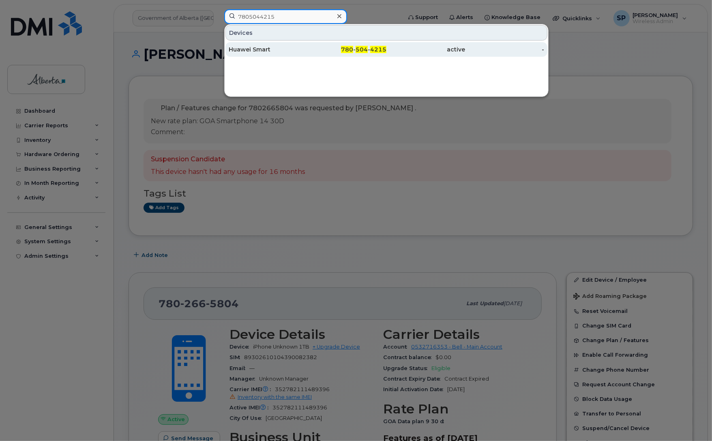
type input "7805044215"
click at [268, 51] on div "Huawei Smart" at bounding box center [268, 49] width 79 height 8
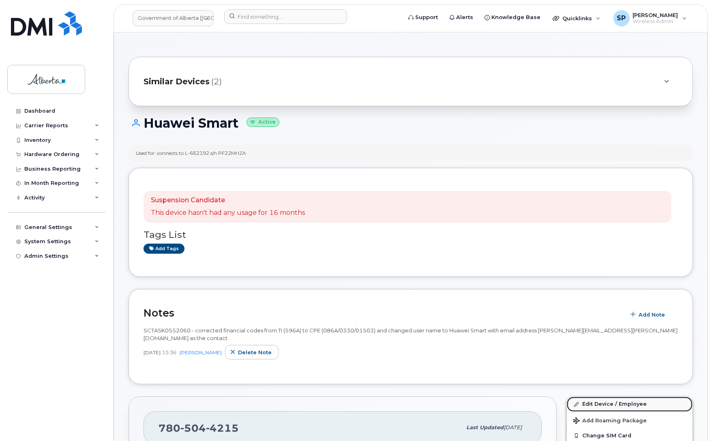
click at [602, 397] on link "Edit Device / Employee" at bounding box center [630, 404] width 126 height 15
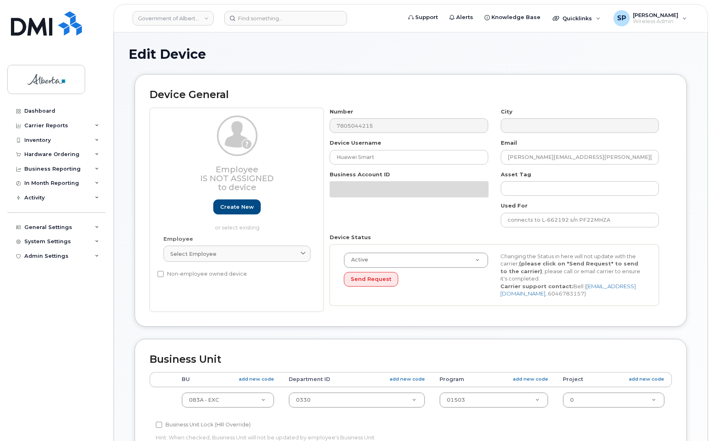
select select "4733126"
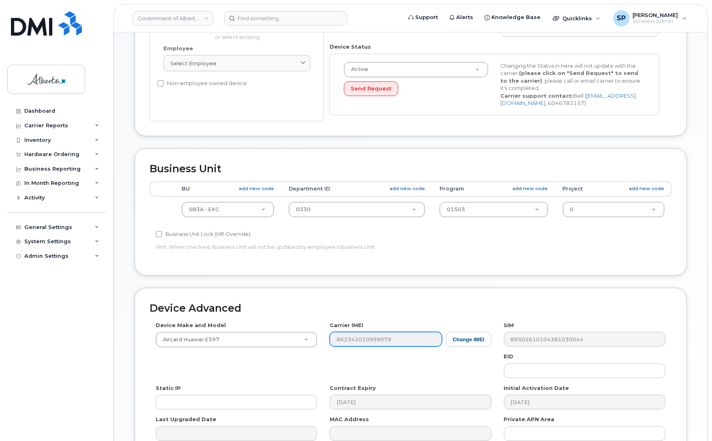
scroll to position [201, 0]
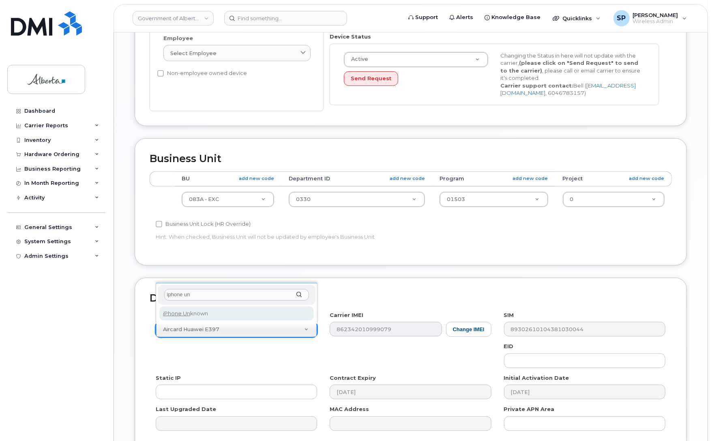
type input "iphone un"
select select "185"
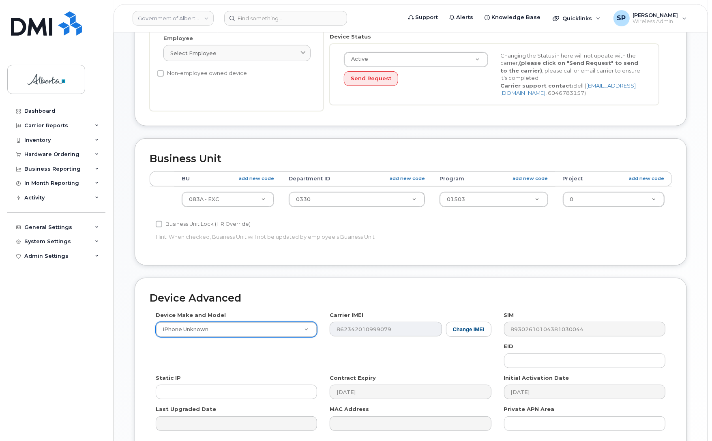
scroll to position [281, 0]
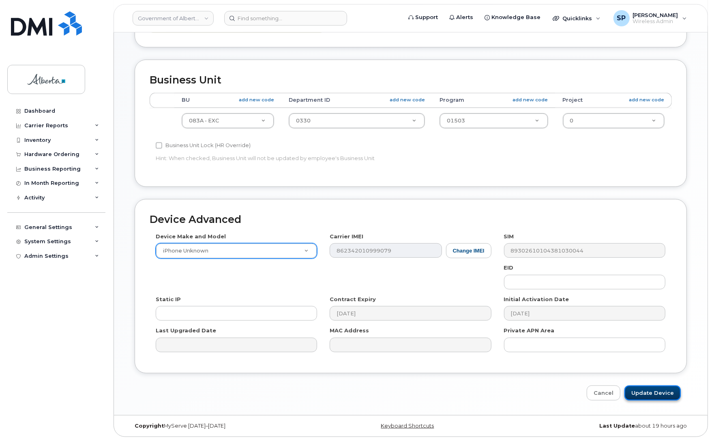
click at [657, 395] on input "Update Device" at bounding box center [653, 393] width 56 height 15
type input "Saving..."
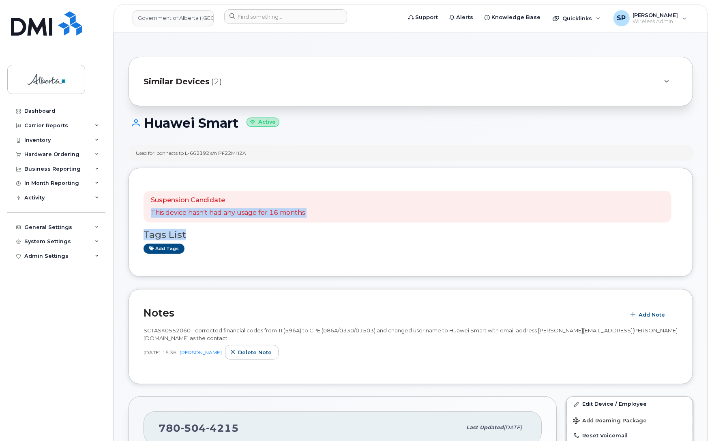
drag, startPoint x: 712, startPoint y: 175, endPoint x: 712, endPoint y: 201, distance: 25.6
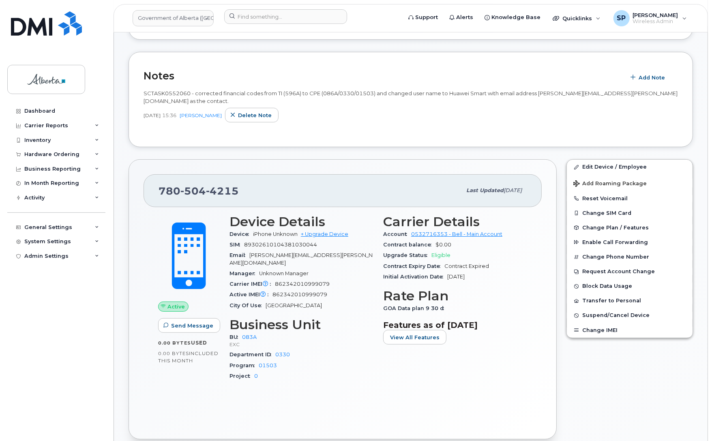
scroll to position [248, 0]
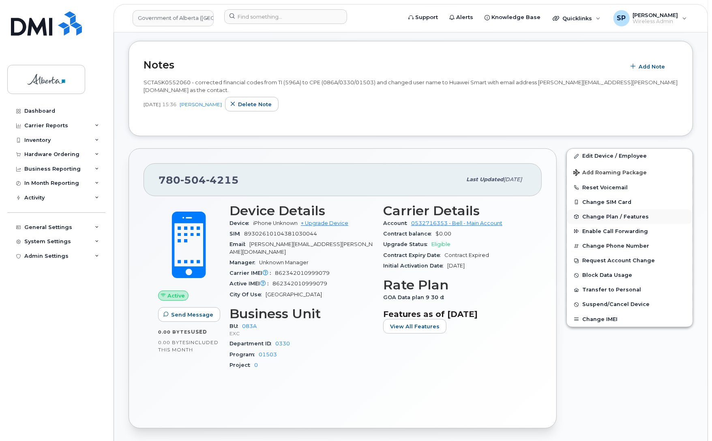
click at [636, 214] on span "Change Plan / Features" at bounding box center [615, 217] width 67 height 6
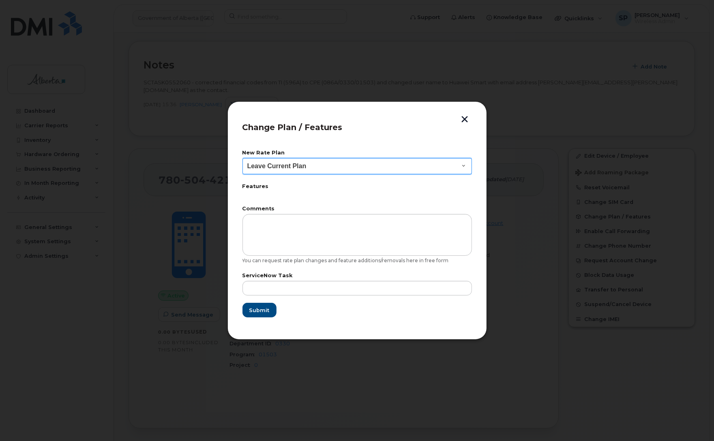
click at [289, 164] on select "Leave Current Plan GOA - Voice Plan 5 GOA Smartphone 14 30D GOA Unlimited Smart…" at bounding box center [358, 166] width 230 height 16
select select "2483362"
click at [243, 158] on select "Leave Current Plan GOA - Voice Plan 5 GOA Smartphone 14 30D GOA Unlimited Smart…" at bounding box center [358, 166] width 230 height 16
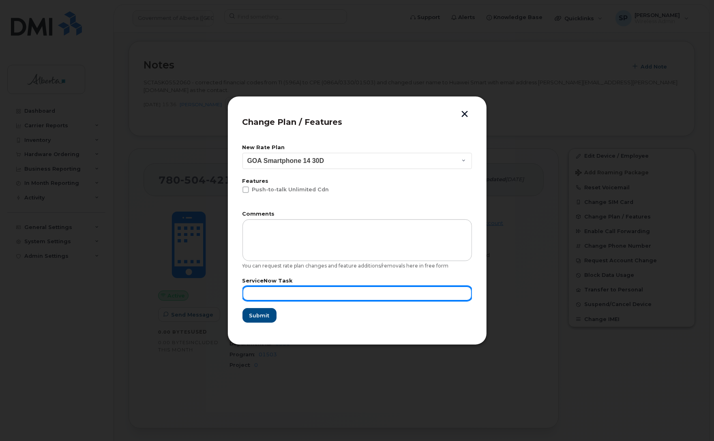
click at [332, 291] on input "text" at bounding box center [358, 293] width 230 height 15
paste input "SCTASK0866017"
type input "SCTASK0866017"
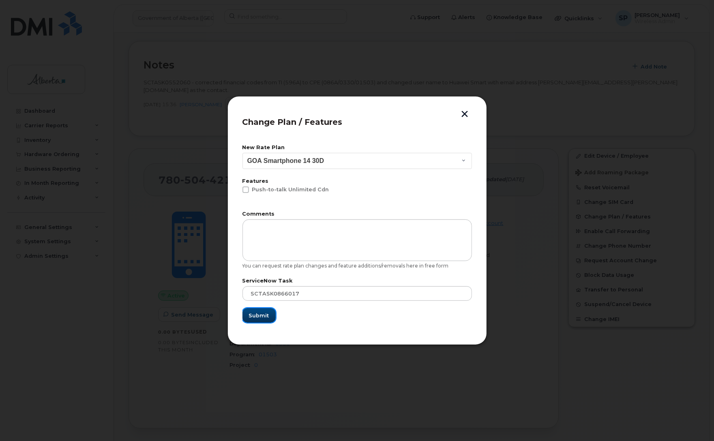
click at [262, 318] on span "Submit" at bounding box center [259, 316] width 20 height 8
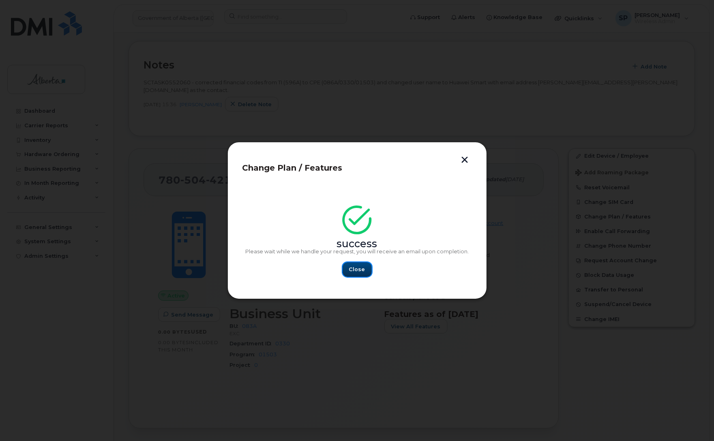
click at [358, 269] on span "Close" at bounding box center [357, 270] width 16 height 8
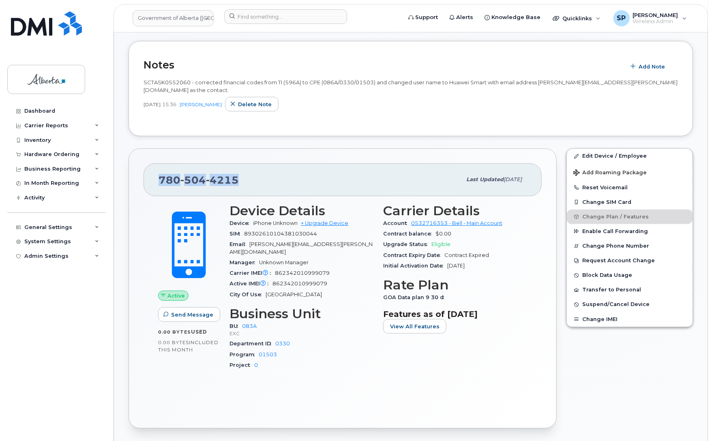
drag, startPoint x: 242, startPoint y: 173, endPoint x: 159, endPoint y: 176, distance: 82.4
click at [159, 176] on div "780 504 4215" at bounding box center [310, 179] width 303 height 17
copy span "780 504 4215"
click at [301, 148] on div "780 504 4215 Last updated Oct 15, 2025 Active Send Message 0.00 Bytes  used 0.0…" at bounding box center [343, 288] width 428 height 280
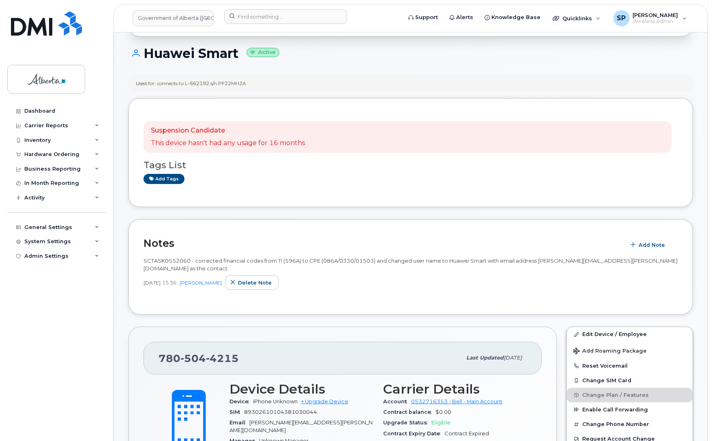
scroll to position [24, 0]
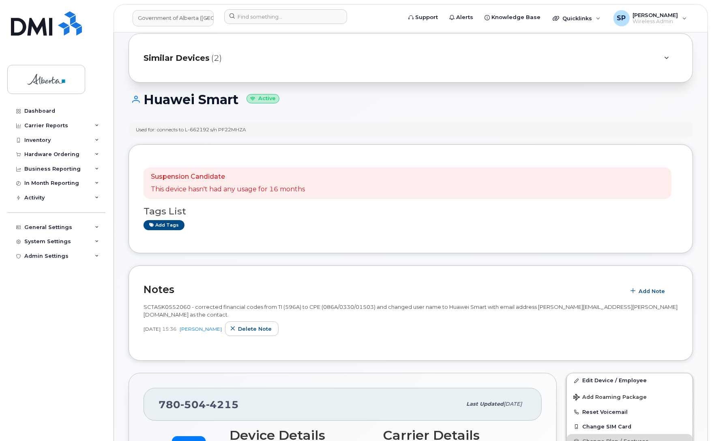
click at [222, 99] on h1 "Huawei Smart Active" at bounding box center [411, 99] width 564 height 14
drag, startPoint x: 239, startPoint y: 98, endPoint x: 148, endPoint y: 98, distance: 91.2
click at [148, 98] on h1 "Huawei Smart Active" at bounding box center [411, 99] width 564 height 14
copy h1 "Huawei Smart"
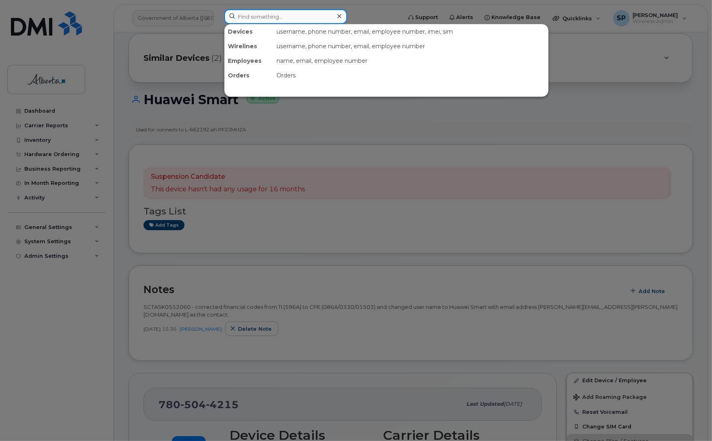
click at [288, 15] on input at bounding box center [285, 16] width 123 height 15
paste input "Ben Mackay"
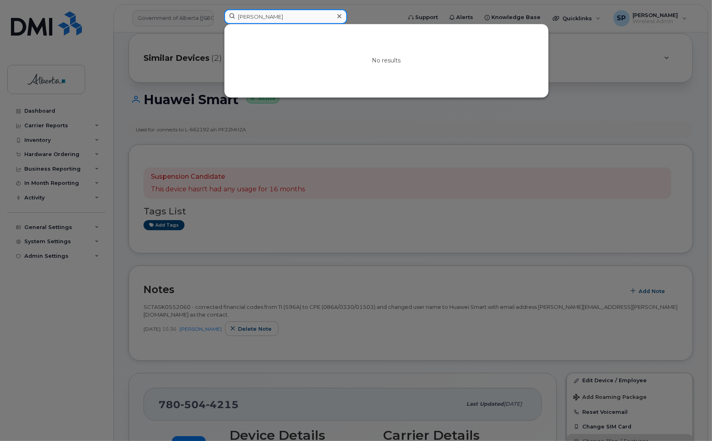
drag, startPoint x: 273, startPoint y: 15, endPoint x: 224, endPoint y: 25, distance: 49.6
click at [224, 25] on div "Ben Mackay No results" at bounding box center [310, 18] width 185 height 18
paste input "7805049076"
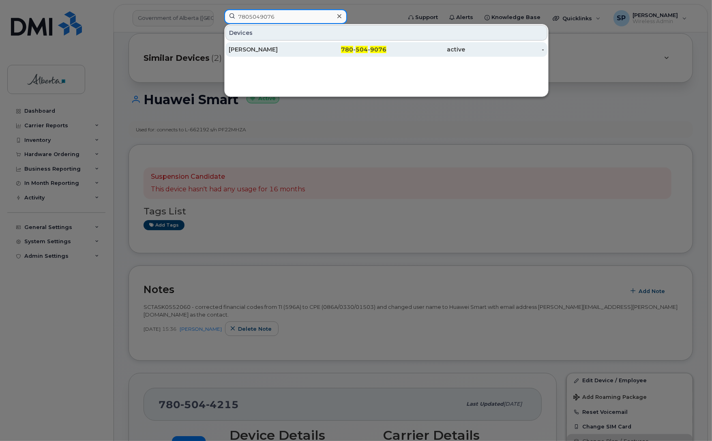
type input "7805049076"
click at [273, 52] on div "[PERSON_NAME]" at bounding box center [268, 49] width 79 height 8
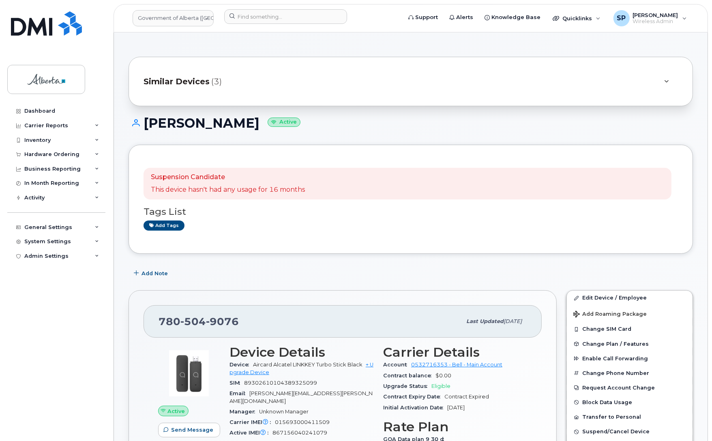
drag, startPoint x: 244, startPoint y: 126, endPoint x: 148, endPoint y: 122, distance: 95.4
click at [148, 122] on h1 "[PERSON_NAME] Active" at bounding box center [411, 123] width 564 height 14
copy h1 "[PERSON_NAME]"
click at [408, 119] on h1 "[PERSON_NAME] Active" at bounding box center [411, 123] width 564 height 14
click at [620, 299] on link "Edit Device / Employee" at bounding box center [630, 298] width 126 height 15
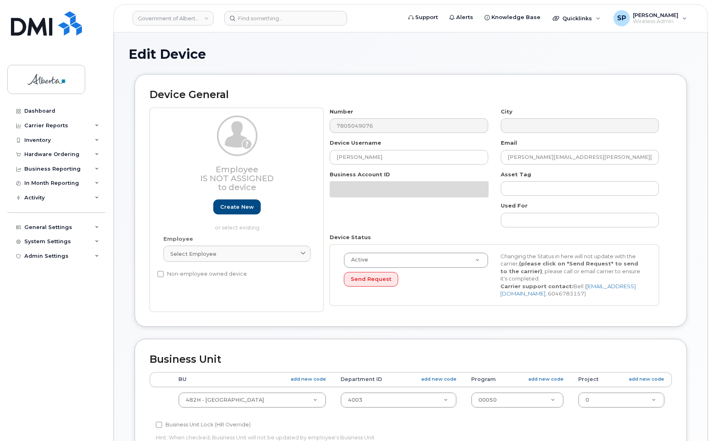
select select "29588065"
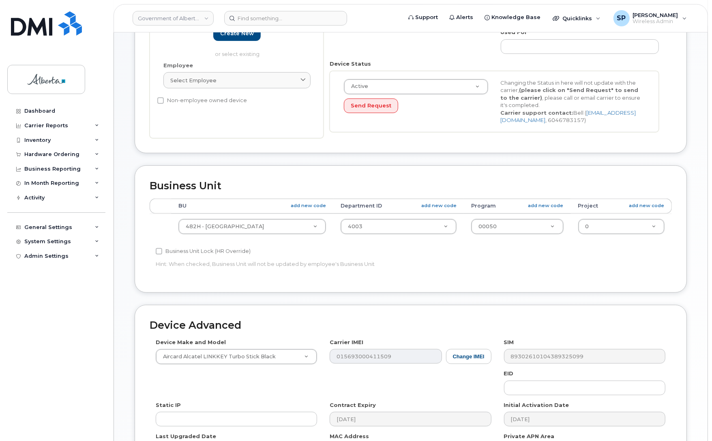
scroll to position [281, 0]
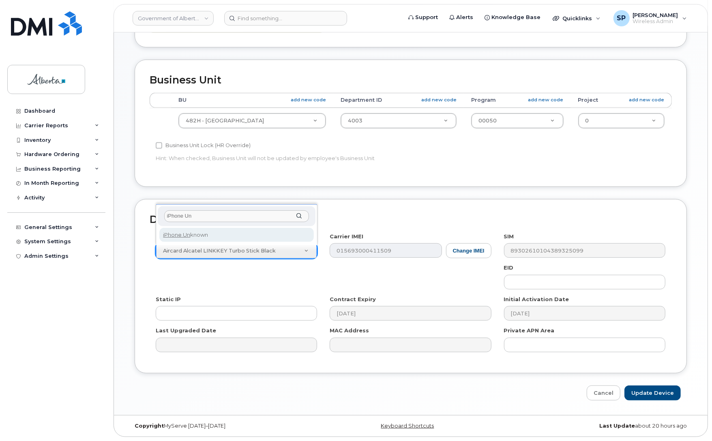
type input "iPhone Un"
select select "185"
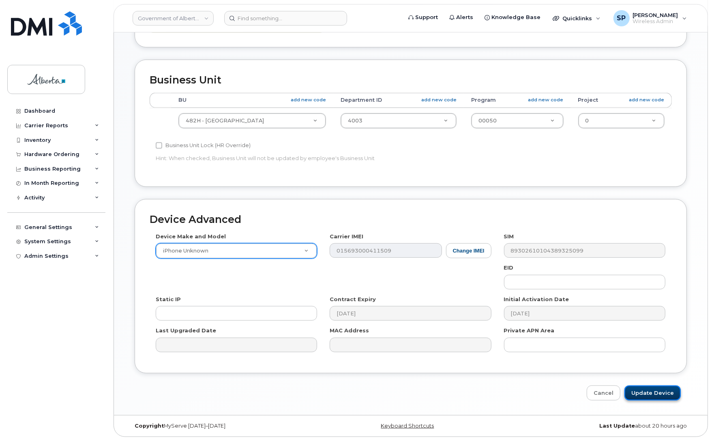
click at [651, 393] on input "Update Device" at bounding box center [653, 393] width 56 height 15
type input "Saving..."
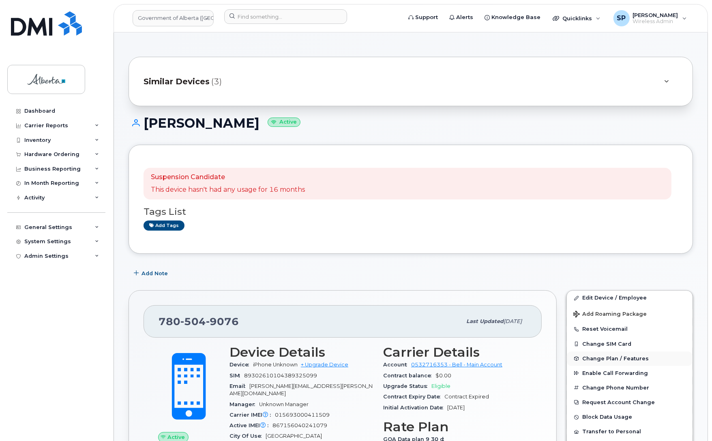
click at [609, 359] on span "Change Plan / Features" at bounding box center [615, 359] width 67 height 6
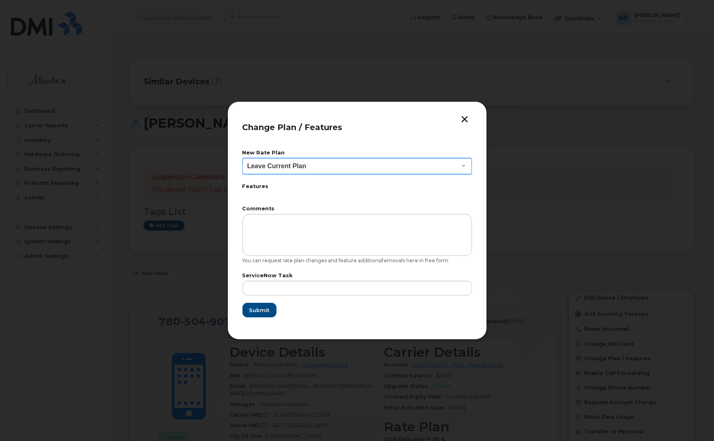
click at [294, 165] on select "Leave Current Plan GOA - Voice Plan 5 GOA Smartphone 14 30D GOA Unlimited Smart…" at bounding box center [358, 166] width 230 height 16
select select "2483362"
click at [243, 158] on select "Leave Current Plan GOA - Voice Plan 5 GOA Smartphone 14 30D GOA Unlimited Smart…" at bounding box center [358, 166] width 230 height 16
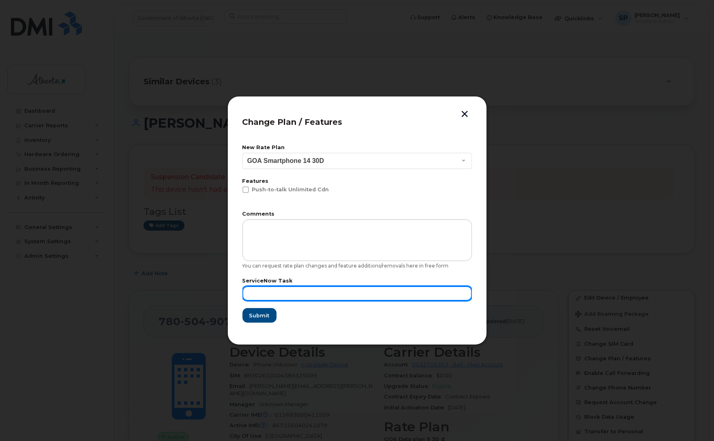
click at [303, 294] on input "text" at bounding box center [358, 293] width 230 height 15
paste input "SCTASK0866333"
type input "SCTASK0866333"
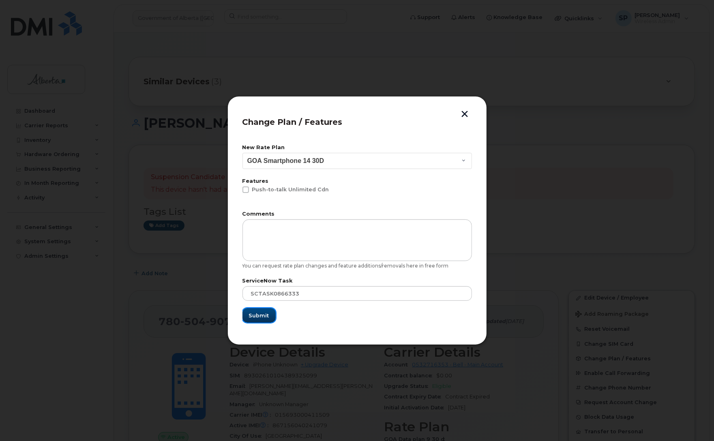
click at [264, 313] on span "Submit" at bounding box center [259, 316] width 20 height 8
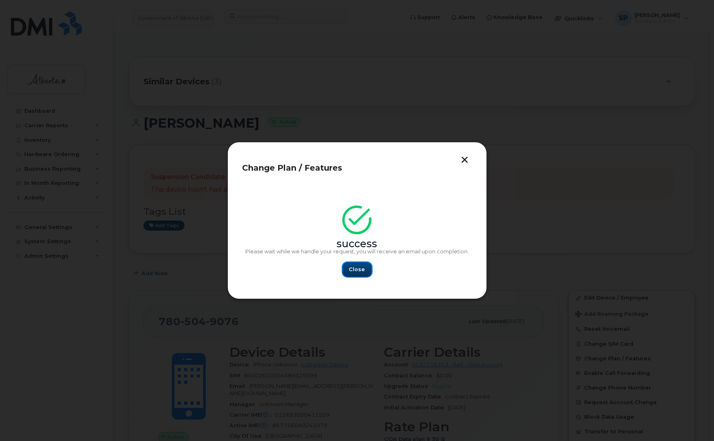
click at [354, 268] on span "Close" at bounding box center [357, 270] width 16 height 8
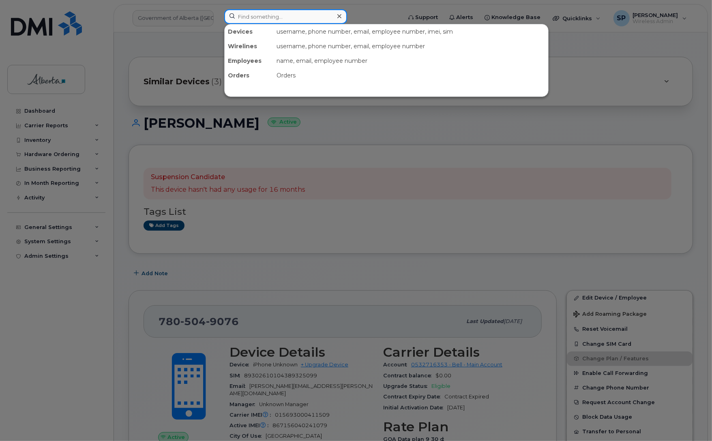
click at [252, 19] on input at bounding box center [285, 16] width 123 height 15
paste input "[PERSON_NAME]"
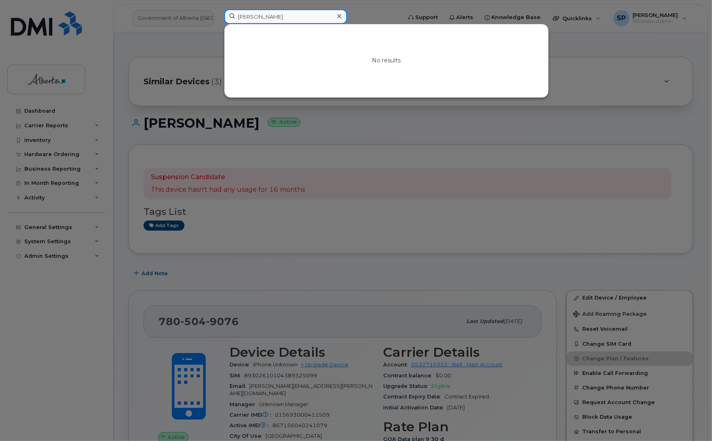
drag, startPoint x: 288, startPoint y: 19, endPoint x: 225, endPoint y: 21, distance: 63.3
click at [225, 21] on input "[PERSON_NAME]" at bounding box center [285, 16] width 123 height 15
paste input "4038377942"
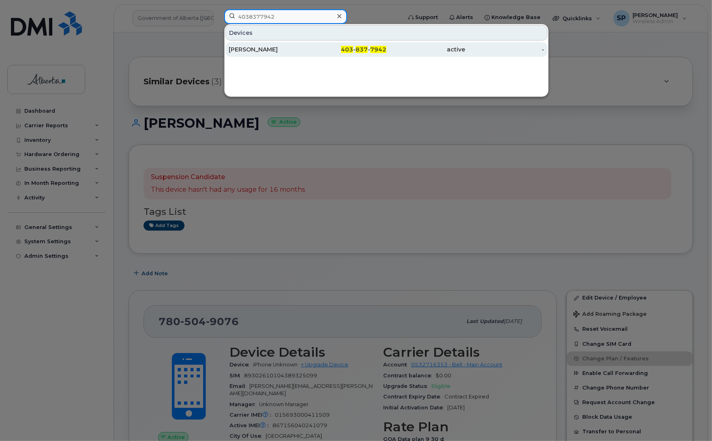
type input "4038377942"
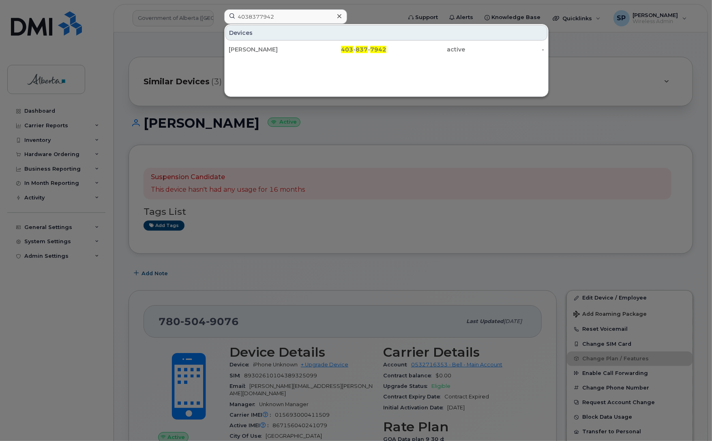
drag, startPoint x: 250, startPoint y: 49, endPoint x: 245, endPoint y: 58, distance: 9.8
click at [250, 49] on div "[PERSON_NAME]" at bounding box center [268, 49] width 79 height 8
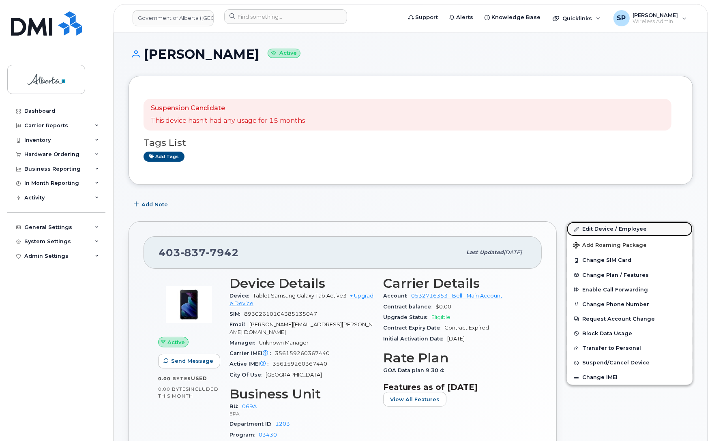
click at [602, 229] on link "Edit Device / Employee" at bounding box center [630, 229] width 126 height 15
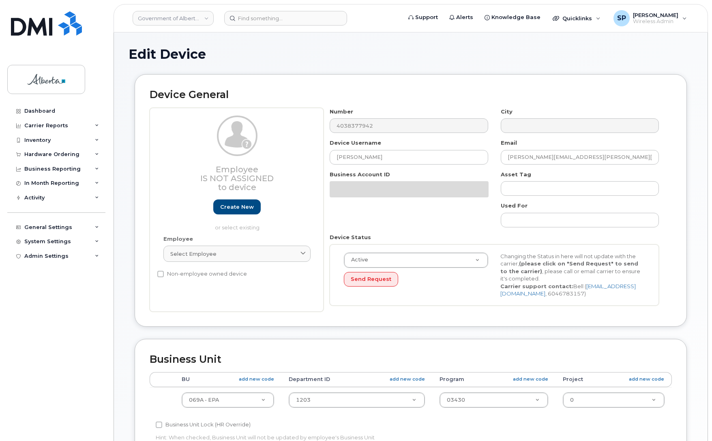
select select "4120331"
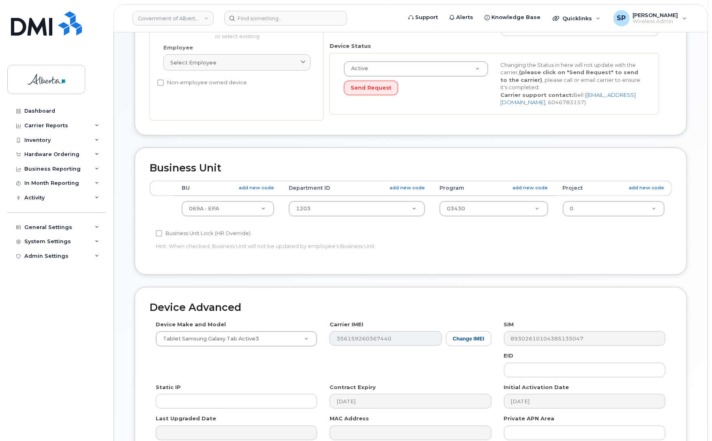
scroll to position [250, 0]
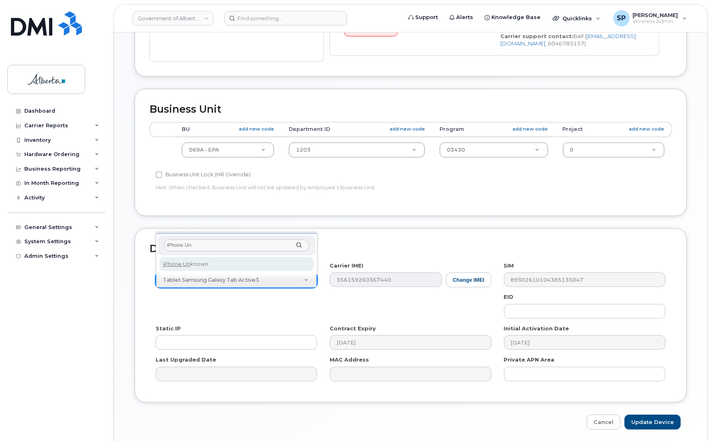
type input "iPhone Un"
select select "185"
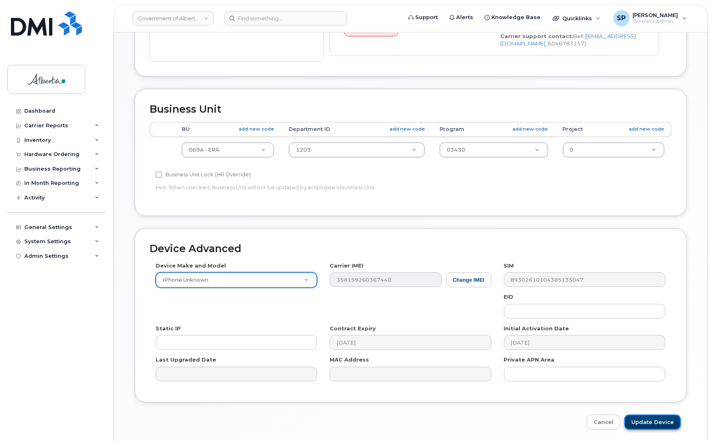
click at [657, 424] on input "Update Device" at bounding box center [653, 422] width 56 height 15
type input "Saving..."
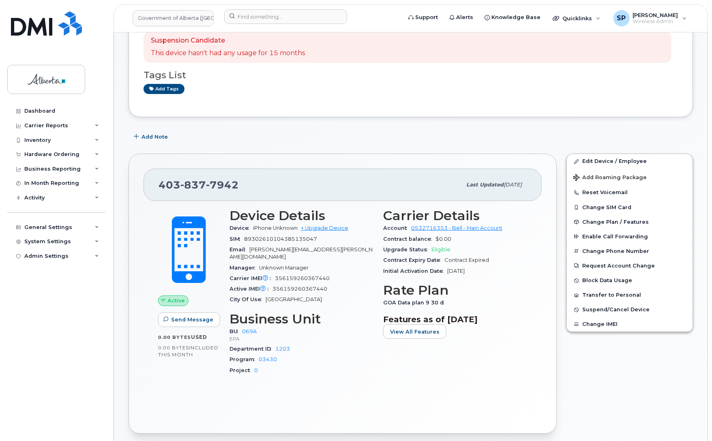
scroll to position [140, 0]
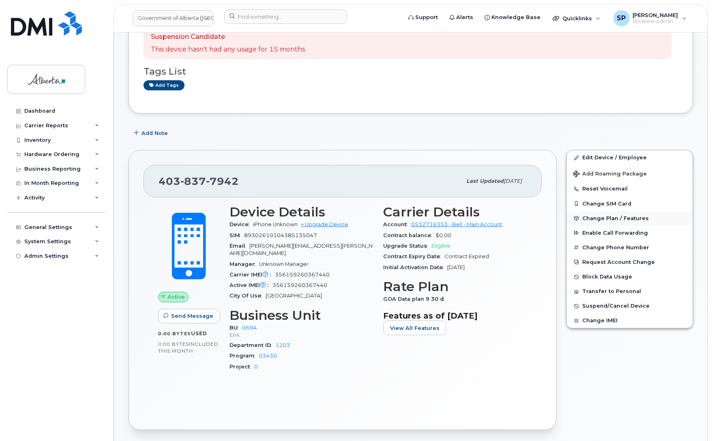
click at [614, 218] on span "Change Plan / Features" at bounding box center [615, 218] width 67 height 6
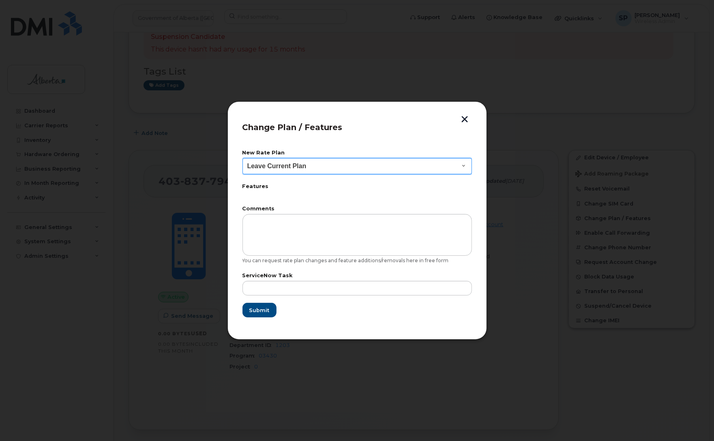
click at [290, 162] on select "Leave Current Plan GOA - Voice Plan 5 GOA Smartphone 14 30D GOA Unlimited Smart…" at bounding box center [358, 166] width 230 height 16
select select "2483362"
click at [243, 158] on select "Leave Current Plan GOA - Voice Plan 5 GOA Smartphone 14 30D GOA Unlimited Smart…" at bounding box center [358, 166] width 230 height 16
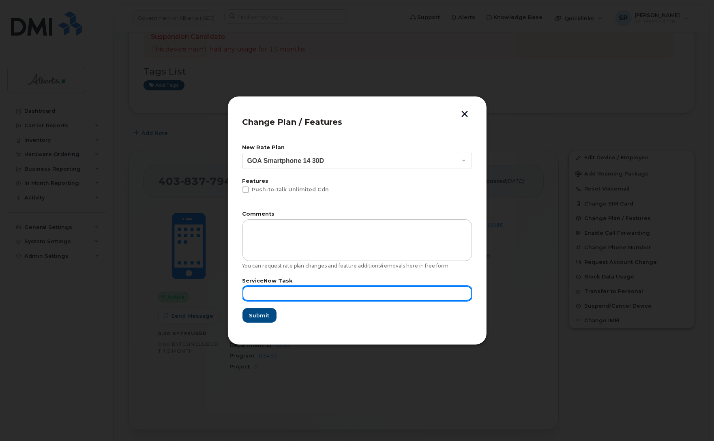
click at [297, 294] on input "text" at bounding box center [358, 293] width 230 height 15
paste input "SCTASK0866414"
type input "SCTASK0866414"
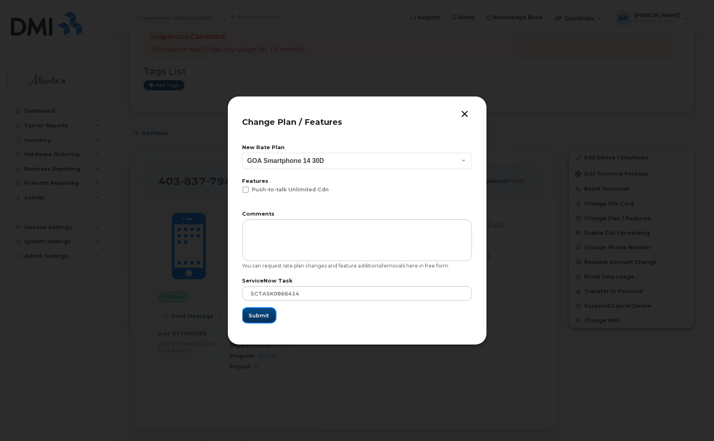
click at [262, 318] on span "Submit" at bounding box center [259, 316] width 20 height 8
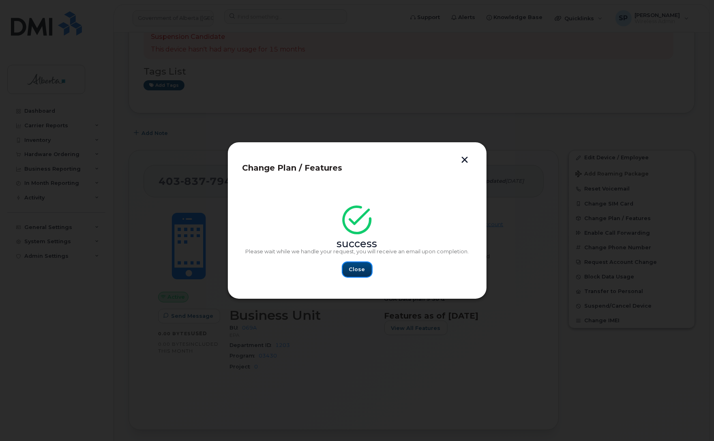
click at [358, 268] on span "Close" at bounding box center [357, 270] width 16 height 8
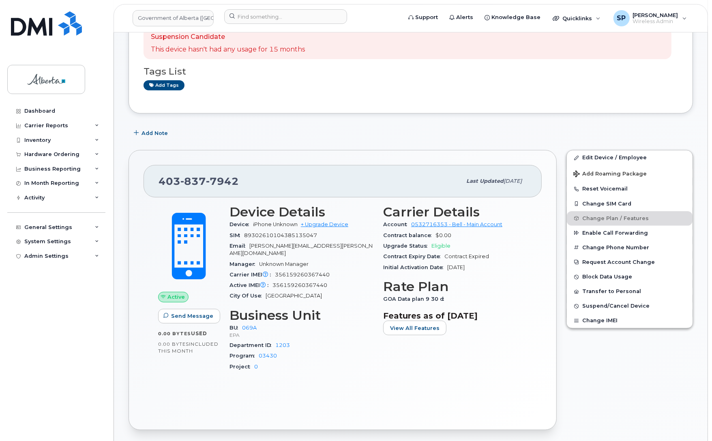
scroll to position [0, 0]
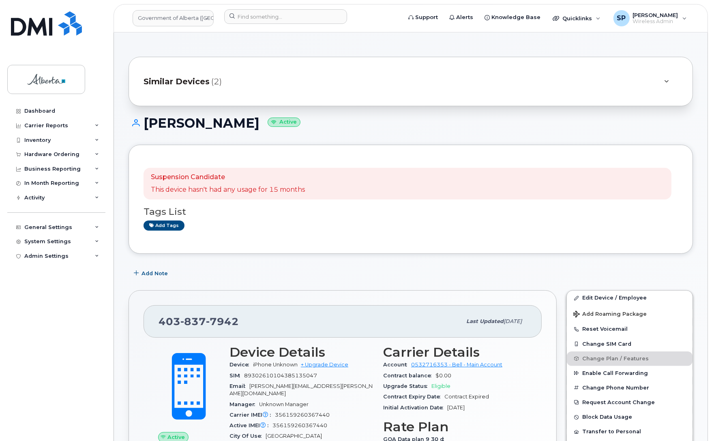
drag, startPoint x: 269, startPoint y: 120, endPoint x: 145, endPoint y: 114, distance: 123.9
copy h1 "Shannon Yacyshyn"
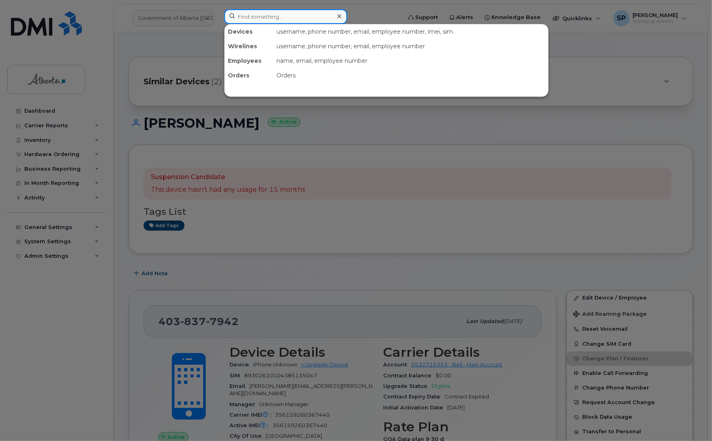
click at [249, 14] on input at bounding box center [285, 16] width 123 height 15
paste input "Michael Akpoyibo"
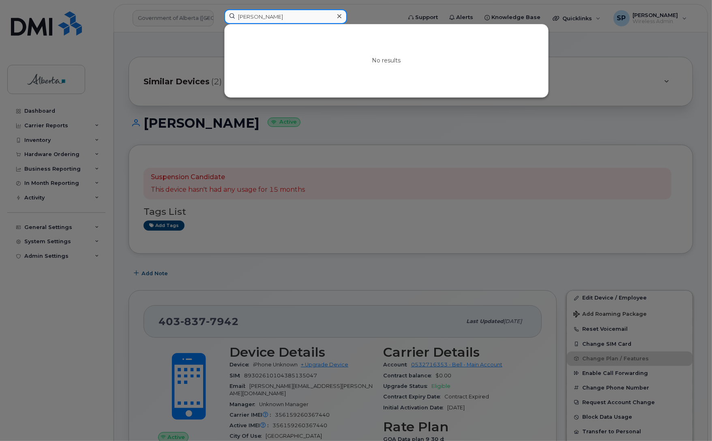
drag, startPoint x: 291, startPoint y: 13, endPoint x: 201, endPoint y: 17, distance: 89.7
click at [218, 17] on div "Michael Akpoyibo No results" at bounding box center [310, 18] width 185 height 18
paste input "7809191798"
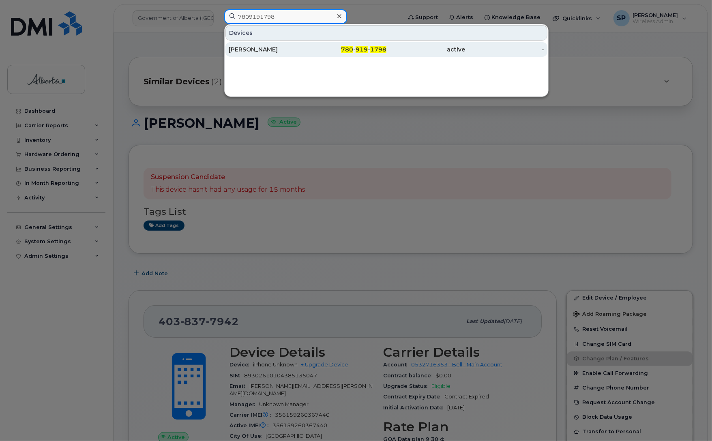
type input "7809191798"
click at [267, 49] on div "Mariegold Adams" at bounding box center [268, 49] width 79 height 8
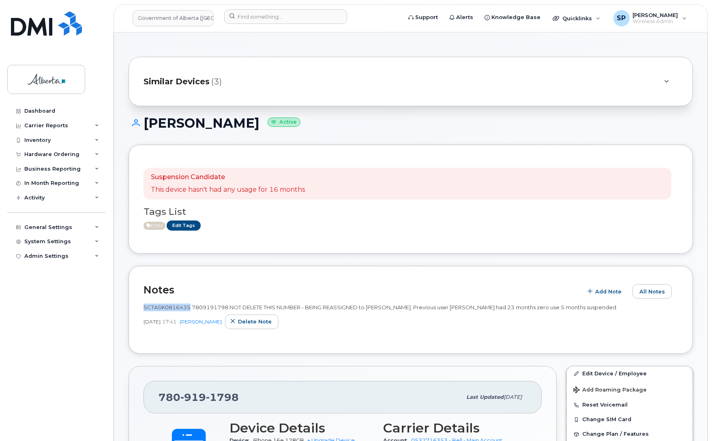
drag, startPoint x: 189, startPoint y: 307, endPoint x: 144, endPoint y: 307, distance: 45.4
click at [144, 307] on span "SCTASK0816435 7809191798 NOT DELETE THIS NUMBER - BEING REASSIGNED to Mariegold…" at bounding box center [380, 307] width 473 height 6
copy span "SCTASK0816435"
click at [264, 17] on input at bounding box center [285, 16] width 123 height 15
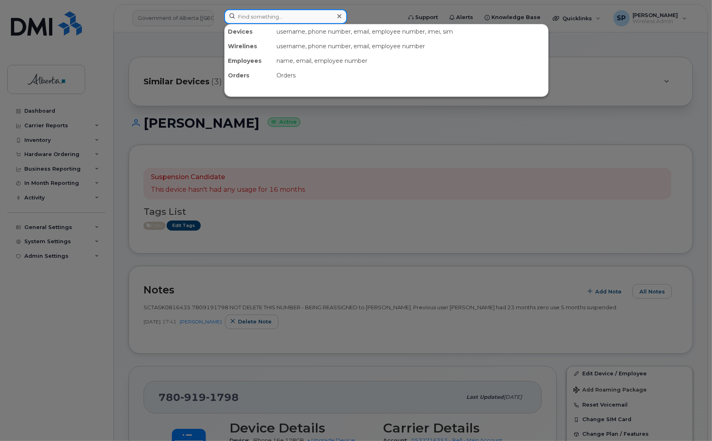
paste input "5873340680"
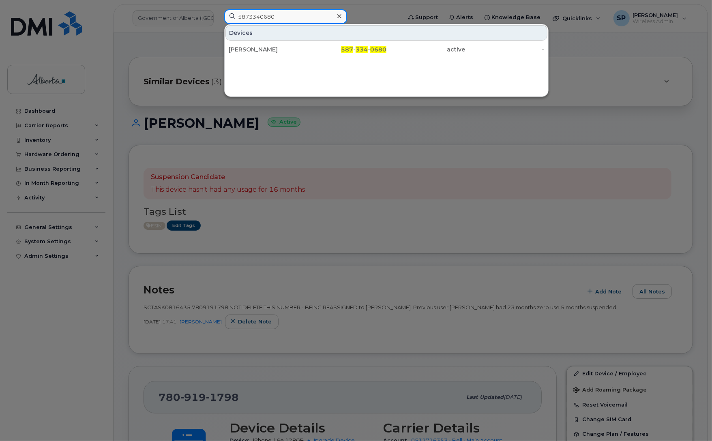
type input "5873340680"
click at [253, 47] on div "[PERSON_NAME]" at bounding box center [268, 49] width 79 height 8
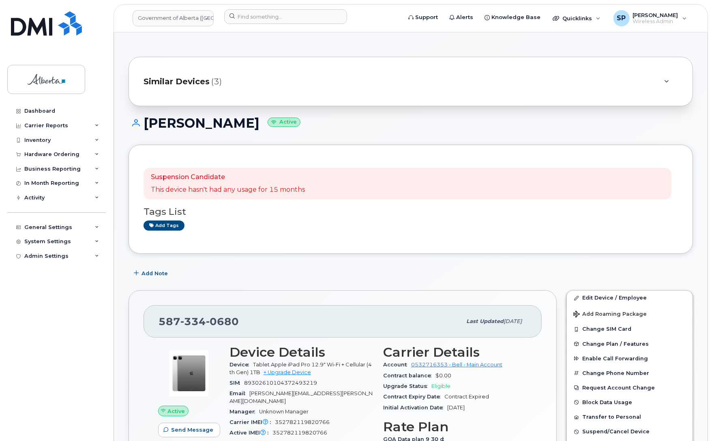
drag, startPoint x: 243, startPoint y: 124, endPoint x: 143, endPoint y: 124, distance: 100.6
click at [143, 124] on h1 "Trevor Wallace Active" at bounding box center [411, 123] width 564 height 14
copy h1 "[PERSON_NAME]"
click at [601, 296] on link "Edit Device / Employee" at bounding box center [630, 298] width 126 height 15
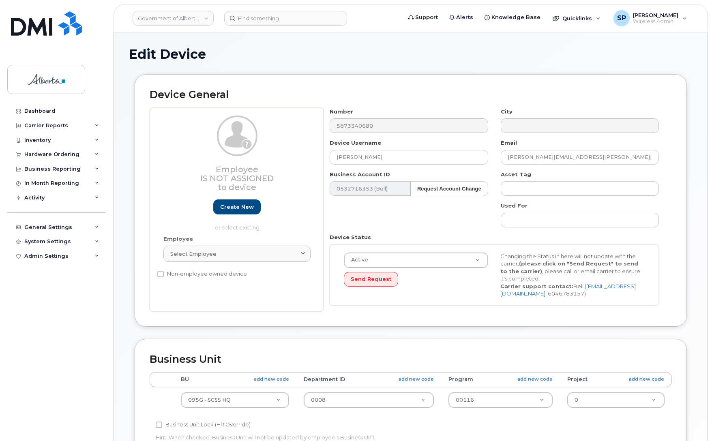
select select "4120333"
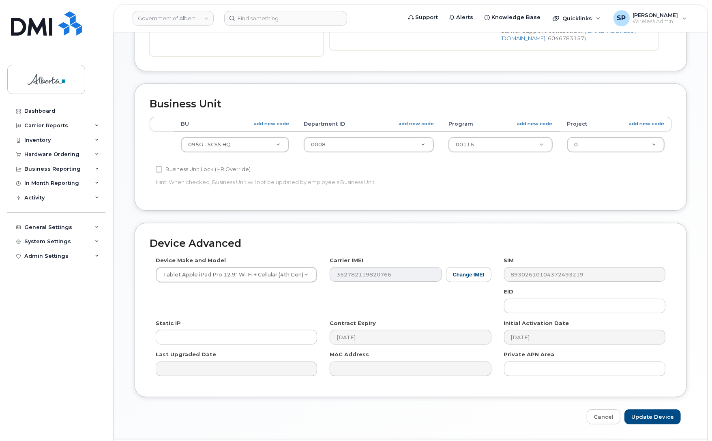
scroll to position [258, 0]
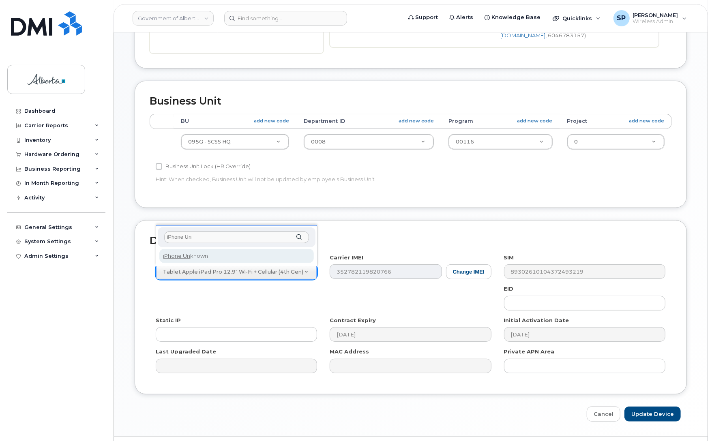
type input "iPhone Un"
select select "185"
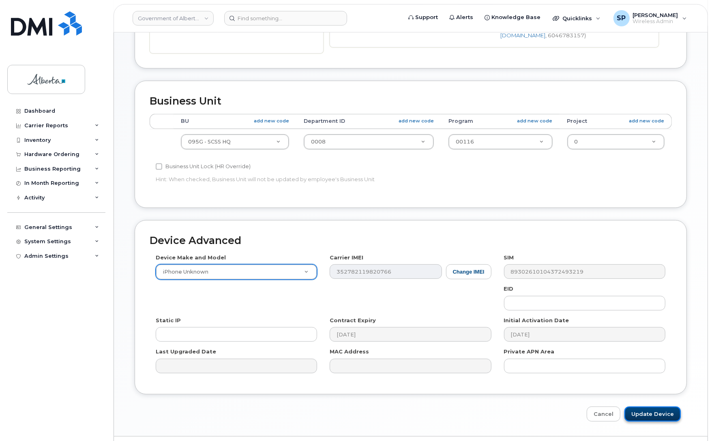
click at [651, 419] on input "Update Device" at bounding box center [653, 414] width 56 height 15
type input "Saving..."
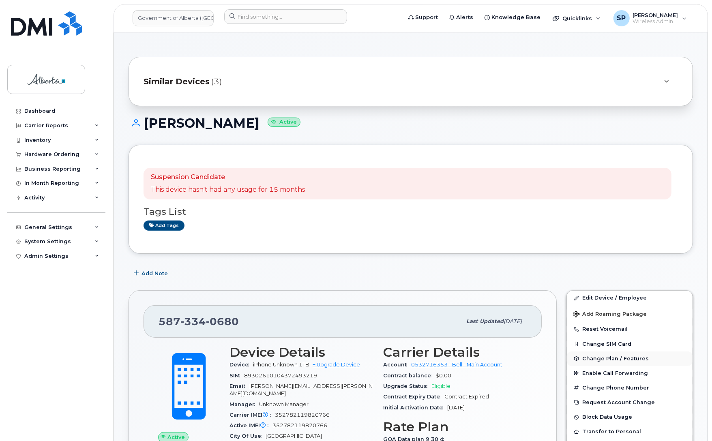
click at [612, 358] on span "Change Plan / Features" at bounding box center [615, 359] width 67 height 6
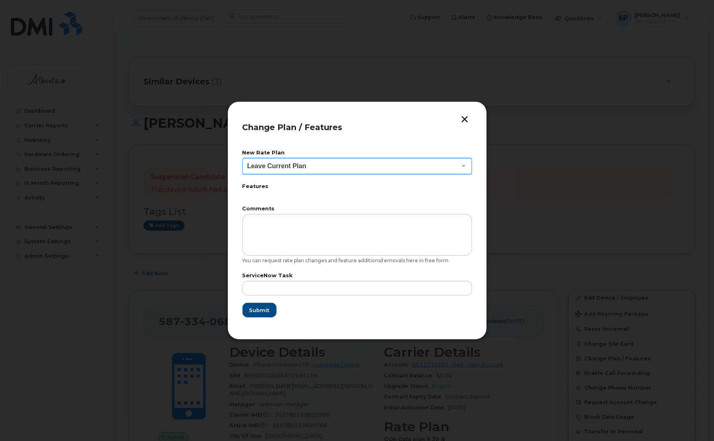
click at [265, 164] on select "Leave Current Plan GOA - Voice Plan 5 GOA Smartphone 14 30D GOA Unlimited Smart…" at bounding box center [358, 166] width 230 height 16
select select "2483362"
click at [243, 158] on select "Leave Current Plan GOA - Voice Plan 5 GOA Smartphone 14 30D GOA Unlimited Smart…" at bounding box center [358, 166] width 230 height 16
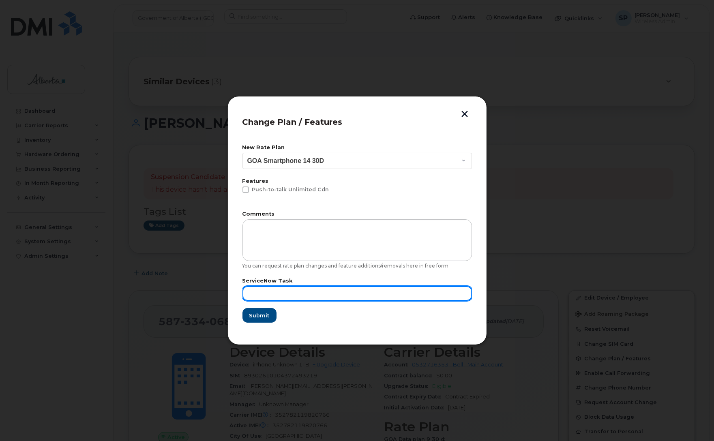
click at [293, 292] on input "text" at bounding box center [358, 293] width 230 height 15
paste input "SCTASK0866736"
type input "SCTASK0866736"
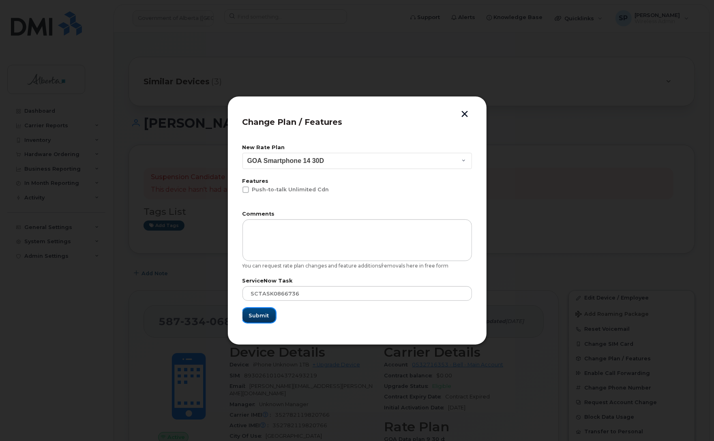
click at [260, 312] on span "Submit" at bounding box center [259, 316] width 20 height 8
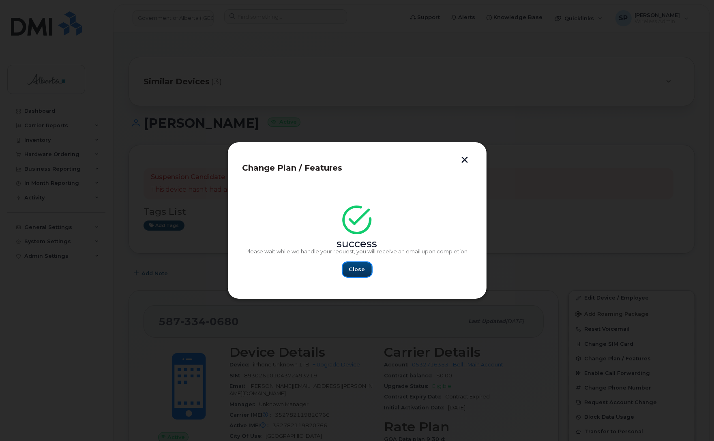
click at [365, 266] on button "Close" at bounding box center [357, 269] width 29 height 15
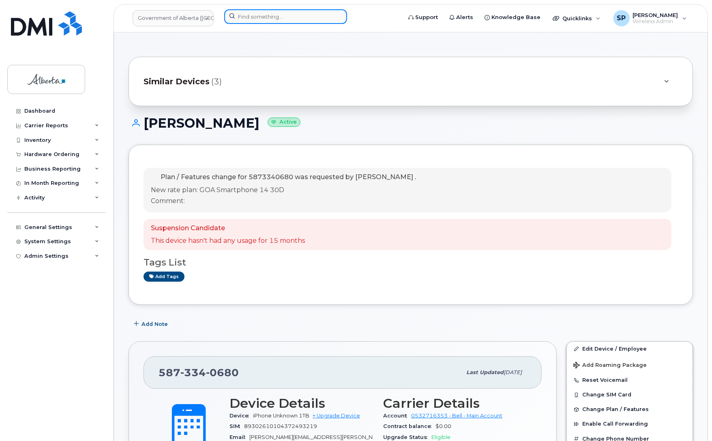
click at [258, 13] on input at bounding box center [285, 16] width 123 height 15
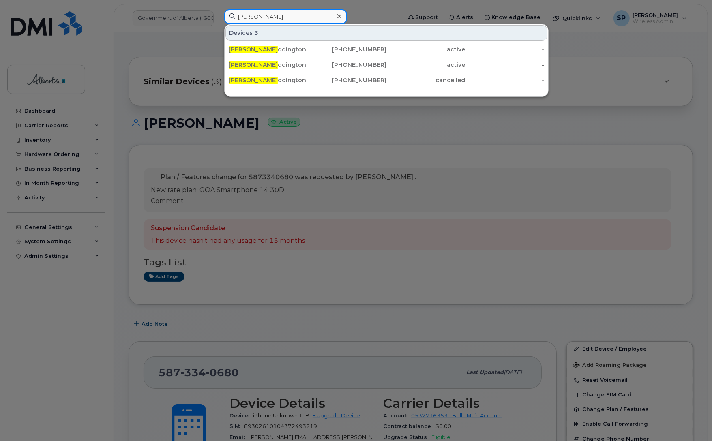
type input "[PERSON_NAME]"
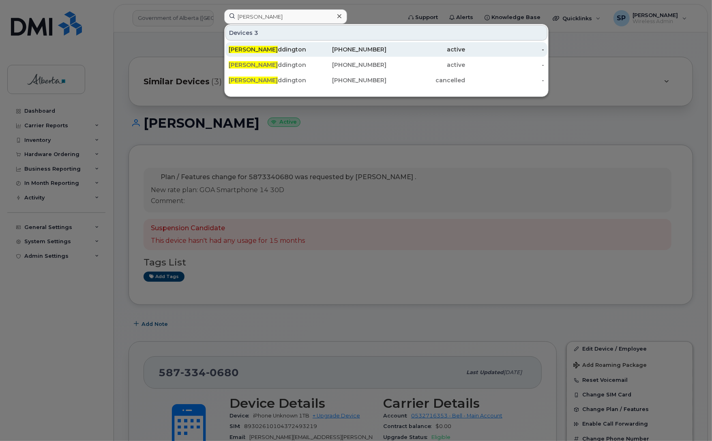
click at [273, 51] on div "Zoe A ddington" at bounding box center [268, 49] width 79 height 8
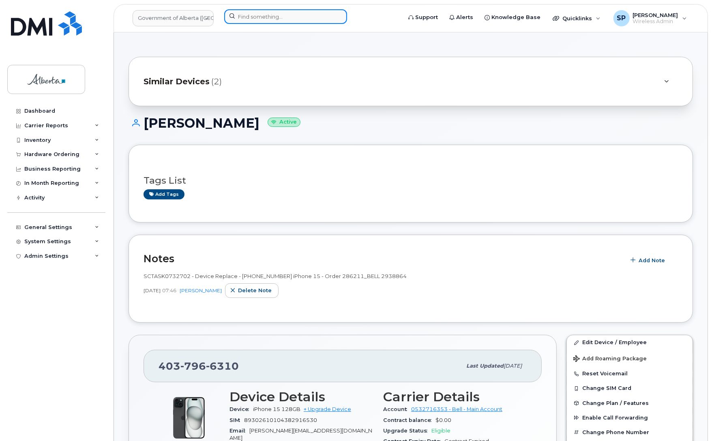
click at [240, 21] on input at bounding box center [285, 16] width 123 height 15
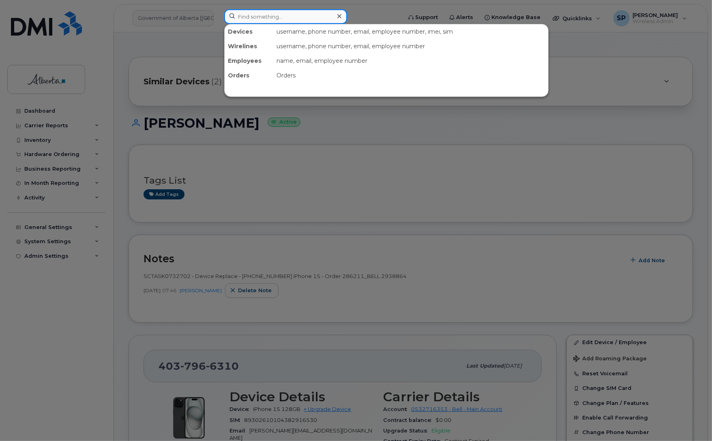
paste input "4037966310"
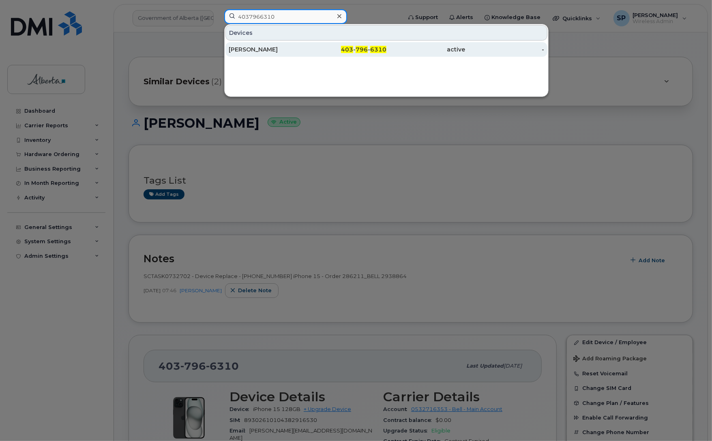
type input "4037966310"
click at [247, 47] on div "Zoe Addington" at bounding box center [268, 49] width 79 height 8
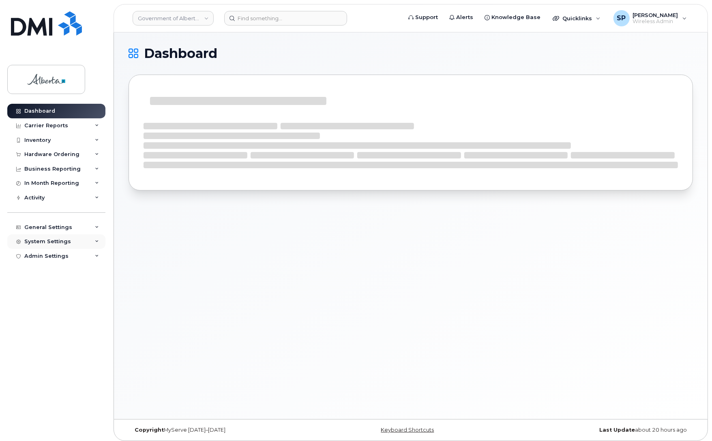
click at [50, 240] on div "System Settings" at bounding box center [47, 241] width 47 height 6
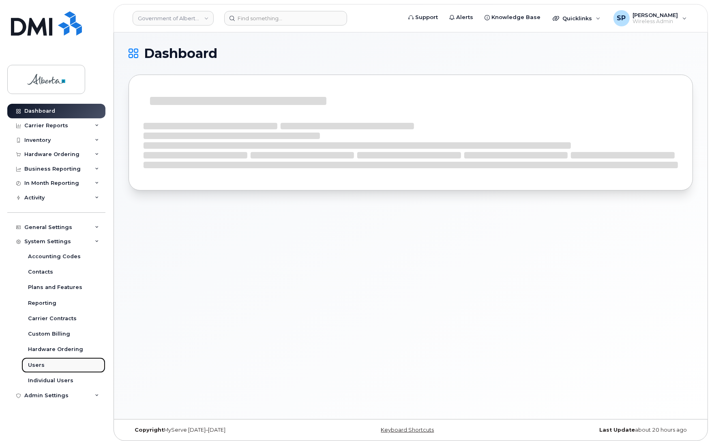
click at [35, 368] on div "Users" at bounding box center [36, 365] width 17 height 7
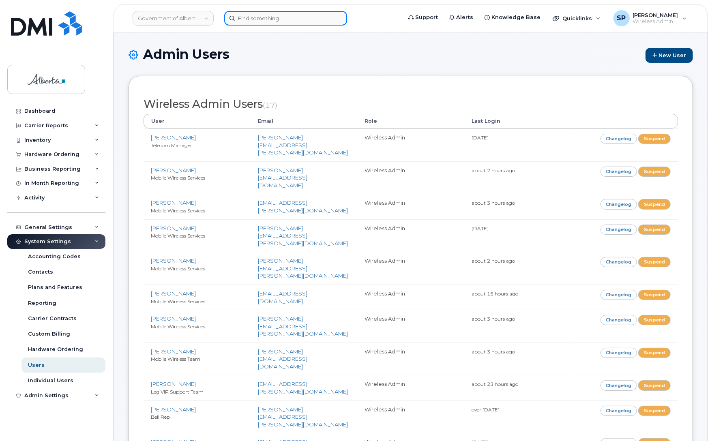
click at [309, 19] on input at bounding box center [285, 18] width 123 height 15
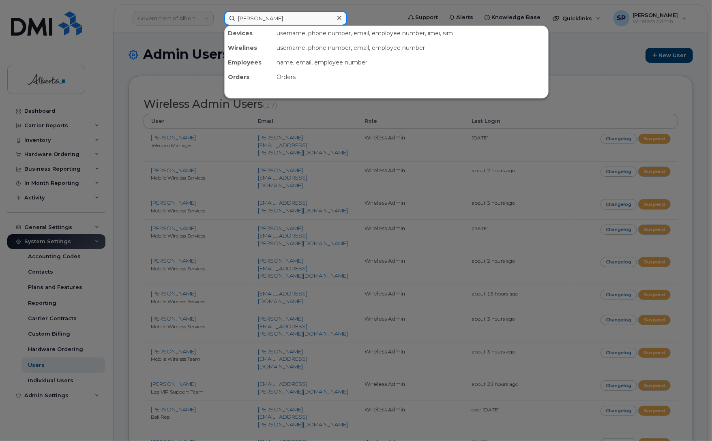
type input "marilyn"
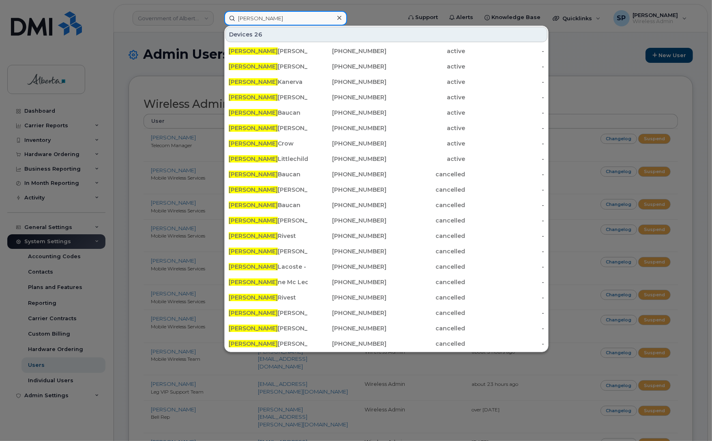
drag, startPoint x: 281, startPoint y: 20, endPoint x: 199, endPoint y: 30, distance: 82.5
click at [218, 26] on div "marilyn Devices 26 Marilyn Godfrey 587-337-6530 active - Marilyn Tucker 780-719…" at bounding box center [310, 18] width 185 height 15
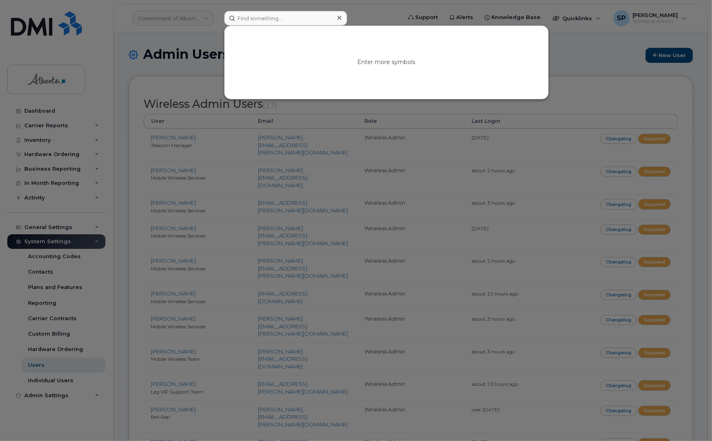
click at [613, 43] on div at bounding box center [356, 220] width 712 height 441
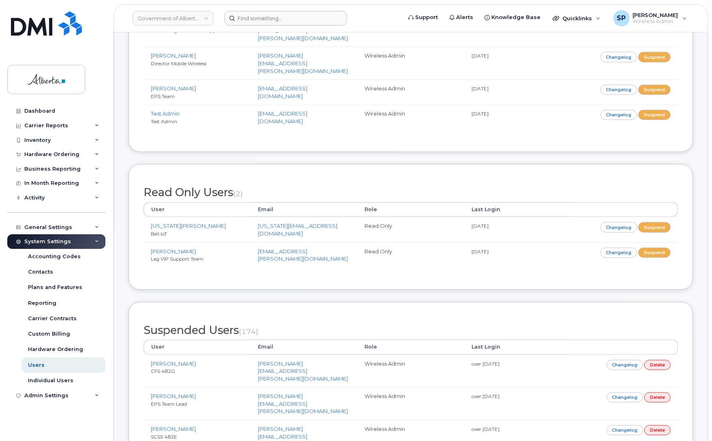
scroll to position [507, 0]
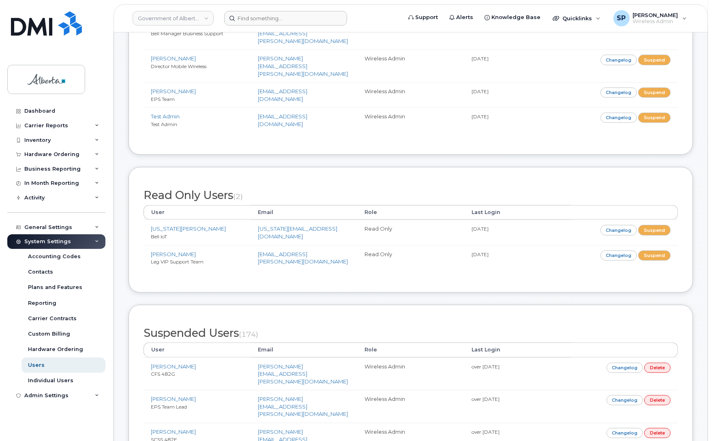
drag, startPoint x: 712, startPoint y: 69, endPoint x: 710, endPoint y: 21, distance: 47.5
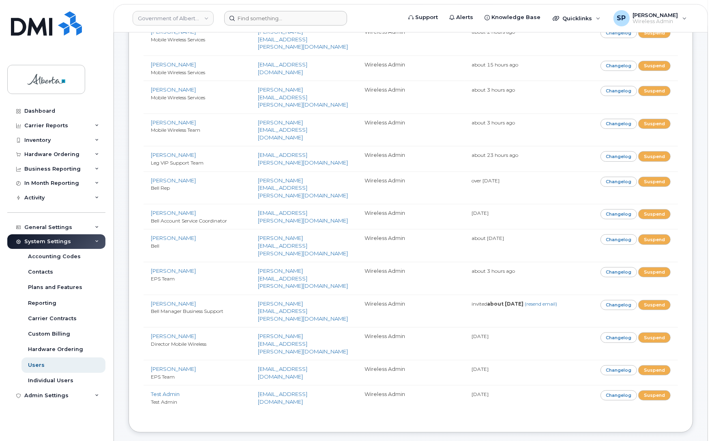
scroll to position [0, 0]
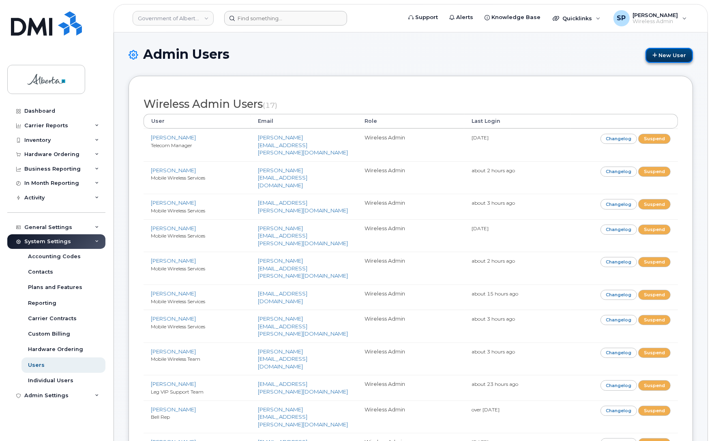
click at [663, 56] on link "New User" at bounding box center [669, 55] width 47 height 15
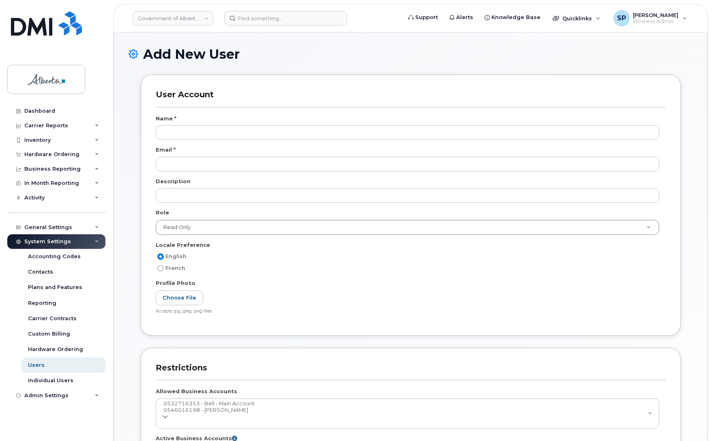
select select
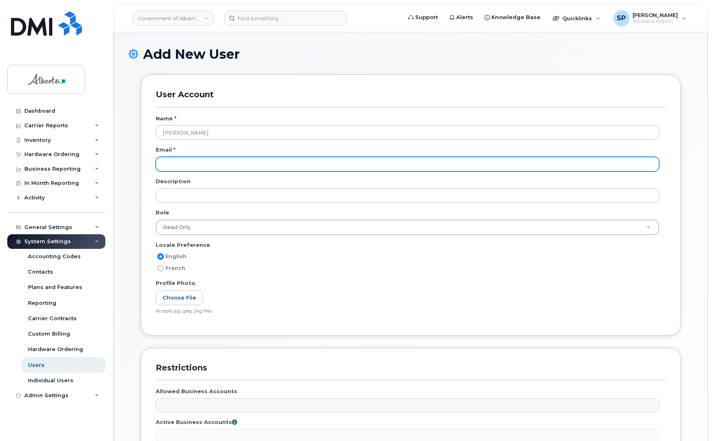
type input "[PERSON_NAME]"
click at [257, 167] on input "email" at bounding box center [408, 164] width 504 height 15
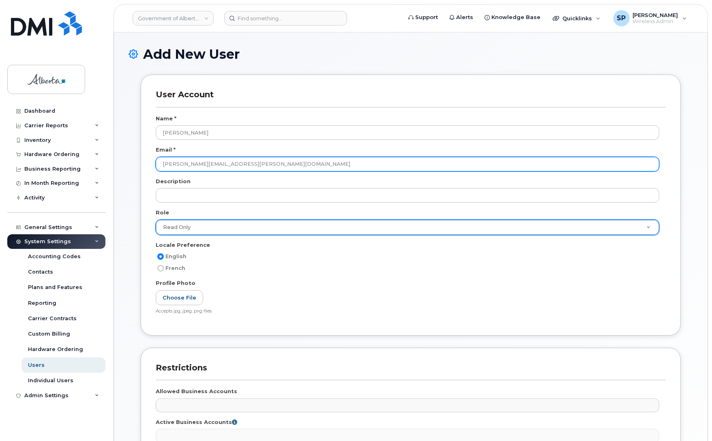
type input "marilyn.rivest@gov.ab.ca"
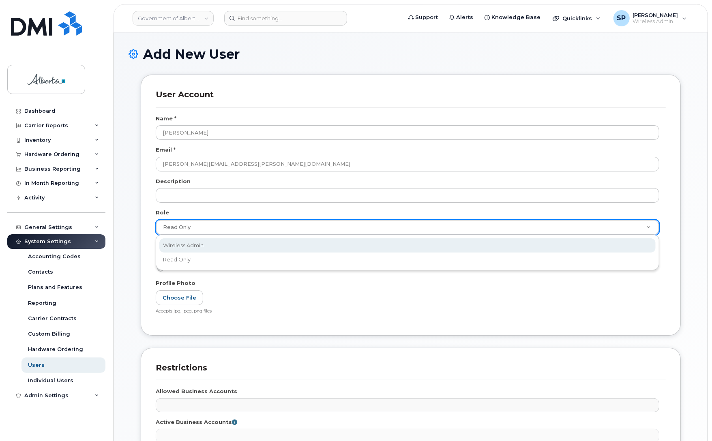
scroll to position [0, 2]
select select "wireless_admin"
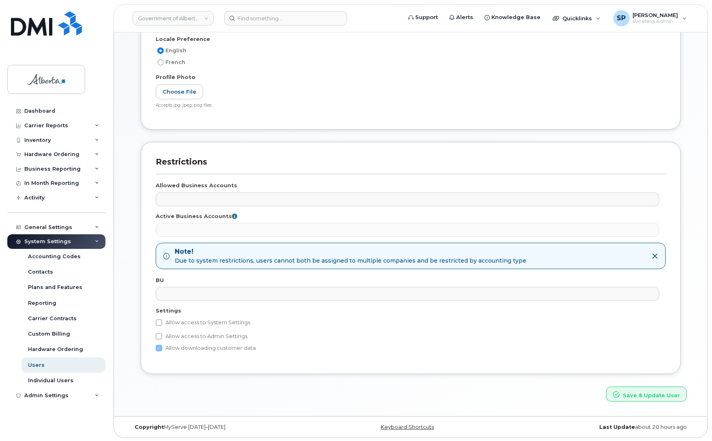
scroll to position [209, 0]
click at [664, 396] on button "Save & Update User" at bounding box center [646, 393] width 81 height 15
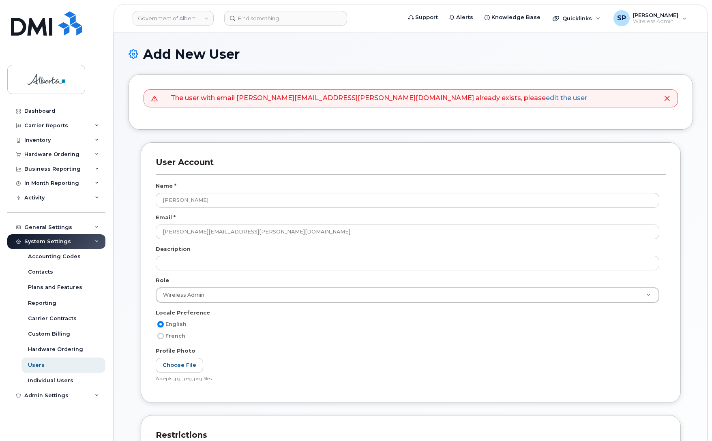
select select
click at [546, 99] on link "edit the user" at bounding box center [566, 98] width 41 height 8
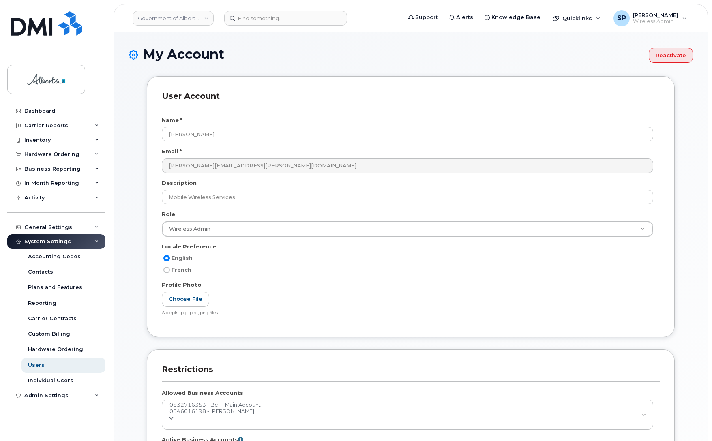
select select
click at [668, 56] on button "Reactivate" at bounding box center [671, 55] width 44 height 15
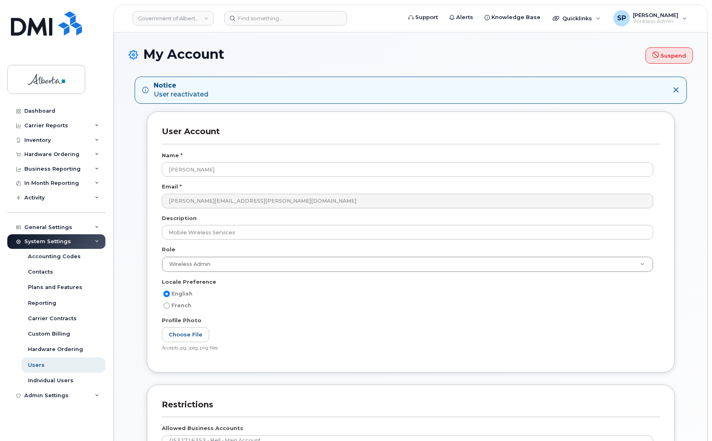
select select
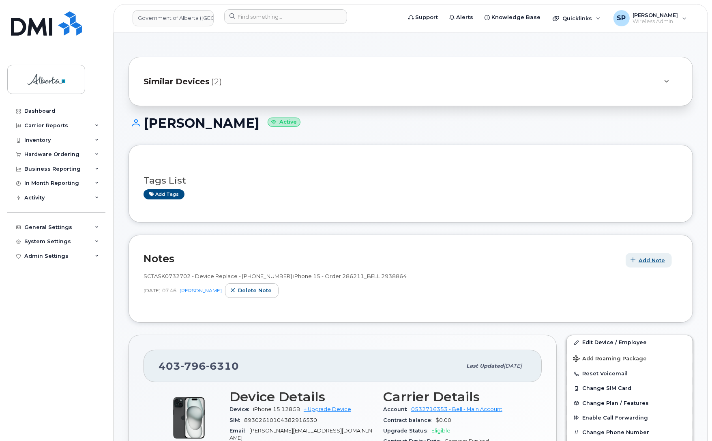
click at [657, 262] on span "Add Note" at bounding box center [652, 261] width 26 height 8
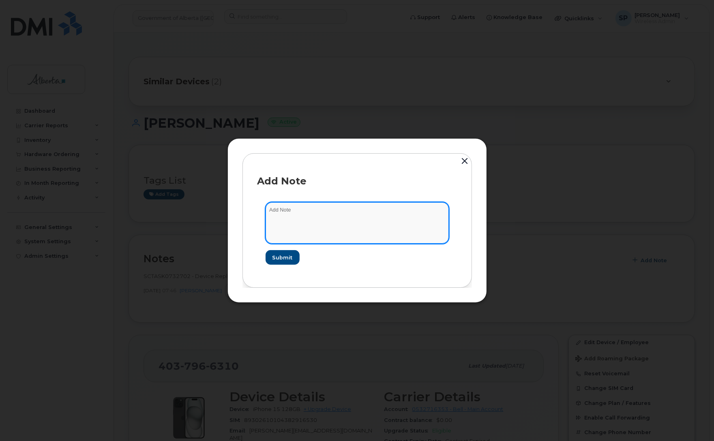
click at [333, 218] on textarea at bounding box center [357, 222] width 183 height 41
type textarea "Suspended a per HR"
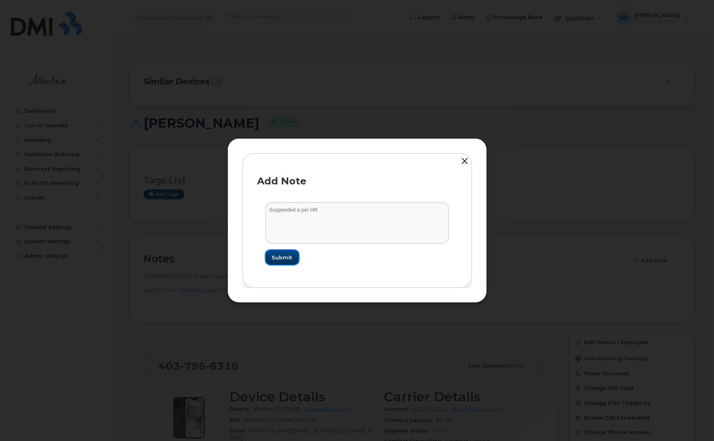
click at [276, 260] on span "Submit" at bounding box center [282, 258] width 20 height 8
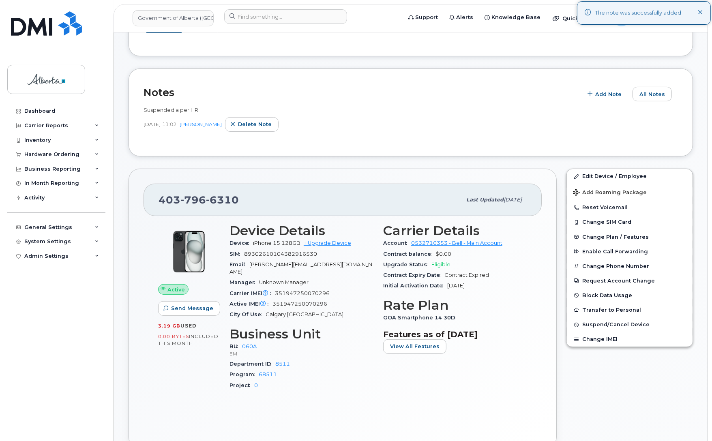
scroll to position [175, 0]
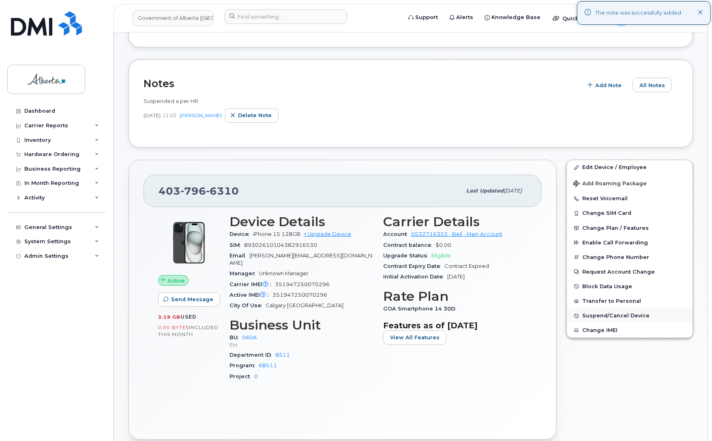
click at [607, 315] on span "Suspend/Cancel Device" at bounding box center [615, 316] width 67 height 6
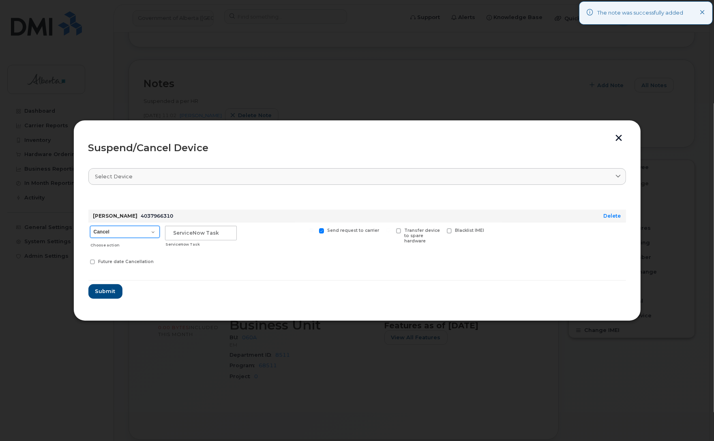
click at [114, 232] on select "Cancel Suspend - Extend Suspension Suspend - Reduced Rate Suspend - Lost Device…" at bounding box center [125, 232] width 70 height 12
select select "[object Object]"
click at [90, 226] on select "Cancel Suspend - Extend Suspension Suspend - Reduced Rate Suspend - Lost Device…" at bounding box center [125, 232] width 70 height 12
click at [211, 231] on input "text" at bounding box center [201, 233] width 72 height 15
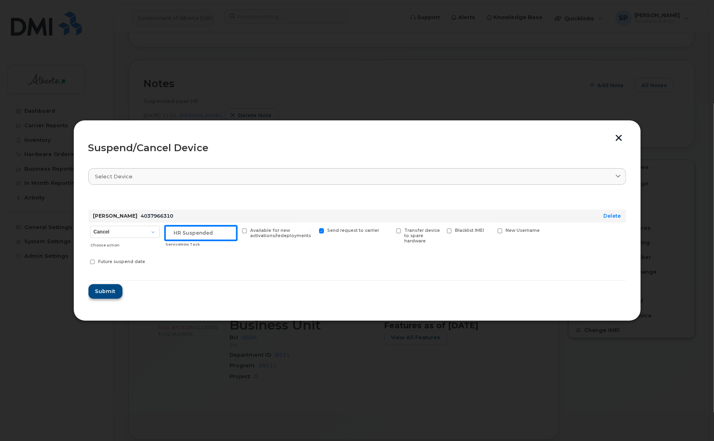
type input "HR Suspended"
click at [107, 292] on span "Submit" at bounding box center [105, 292] width 20 height 8
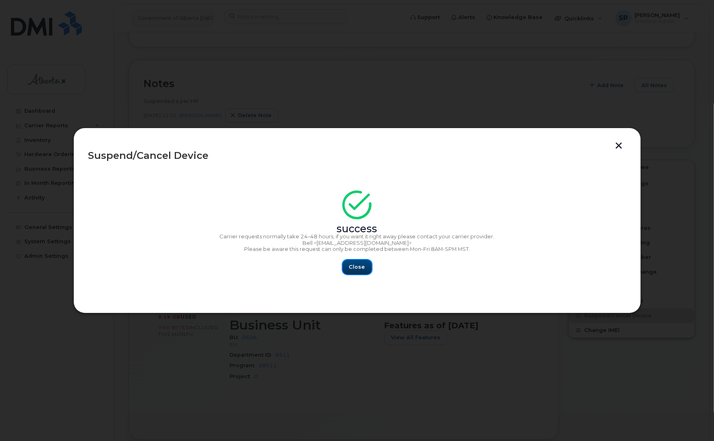
click at [363, 264] on span "Close" at bounding box center [357, 267] width 16 height 8
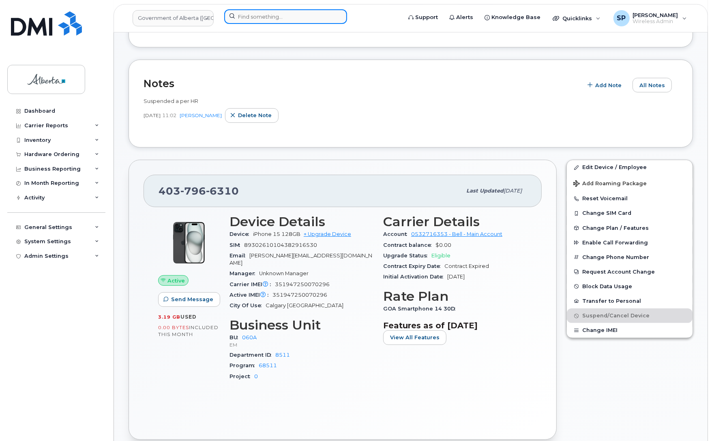
click at [269, 16] on input at bounding box center [285, 16] width 123 height 15
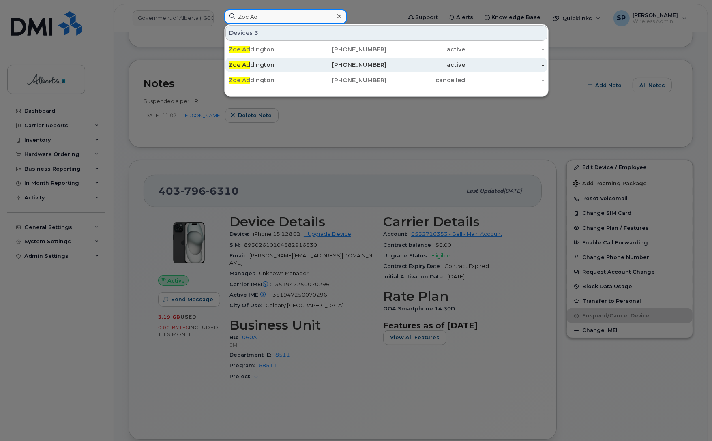
type input "Zoe Ad"
click at [267, 68] on div "Zoe Ad dington" at bounding box center [268, 65] width 79 height 8
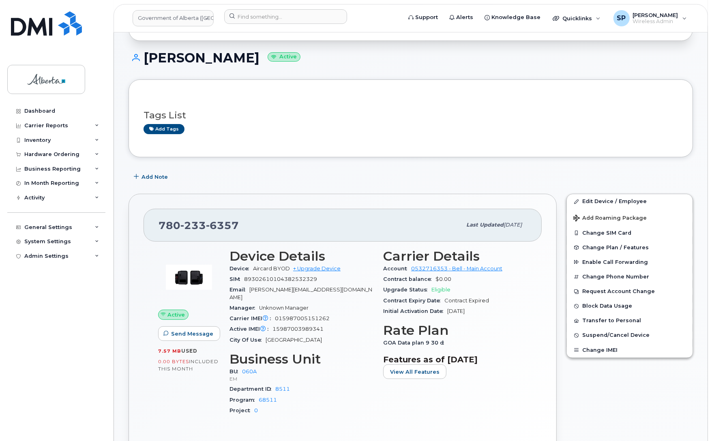
scroll to position [63, 0]
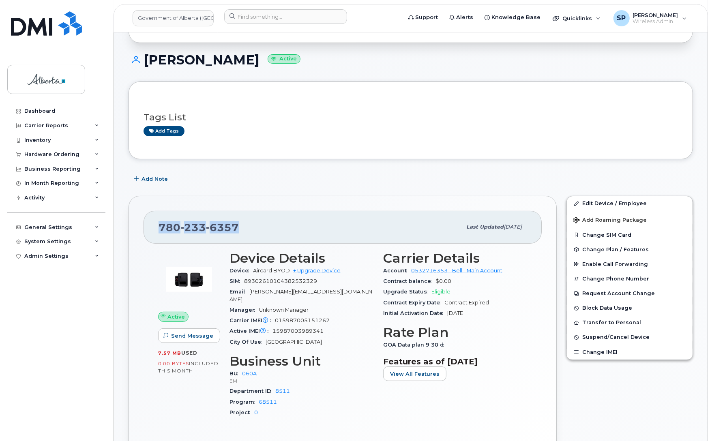
drag, startPoint x: 236, startPoint y: 223, endPoint x: 145, endPoint y: 226, distance: 91.7
click at [145, 226] on div "780 233 6357 Last updated Oct 15, 2025" at bounding box center [343, 227] width 398 height 32
copy span "780 233 6357"
drag, startPoint x: 325, startPoint y: 325, endPoint x: 274, endPoint y: 328, distance: 51.6
click at [274, 328] on div "Active IMEI Active IMEI is refreshed daily with a delay of up to 48 hours follo…" at bounding box center [302, 331] width 144 height 11
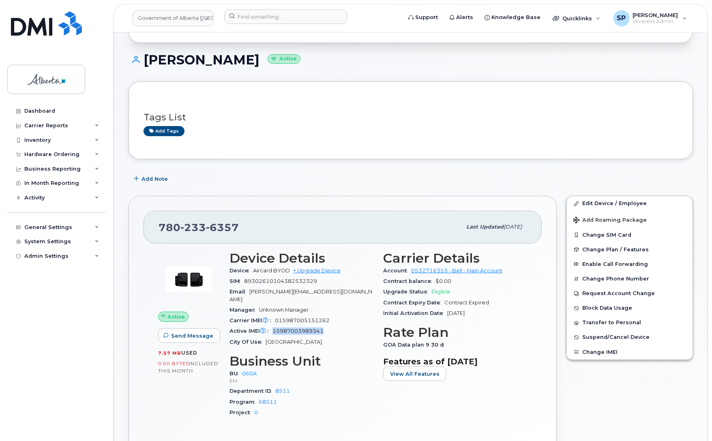
copy span "15987003989341"
click at [597, 206] on link "Edit Device / Employee" at bounding box center [630, 203] width 126 height 15
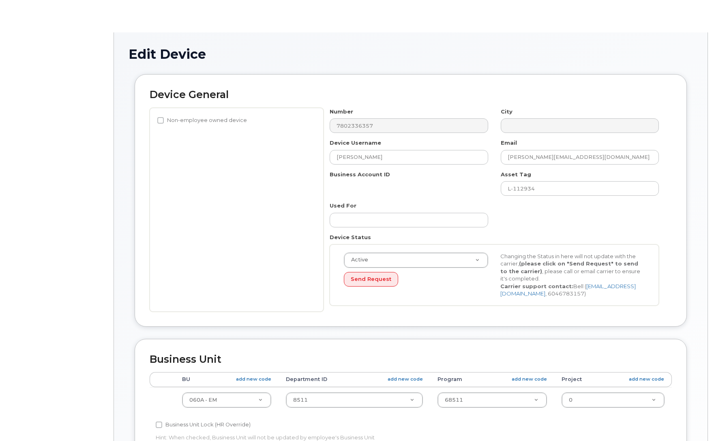
select select "4749732"
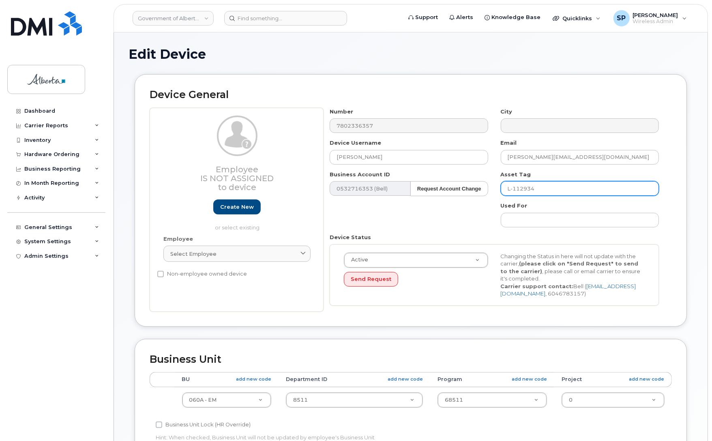
click at [549, 187] on input "L-112934" at bounding box center [580, 188] width 158 height 15
paste input "PW01DF2G"
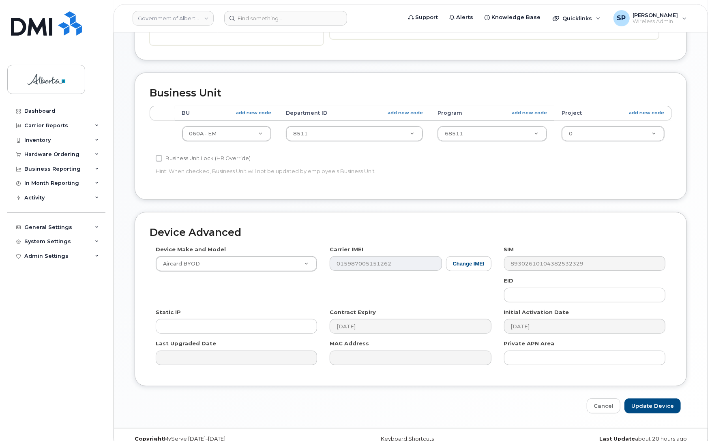
scroll to position [281, 0]
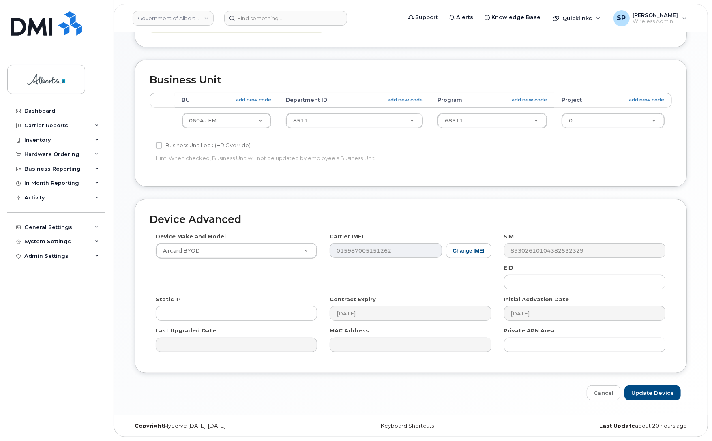
type input "L-112934 s/n PW01DF2G"
click at [464, 248] on button "Change IMEI" at bounding box center [468, 250] width 45 height 15
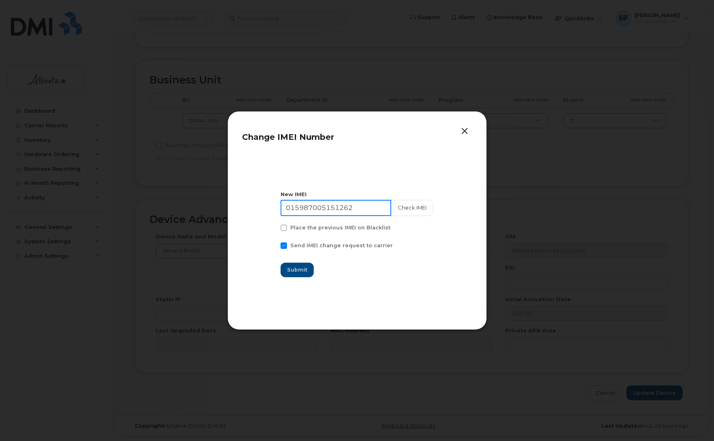
drag, startPoint x: 364, startPoint y: 207, endPoint x: 228, endPoint y: 207, distance: 135.9
click at [228, 207] on div "Change IMEI Number New IMEI 015987005151262 Check IMEI Place the previous IMEI …" at bounding box center [357, 220] width 260 height 219
paste input "3989341"
type input "015987003989341"
click at [418, 205] on button "Check IMEI" at bounding box center [412, 208] width 43 height 16
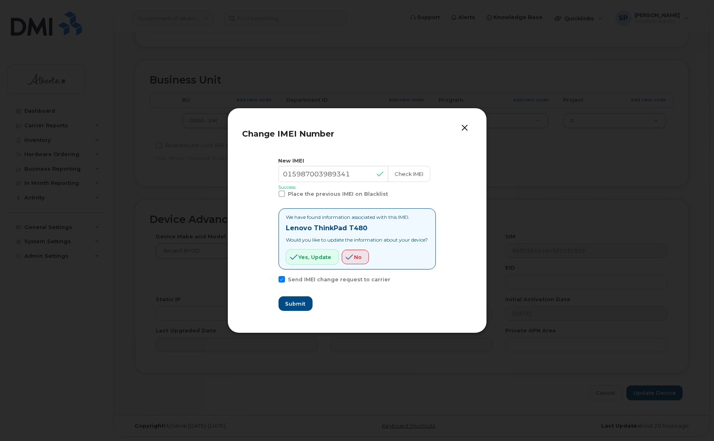
click at [304, 258] on span "Yes, update" at bounding box center [315, 257] width 33 height 8
click at [291, 300] on span "Submit" at bounding box center [295, 304] width 20 height 8
type input "015987003989341"
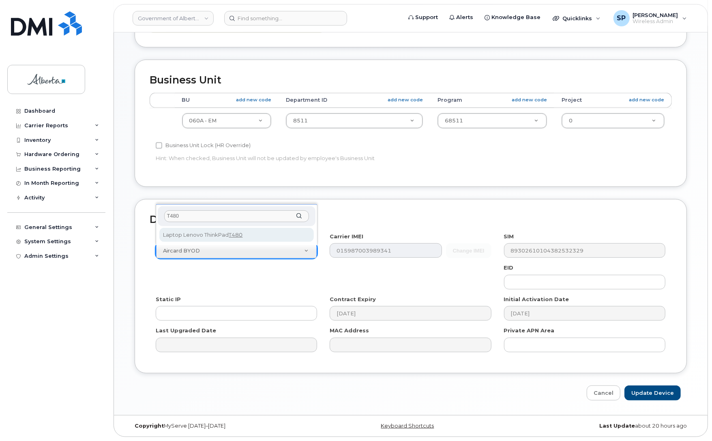
type input "T480"
drag, startPoint x: 240, startPoint y: 231, endPoint x: 293, endPoint y: 236, distance: 52.5
select select "2946"
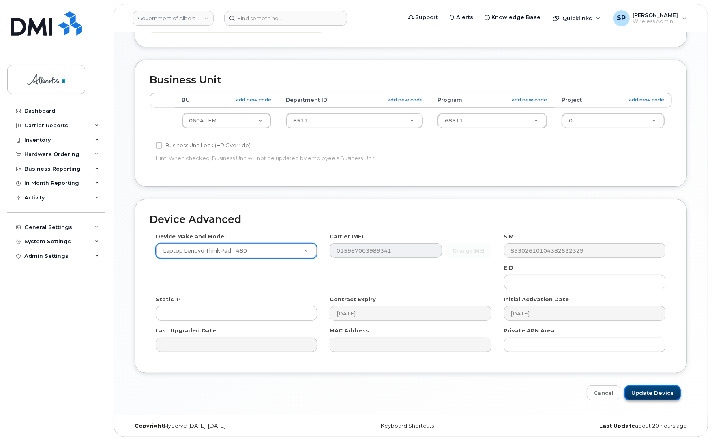
click at [668, 393] on input "Update Device" at bounding box center [653, 393] width 56 height 15
type input "Saving..."
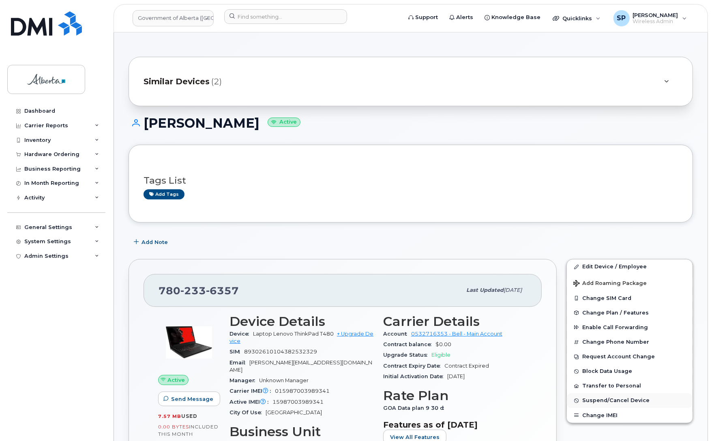
click at [618, 401] on span "Suspend/Cancel Device" at bounding box center [615, 401] width 67 height 6
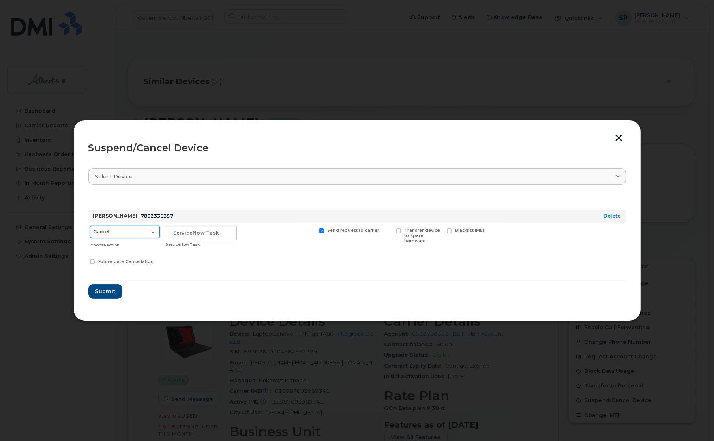
click at [112, 229] on select "Cancel Suspend - Extend Suspension Suspend - Reduced Rate Suspend - Lost Device…" at bounding box center [125, 232] width 70 height 12
select select "[object Object]"
click at [90, 226] on select "Cancel Suspend - Extend Suspension Suspend - Reduced Rate Suspend - Lost Device…" at bounding box center [125, 232] width 70 height 12
click at [184, 236] on input "text" at bounding box center [201, 233] width 72 height 15
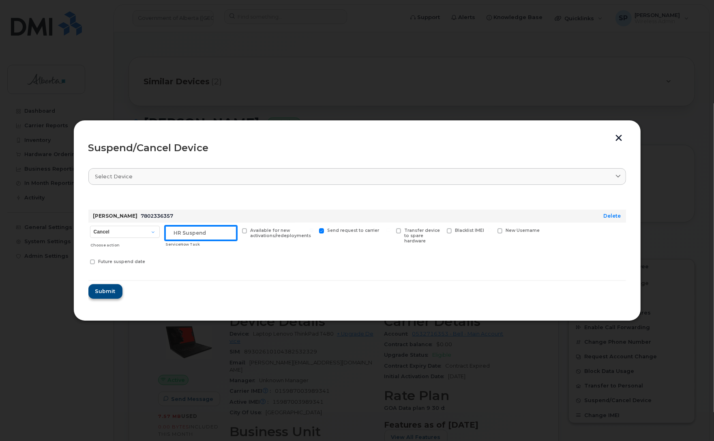
type input "HR Suspend"
click at [112, 291] on span "Submit" at bounding box center [105, 292] width 20 height 8
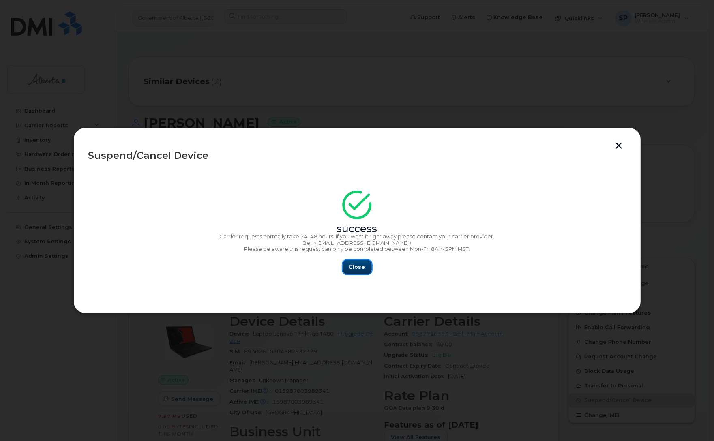
click at [361, 269] on span "Close" at bounding box center [357, 267] width 16 height 8
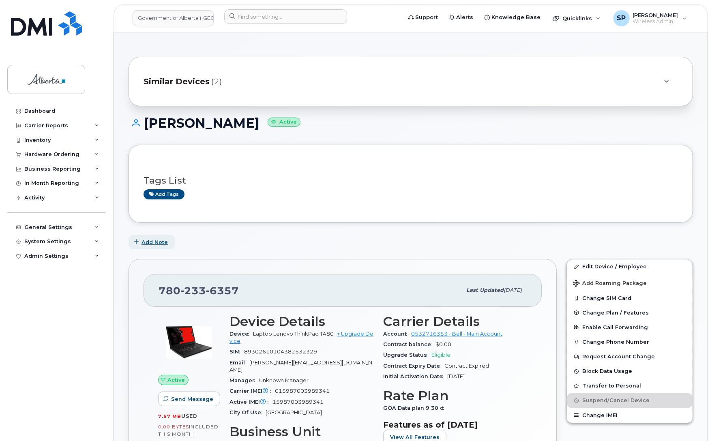
click at [155, 243] on span "Add Note" at bounding box center [155, 242] width 26 height 8
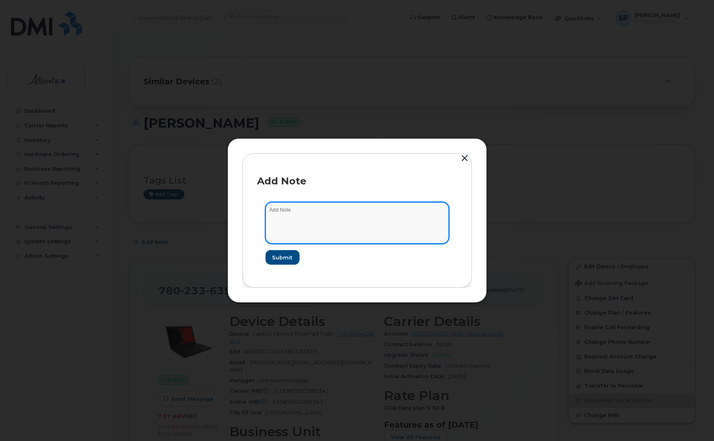
click at [354, 217] on textarea at bounding box center [357, 222] width 183 height 41
type textarea "Suspended as per HR"
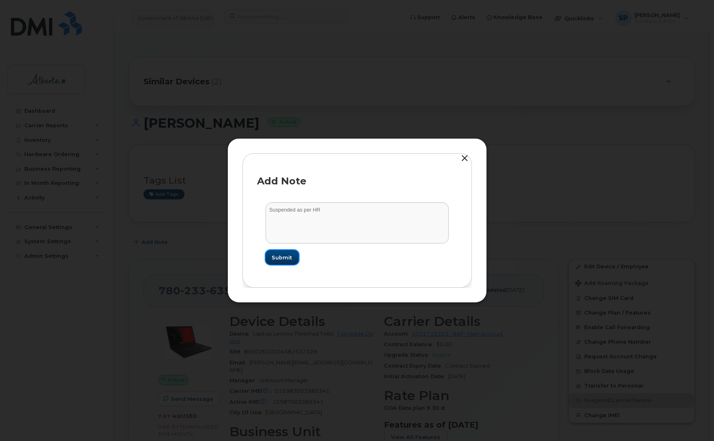
click at [277, 259] on span "Submit" at bounding box center [282, 258] width 20 height 8
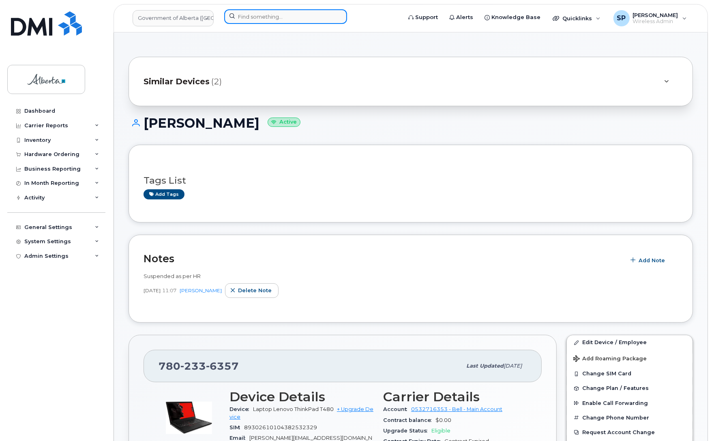
click at [247, 16] on input at bounding box center [285, 16] width 123 height 15
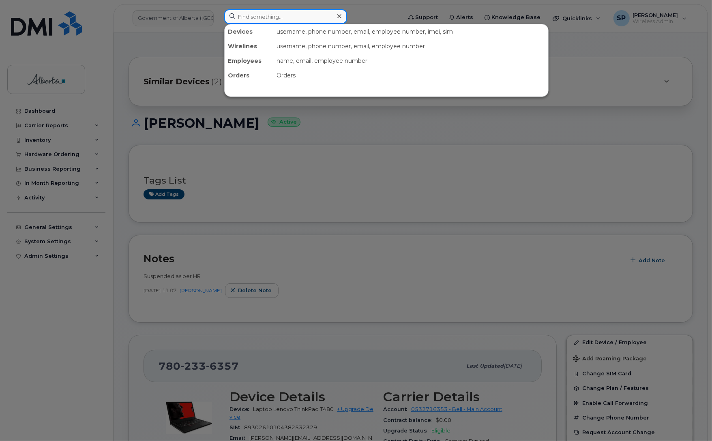
paste input "4037966310"
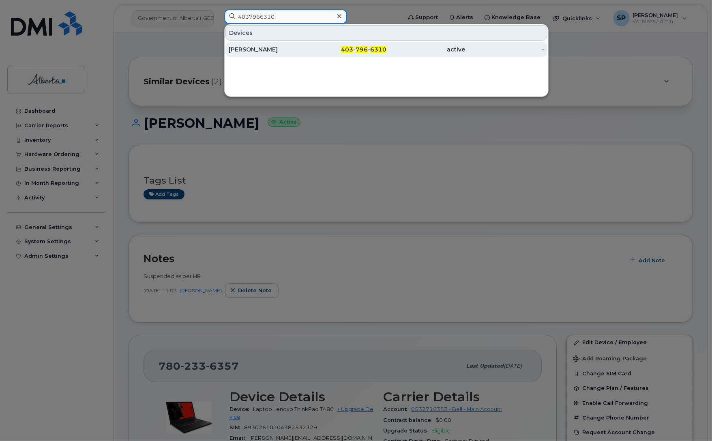
type input "4037966310"
click at [261, 49] on div "[PERSON_NAME]" at bounding box center [268, 49] width 79 height 8
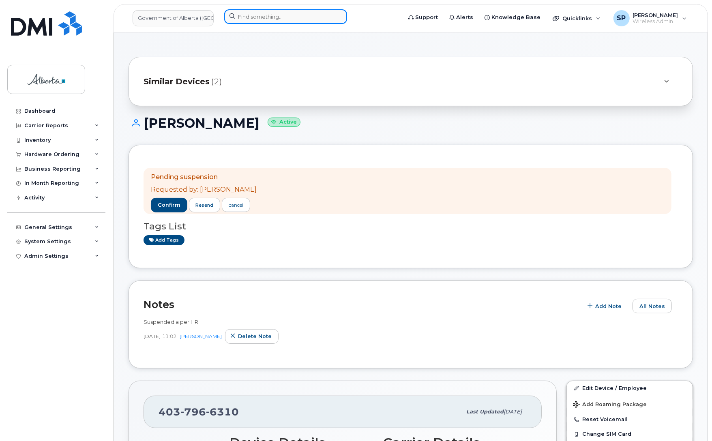
click at [280, 15] on input at bounding box center [285, 16] width 123 height 15
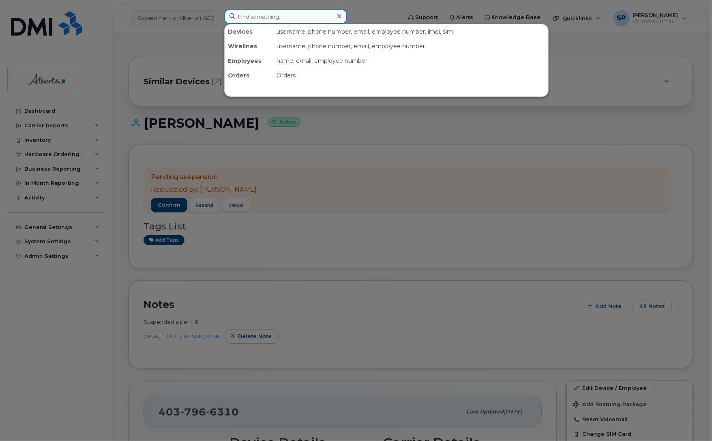
paste input "Adam.Battistessa"
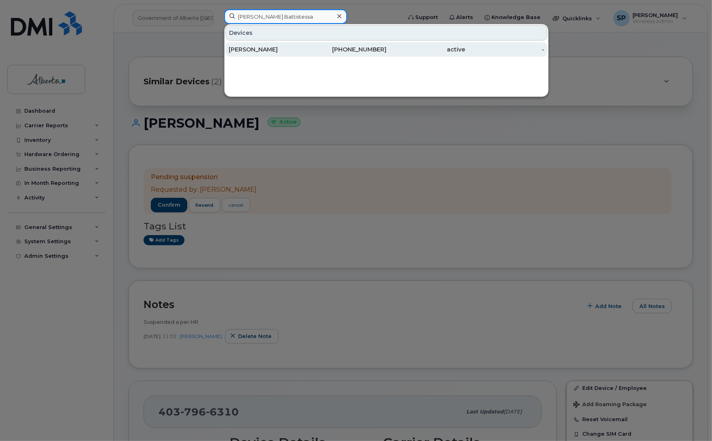
type input "Adam.Battistessa"
click at [269, 52] on div "Adam Battistessa" at bounding box center [268, 49] width 79 height 8
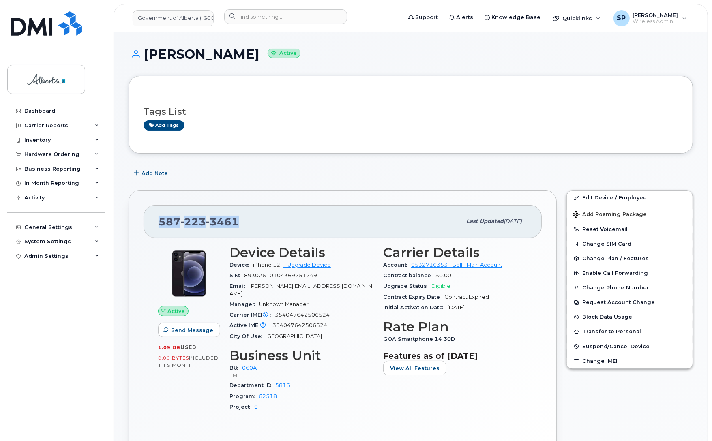
drag, startPoint x: 237, startPoint y: 218, endPoint x: 161, endPoint y: 220, distance: 76.3
click at [161, 220] on span "587 223 3461" at bounding box center [199, 222] width 80 height 12
click at [593, 347] on span "Suspend/Cancel Device" at bounding box center [615, 346] width 67 height 6
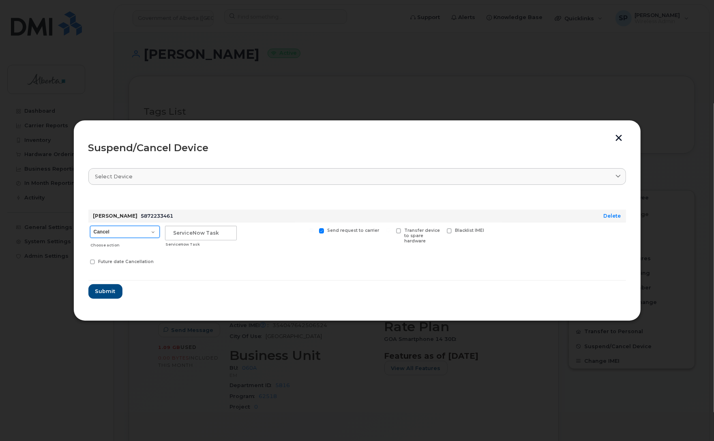
click at [114, 234] on select "Cancel Suspend - Extend Suspension Suspend - Reduced Rate Suspend - Lost Device…" at bounding box center [125, 232] width 70 height 12
select select "[object Object]"
click at [90, 226] on select "Cancel Suspend - Extend Suspension Suspend - Reduced Rate Suspend - Lost Device…" at bounding box center [125, 232] width 70 height 12
click at [185, 231] on input "text" at bounding box center [201, 233] width 72 height 15
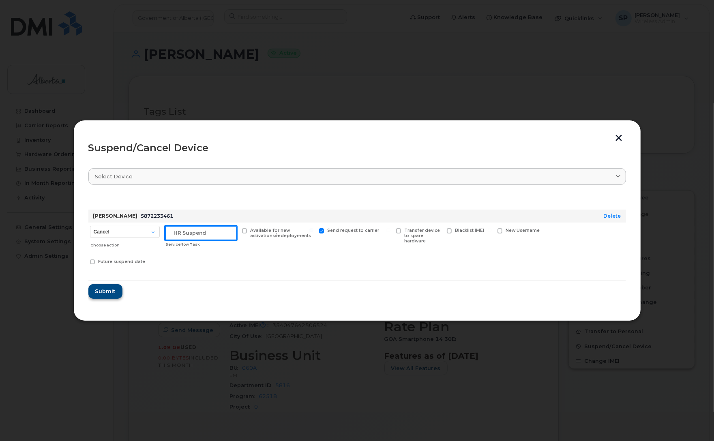
type input "HR Suspend"
click at [109, 291] on span "Submit" at bounding box center [105, 292] width 20 height 8
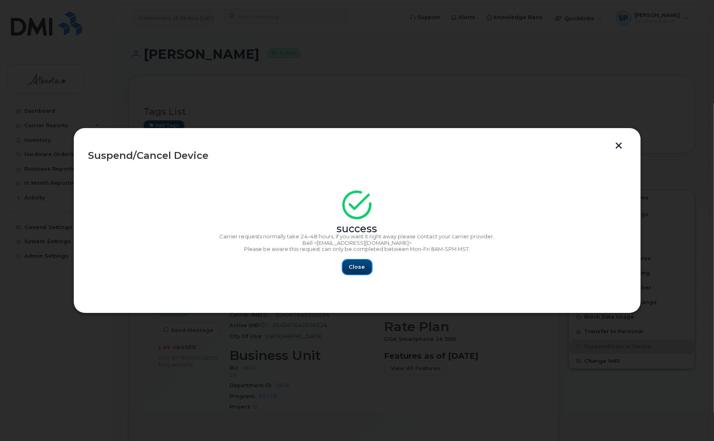
click at [363, 267] on span "Close" at bounding box center [357, 267] width 16 height 8
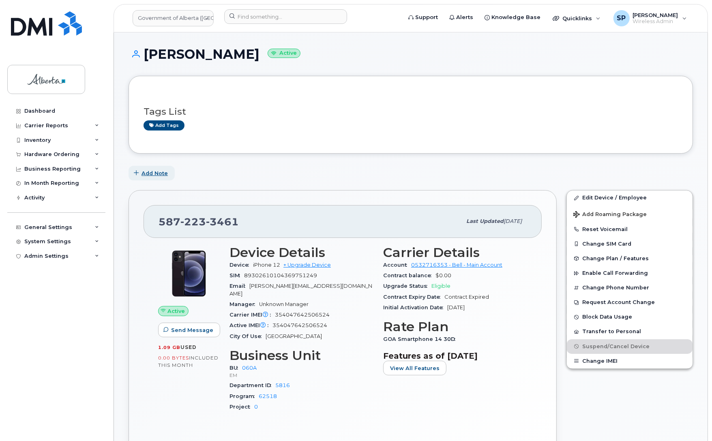
click at [157, 174] on span "Add Note" at bounding box center [155, 174] width 26 height 8
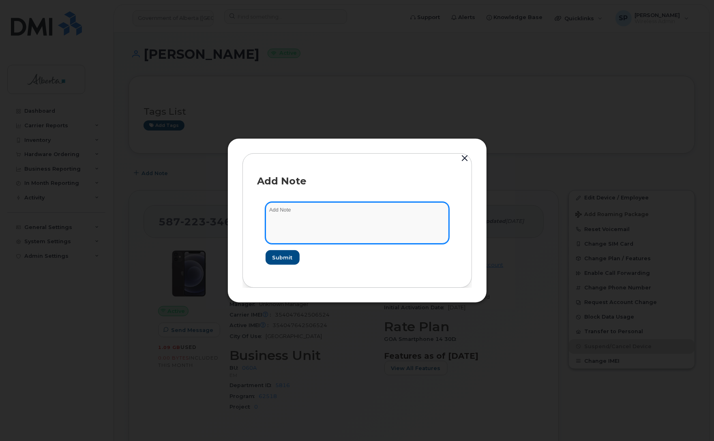
click at [311, 212] on textarea at bounding box center [357, 222] width 183 height 41
type textarea "Suspended as per HR"
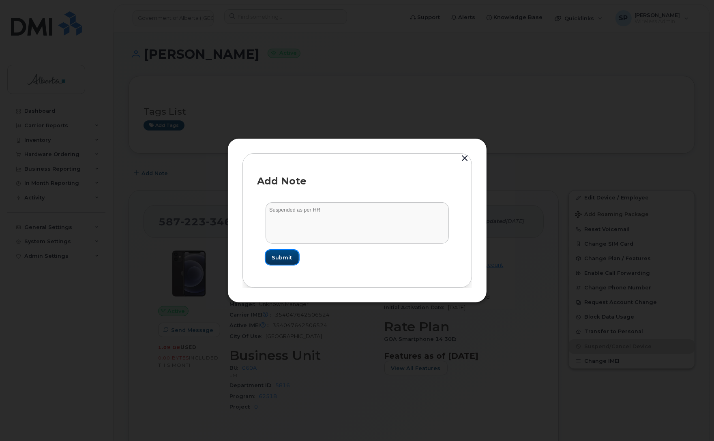
click at [286, 258] on span "Submit" at bounding box center [282, 258] width 20 height 8
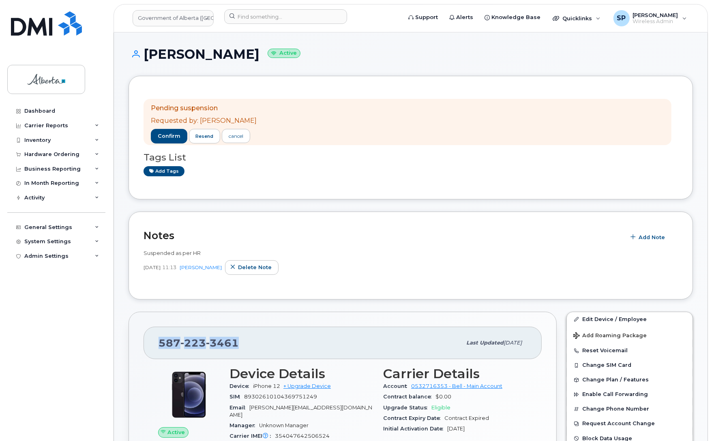
drag, startPoint x: 238, startPoint y: 341, endPoint x: 161, endPoint y: 341, distance: 77.0
click at [161, 341] on div "[PHONE_NUMBER]" at bounding box center [310, 343] width 303 height 17
copy span "587 223 3461"
click at [246, 16] on input at bounding box center [285, 16] width 123 height 15
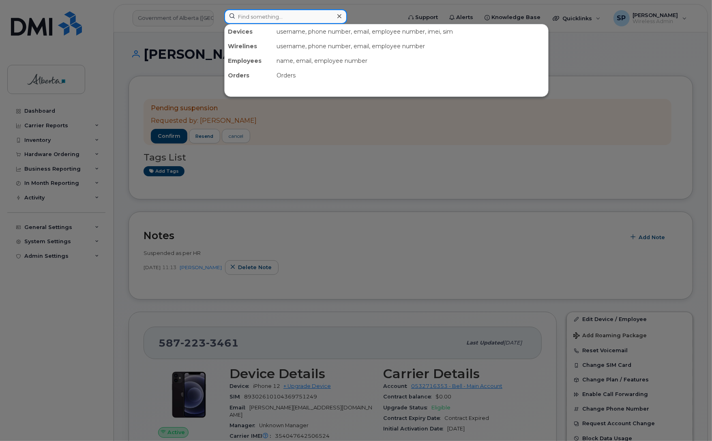
paste input "7805022972"
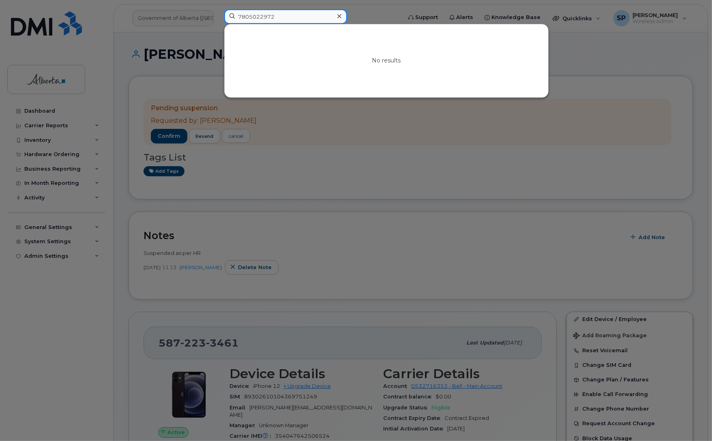
drag, startPoint x: 280, startPoint y: 13, endPoint x: 173, endPoint y: 19, distance: 107.2
click at [218, 19] on div "7805022972 No results" at bounding box center [310, 18] width 185 height 18
drag, startPoint x: 281, startPoint y: 19, endPoint x: 211, endPoint y: 21, distance: 70.2
click at [218, 21] on div "7805022972 No results" at bounding box center [310, 18] width 185 height 18
paste input "403462891"
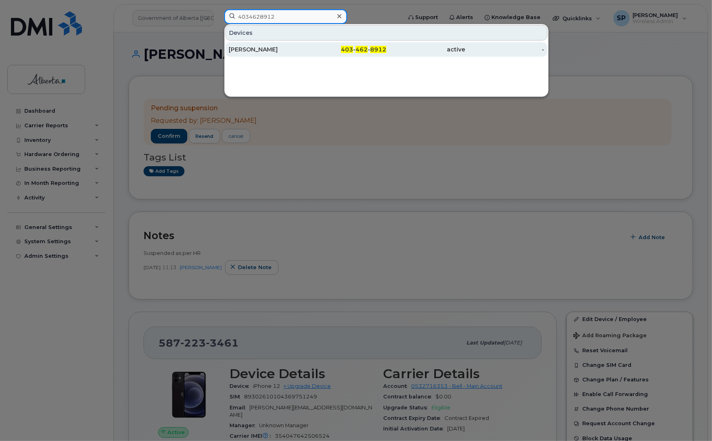
type input "4034628912"
click at [247, 51] on div "Jenna Skogberg" at bounding box center [268, 49] width 79 height 8
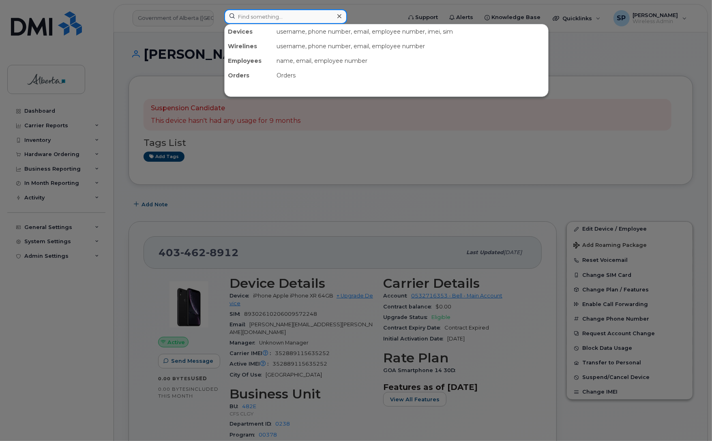
click at [271, 16] on input at bounding box center [285, 16] width 123 height 15
paste input "5879833509"
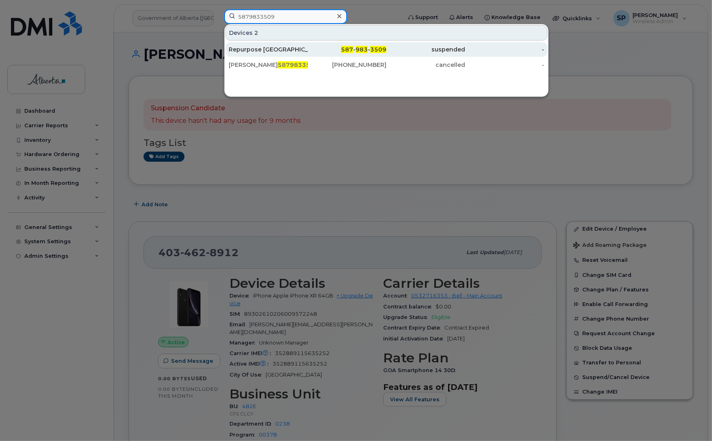
type input "5879833509"
click at [258, 51] on div "Repurpose Edmonton" at bounding box center [268, 49] width 79 height 8
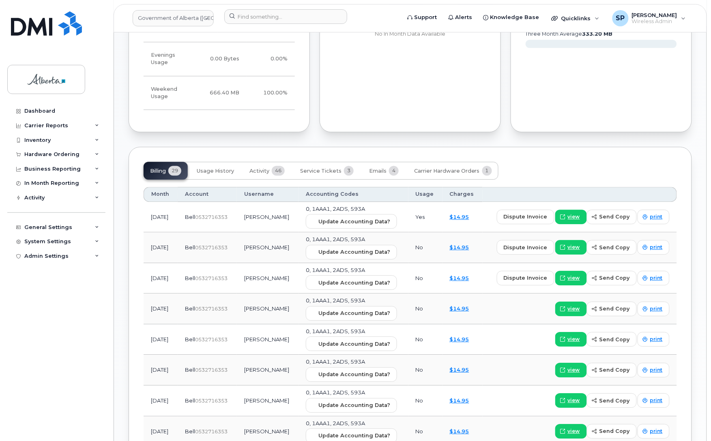
scroll to position [590, 0]
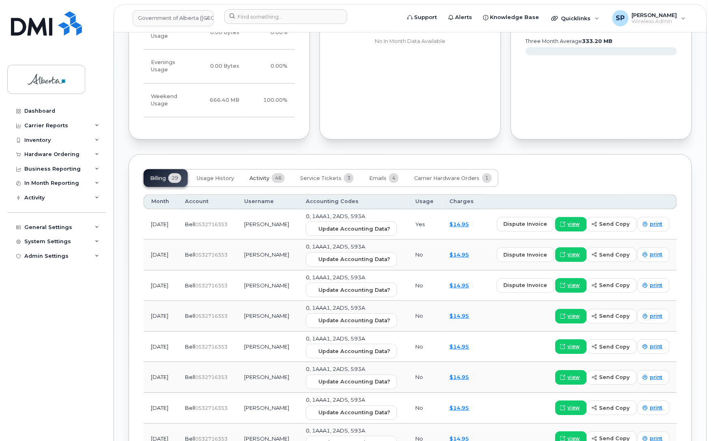
click at [260, 175] on span "Activity" at bounding box center [259, 178] width 20 height 6
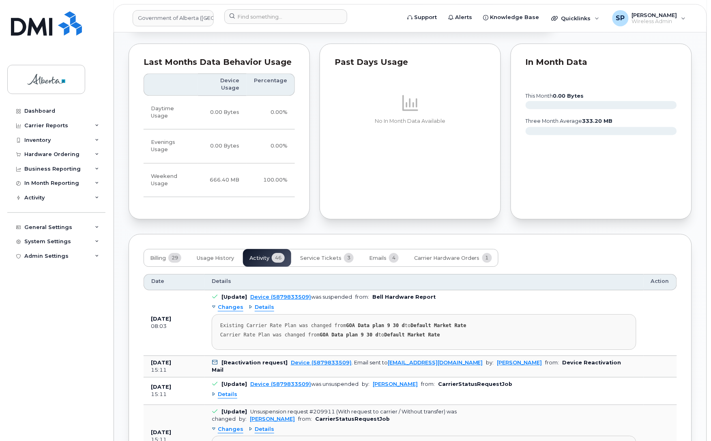
scroll to position [659, 0]
